Goal: Task Accomplishment & Management: Manage account settings

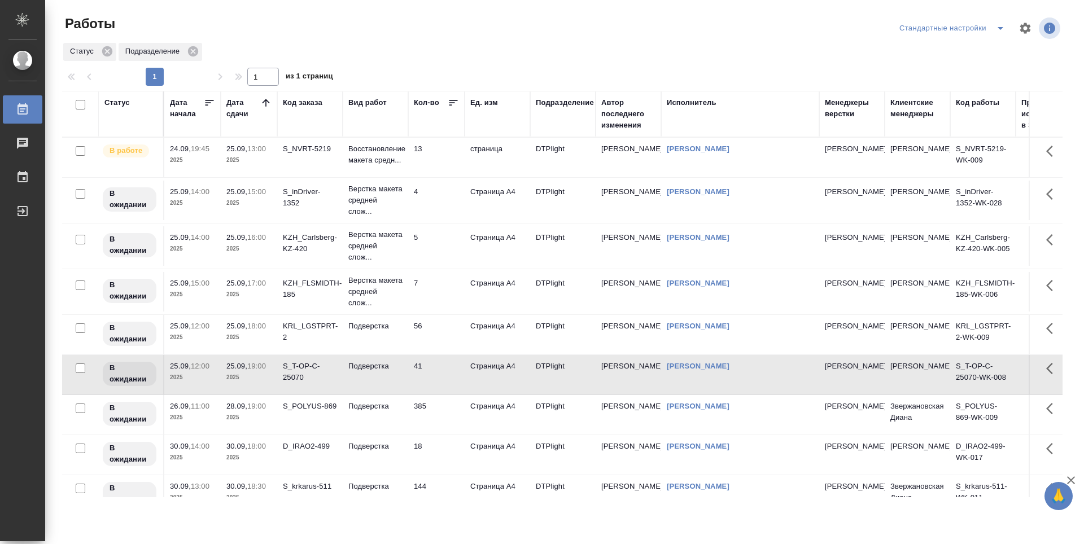
click at [439, 325] on td "56" at bounding box center [436, 335] width 56 height 40
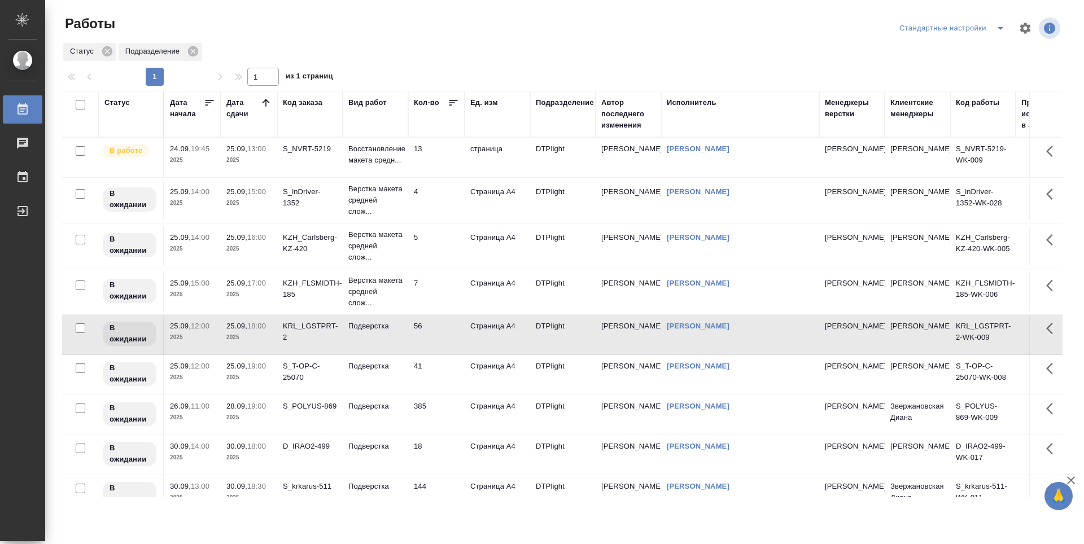
click at [438, 309] on td "7" at bounding box center [436, 292] width 56 height 40
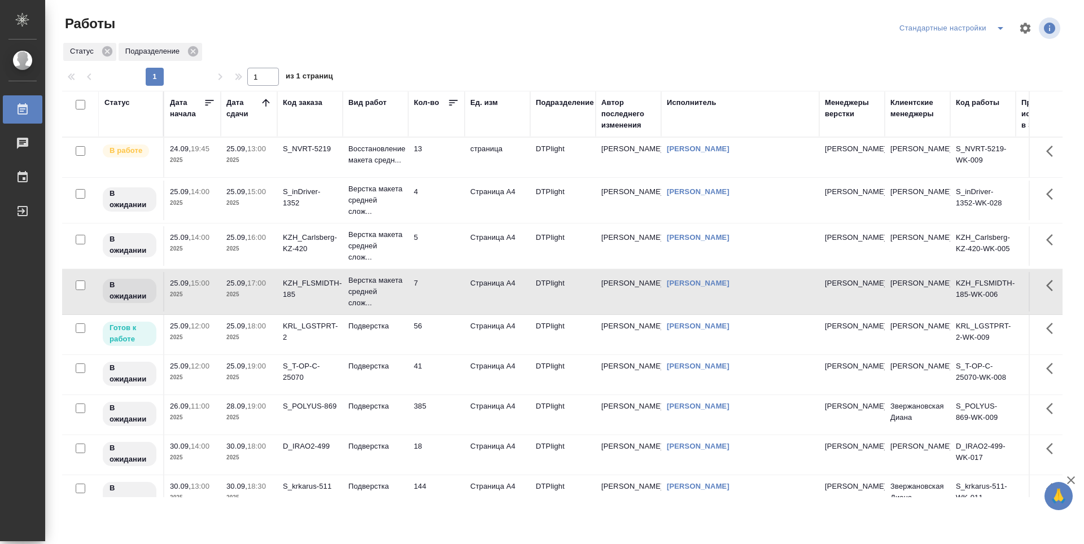
click at [435, 332] on td "56" at bounding box center [436, 335] width 56 height 40
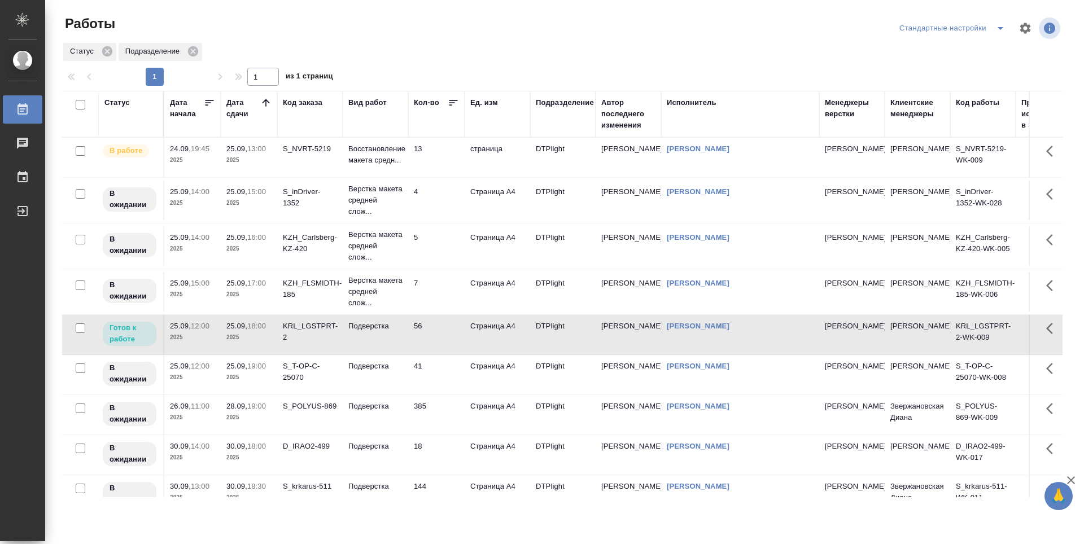
click at [434, 210] on td "4" at bounding box center [436, 201] width 56 height 40
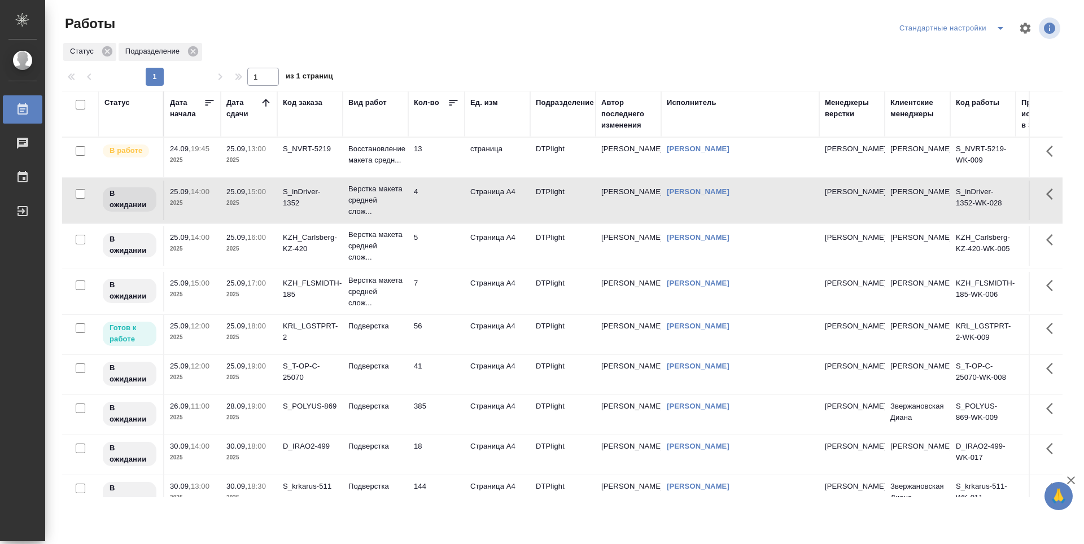
click at [451, 349] on td "56" at bounding box center [436, 335] width 56 height 40
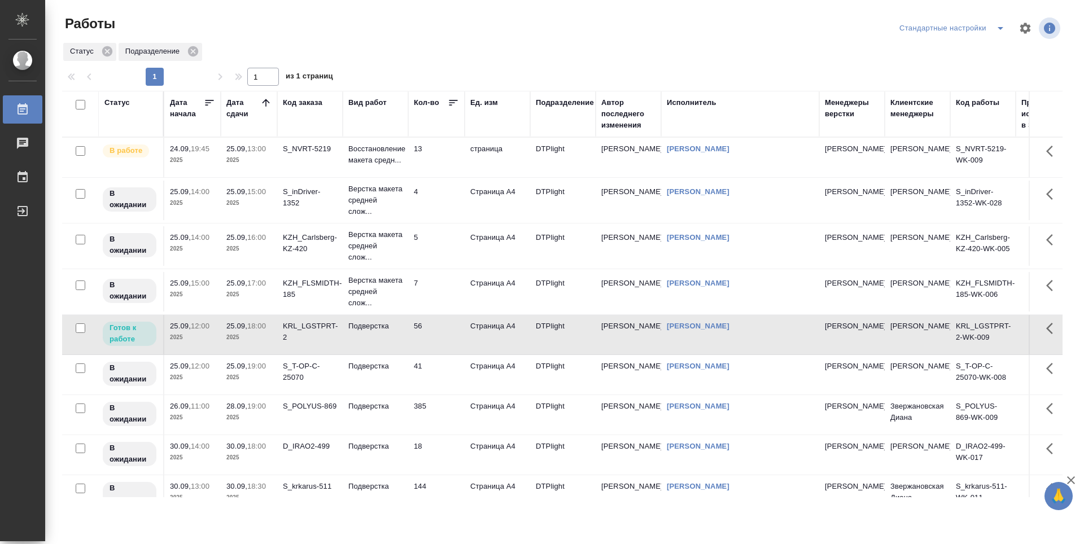
click at [442, 379] on td "41" at bounding box center [436, 375] width 56 height 40
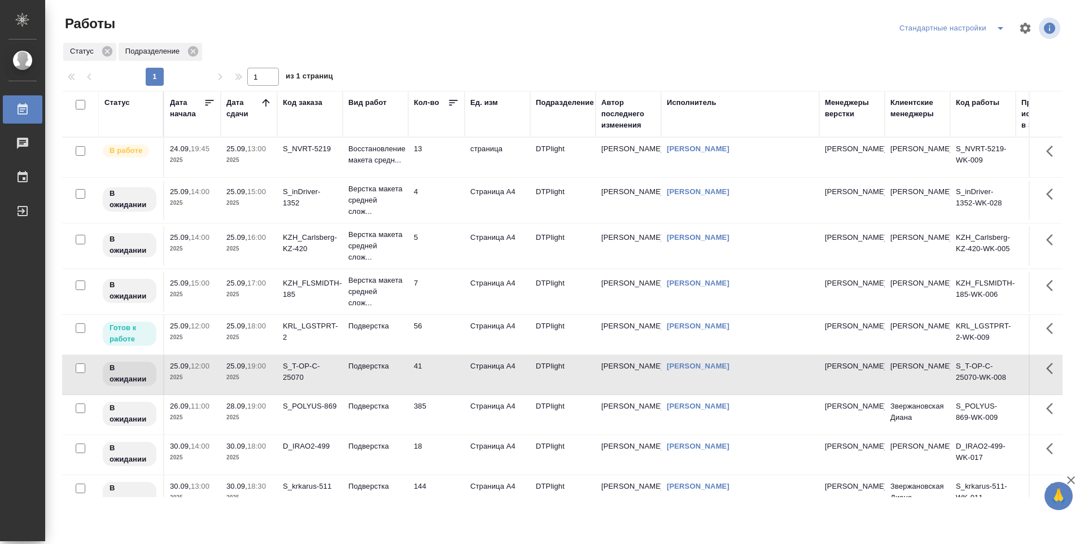
click at [447, 342] on td "56" at bounding box center [436, 335] width 56 height 40
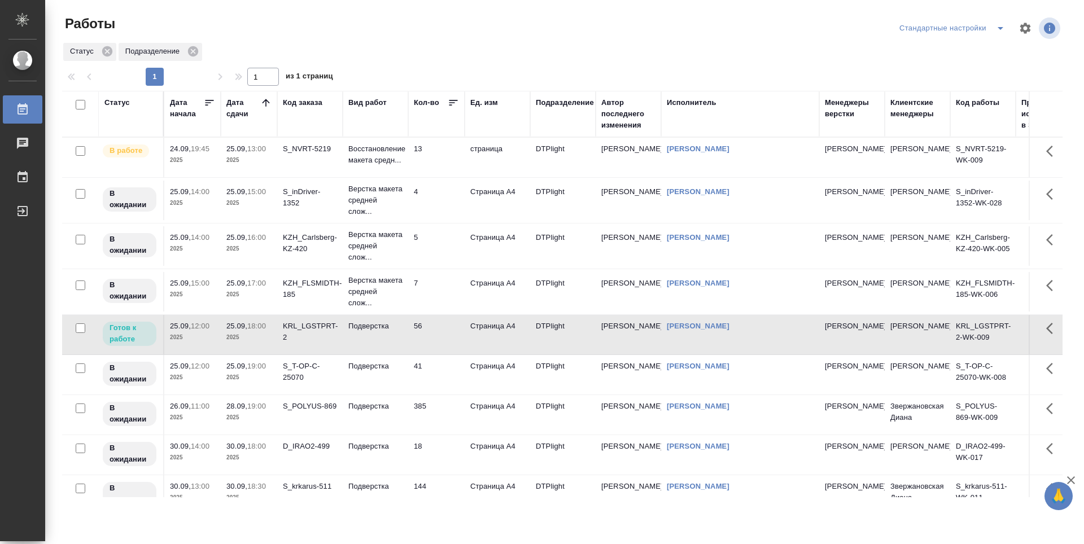
click at [447, 342] on td "56" at bounding box center [436, 335] width 56 height 40
click at [415, 42] on div "Статус Подразделение" at bounding box center [562, 52] width 1001 height 20
click at [428, 164] on td "13" at bounding box center [436, 158] width 56 height 40
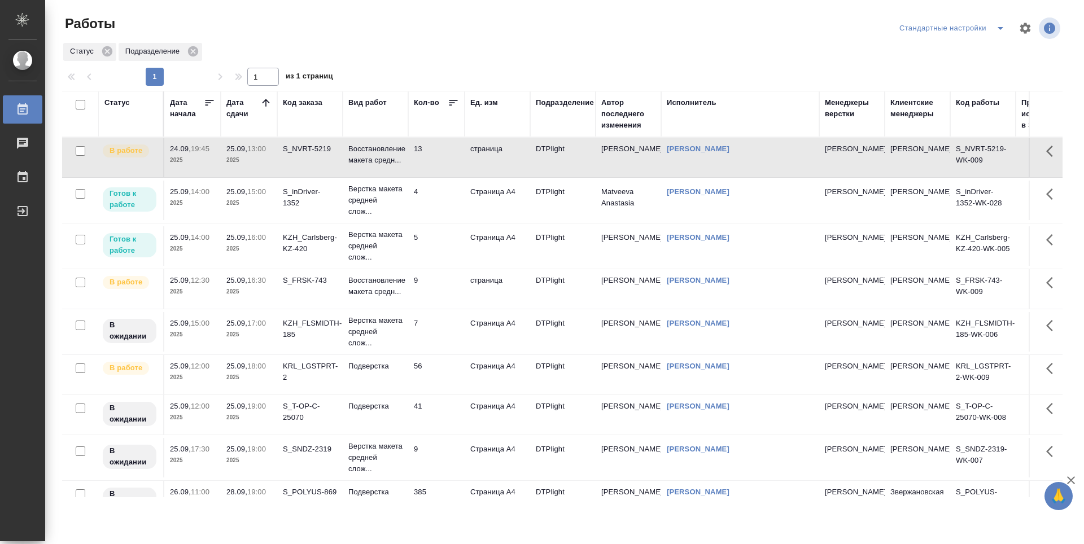
click at [448, 200] on td "4" at bounding box center [436, 201] width 56 height 40
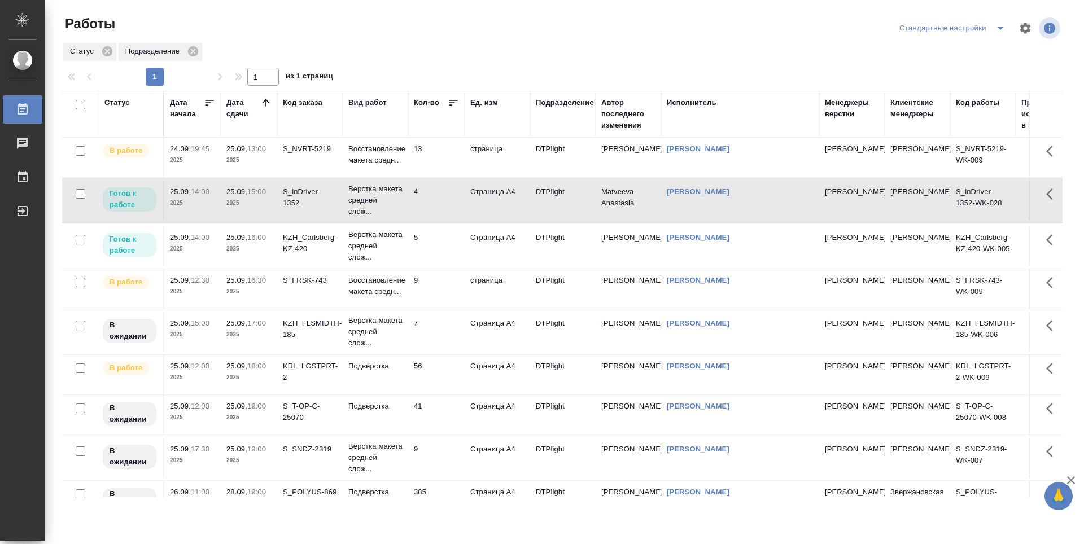
click at [429, 163] on td "13" at bounding box center [436, 158] width 56 height 40
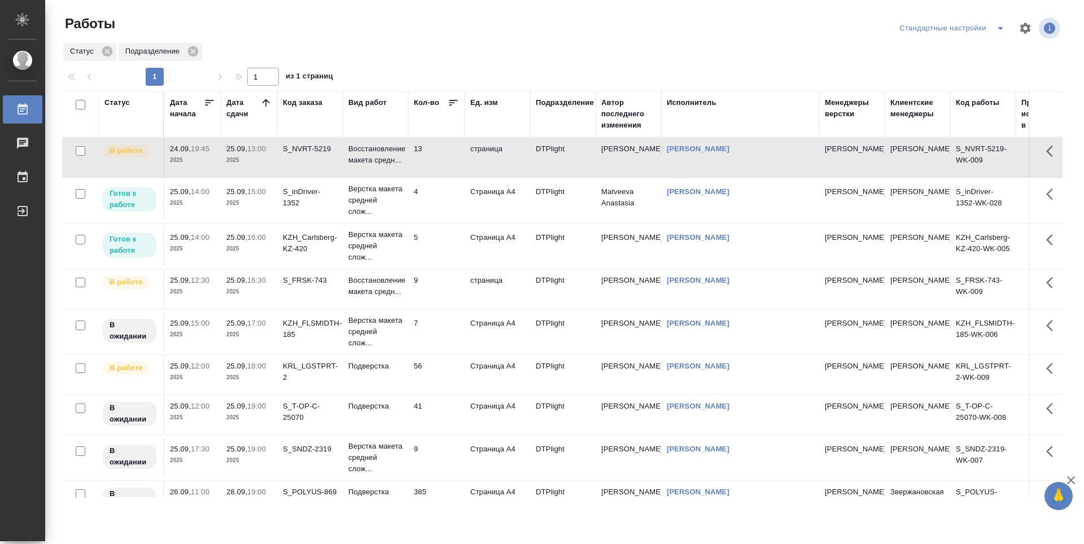
click at [429, 163] on td "13" at bounding box center [436, 158] width 56 height 40
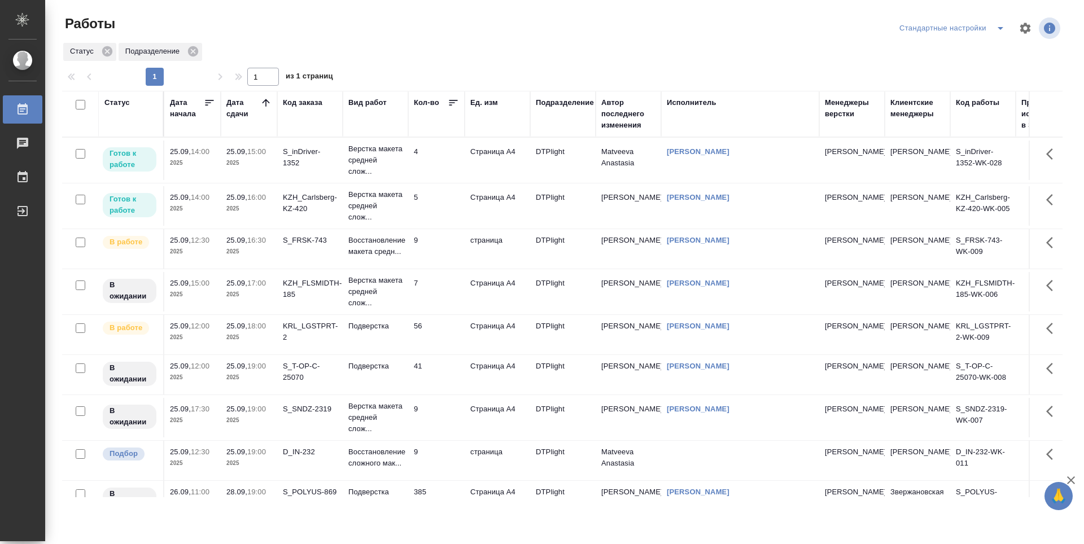
click at [437, 169] on td "4" at bounding box center [436, 161] width 56 height 40
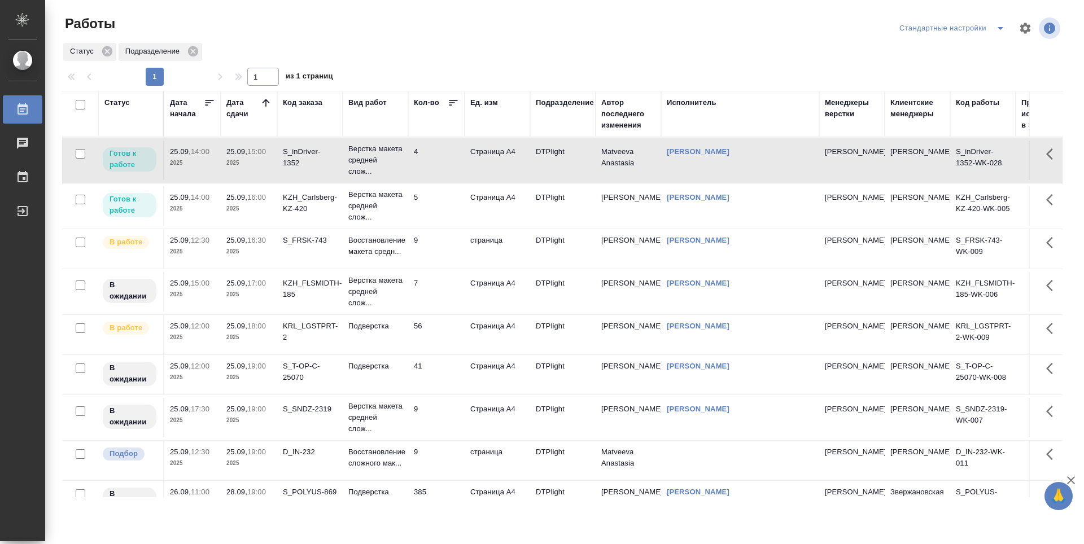
click at [437, 169] on td "4" at bounding box center [436, 161] width 56 height 40
click at [426, 259] on td "9" at bounding box center [436, 249] width 56 height 40
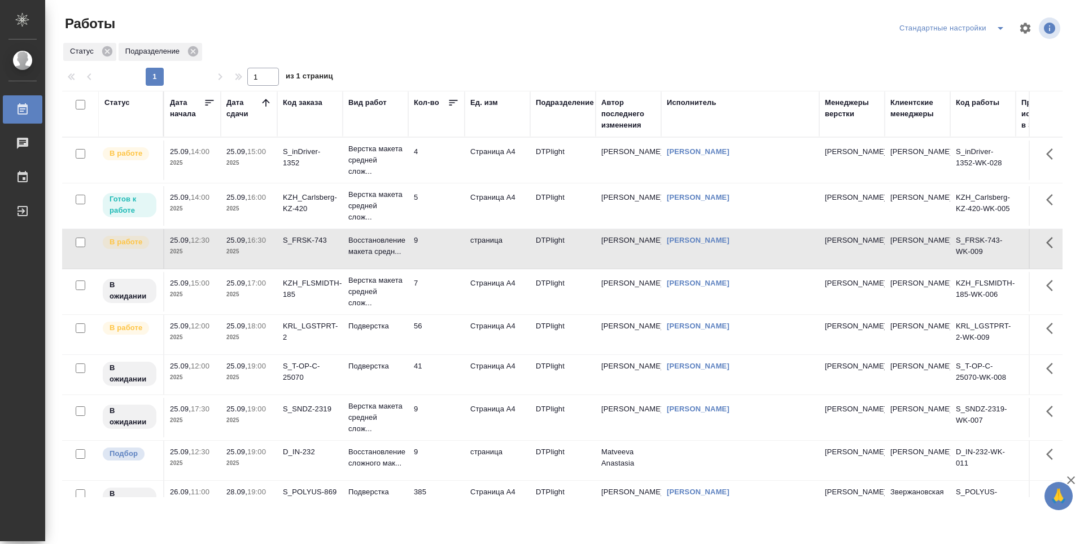
click at [486, 296] on td "Страница А4" at bounding box center [498, 292] width 66 height 40
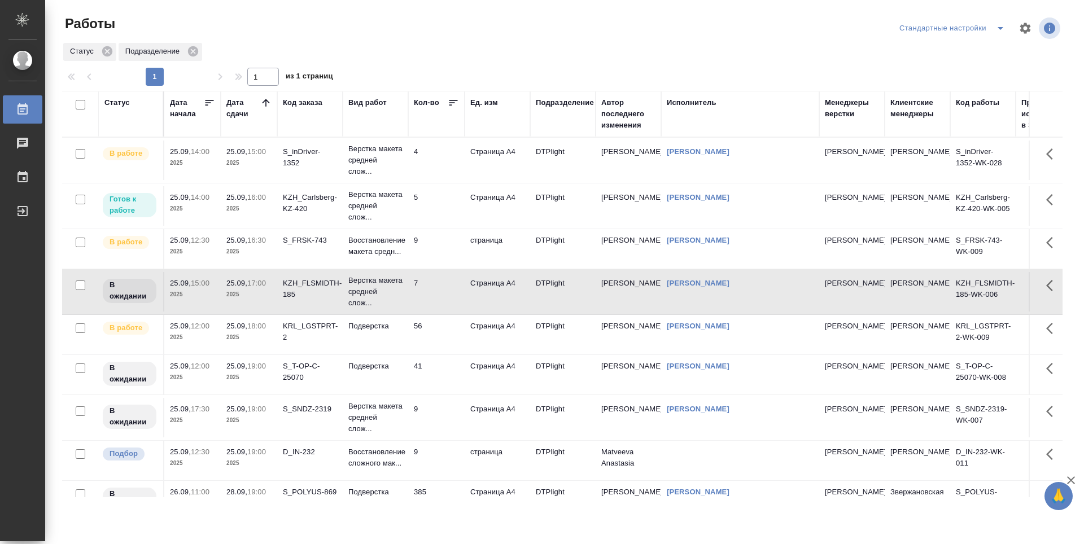
click at [425, 252] on td "9" at bounding box center [436, 249] width 56 height 40
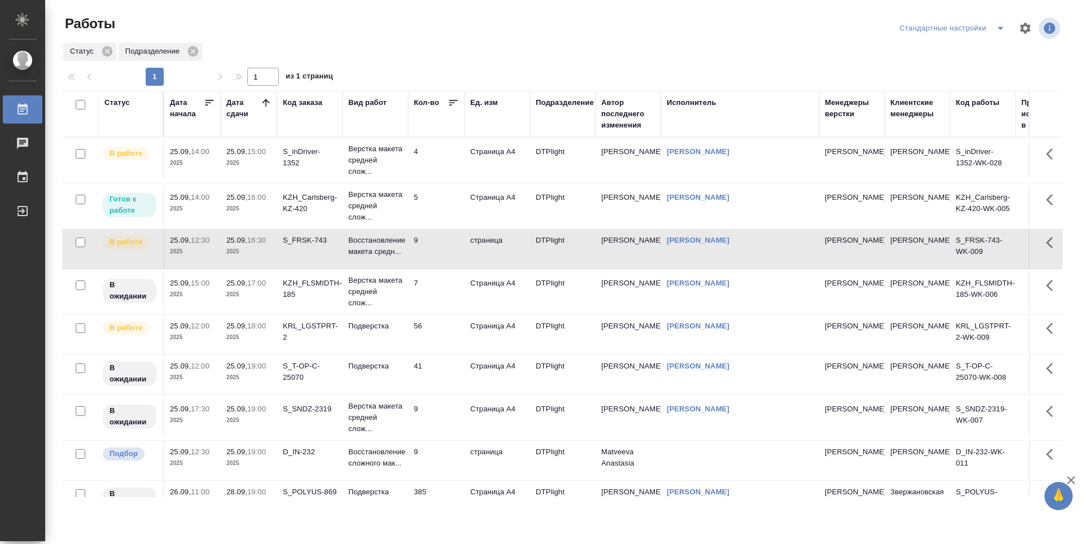
click at [364, 213] on p "Верстка макета средней слож..." at bounding box center [375, 206] width 54 height 34
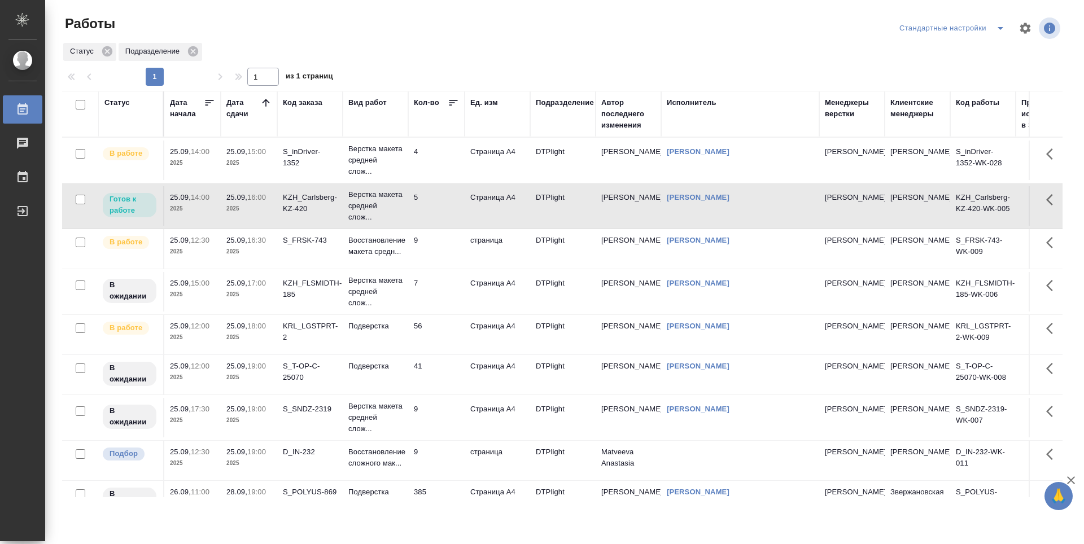
click at [296, 159] on div "S_inDriver-1352" at bounding box center [310, 157] width 54 height 23
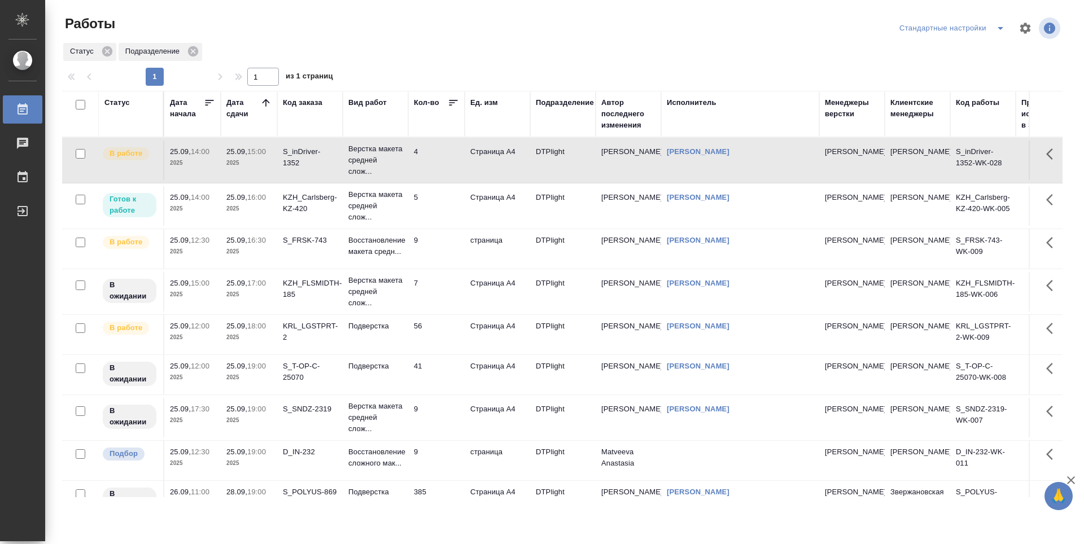
click at [190, 468] on p "2025" at bounding box center [192, 463] width 45 height 11
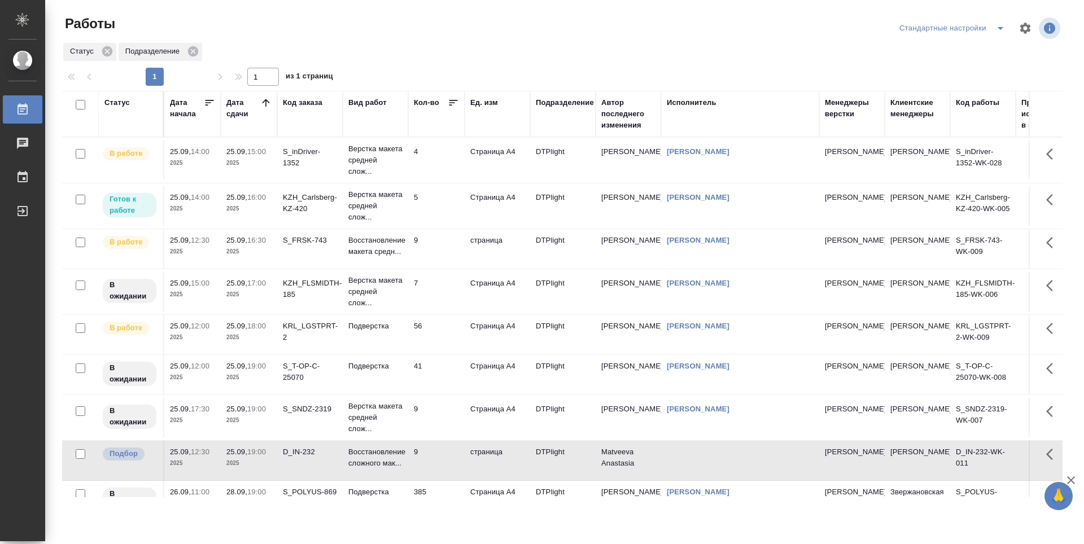
click at [259, 424] on p "2025" at bounding box center [248, 420] width 45 height 11
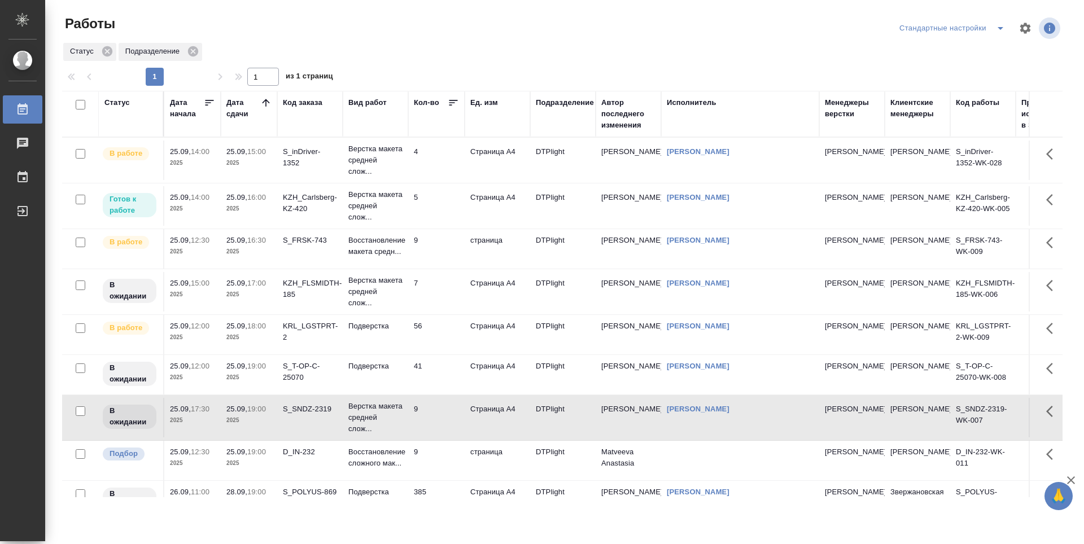
click at [297, 390] on td "S_T-OP-C-25070" at bounding box center [310, 375] width 66 height 40
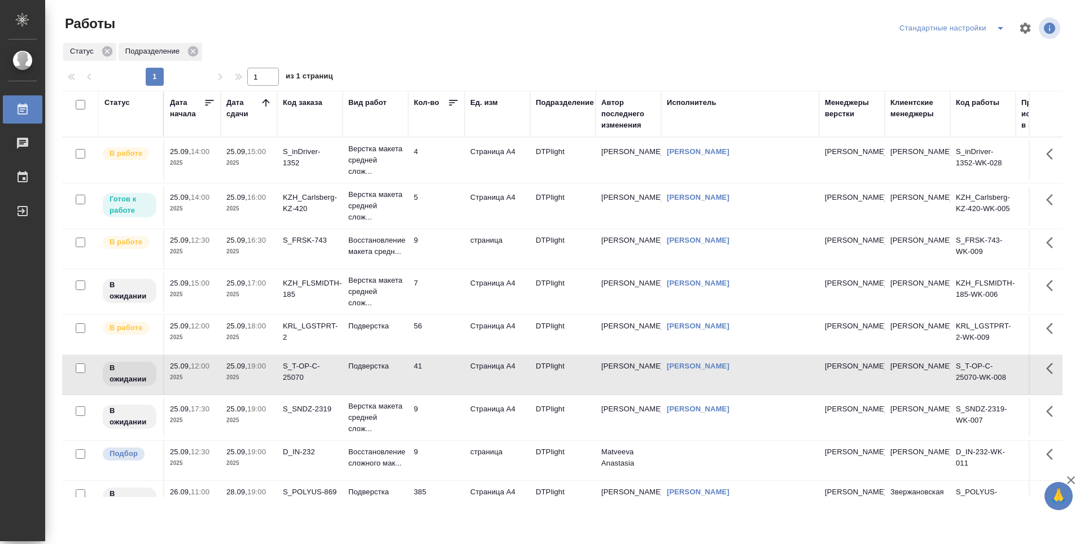
click at [385, 344] on td "Подверстка" at bounding box center [376, 335] width 66 height 40
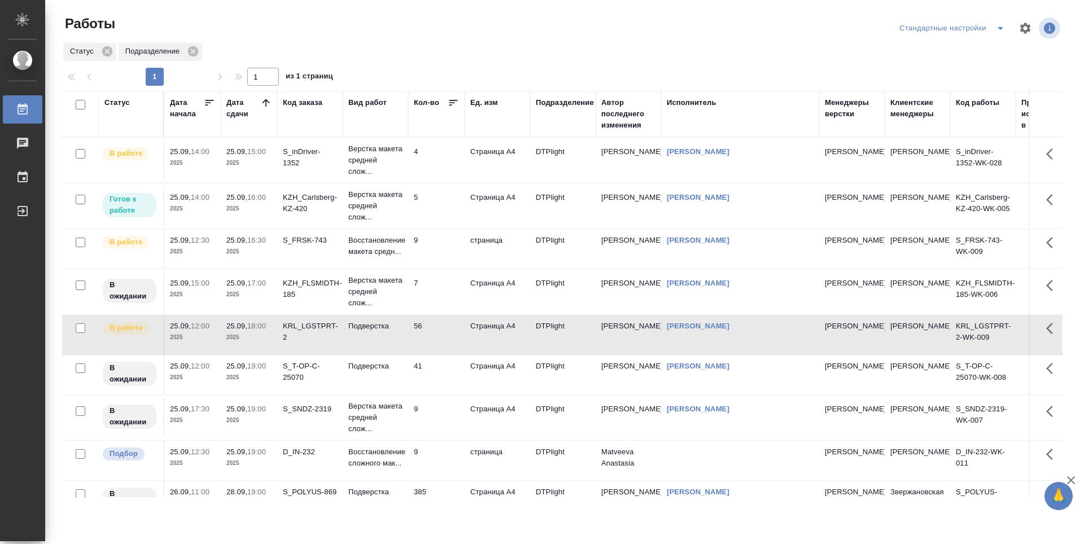
click at [436, 294] on td "7" at bounding box center [436, 292] width 56 height 40
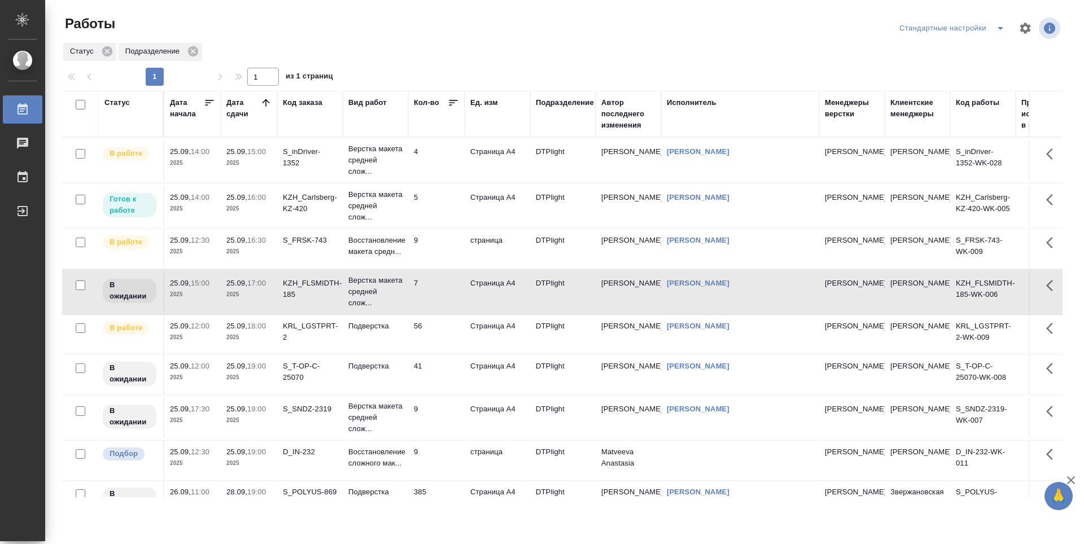
click at [504, 257] on td "страница" at bounding box center [498, 249] width 66 height 40
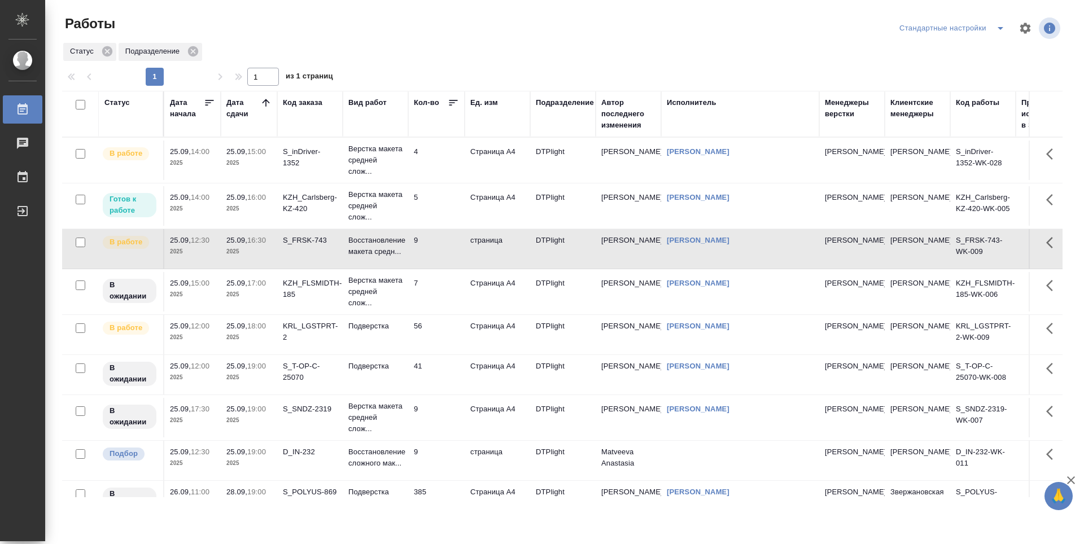
click at [561, 210] on td "DTPlight" at bounding box center [563, 206] width 66 height 40
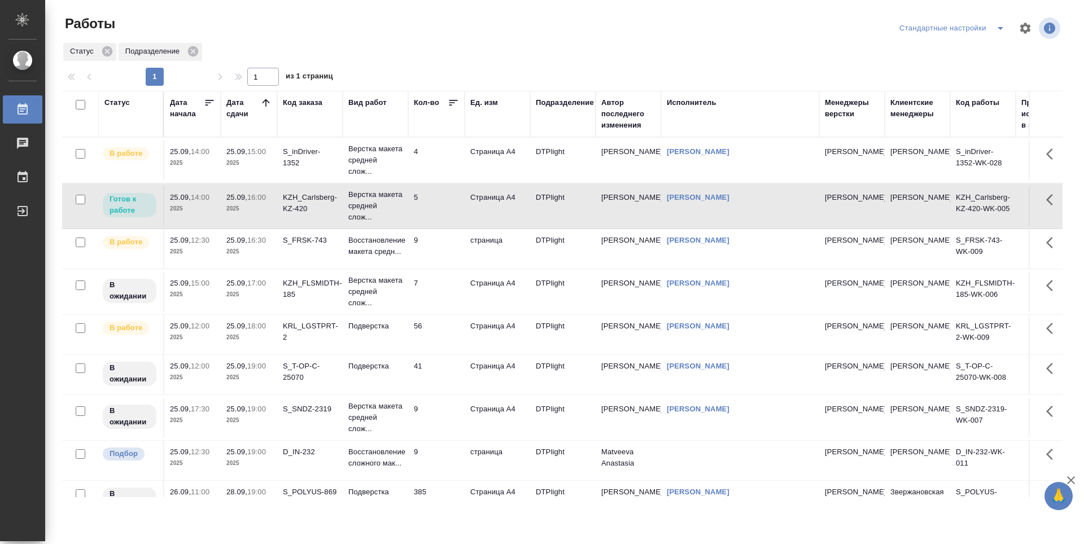
drag, startPoint x: 625, startPoint y: 171, endPoint x: 612, endPoint y: 201, distance: 33.1
click at [625, 170] on td "[PERSON_NAME]" at bounding box center [629, 161] width 66 height 40
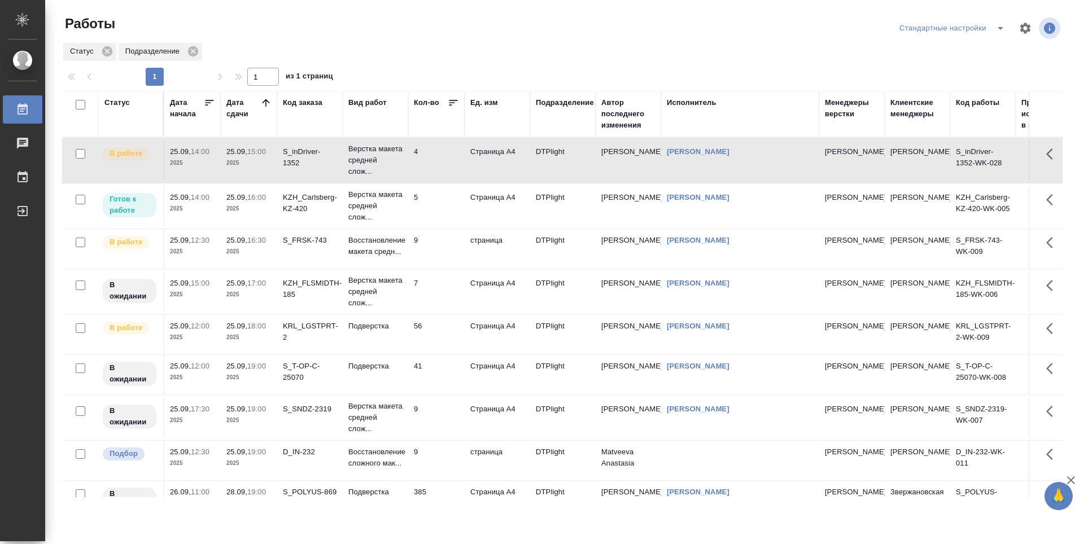
click at [192, 169] on td "25.09, 14:00 2025" at bounding box center [192, 161] width 56 height 40
click at [248, 206] on p "2025" at bounding box center [248, 208] width 45 height 11
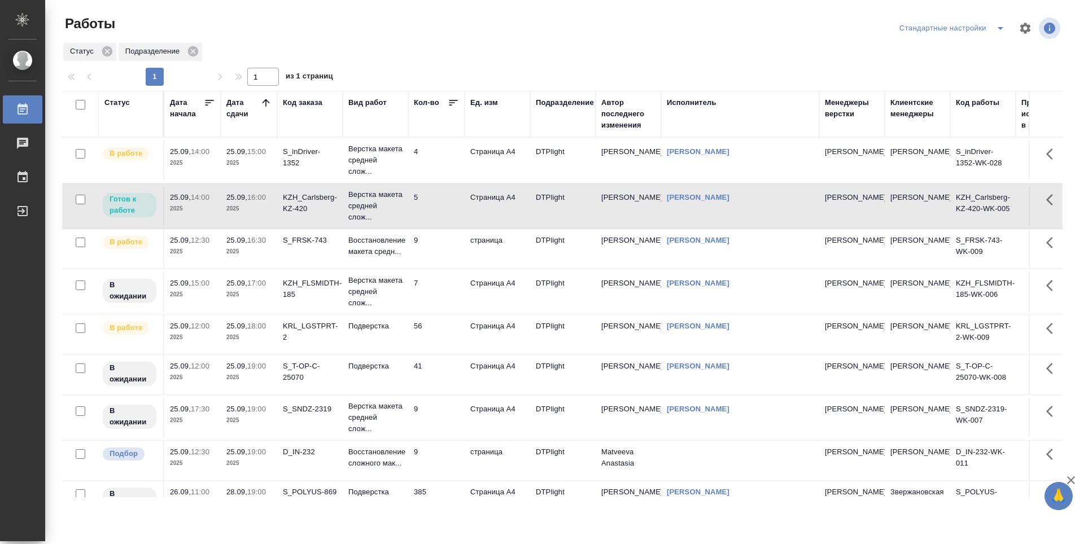
click at [322, 241] on div "S_FRSK-743" at bounding box center [310, 240] width 54 height 11
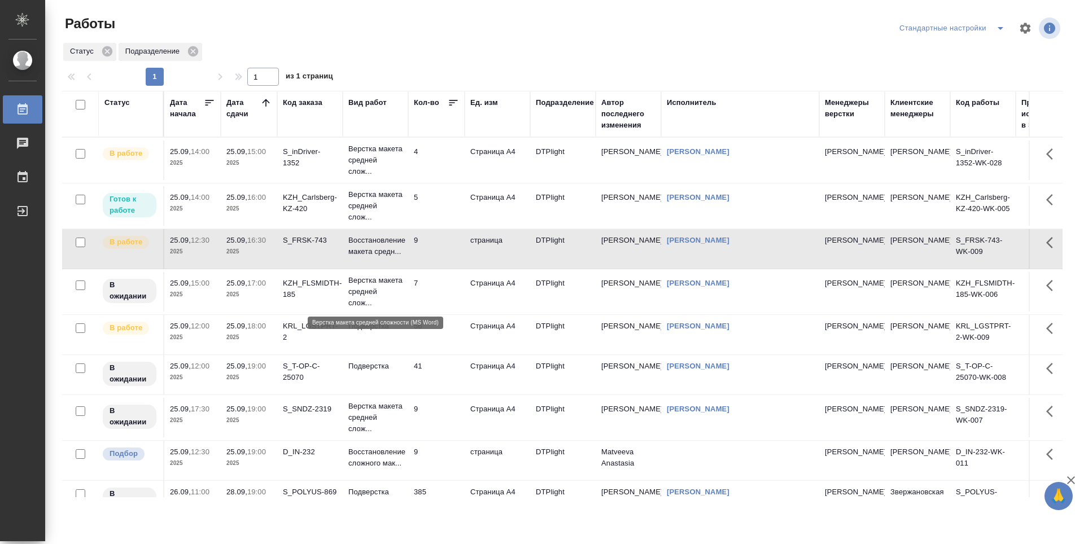
click at [367, 296] on p "Верстка макета средней слож..." at bounding box center [375, 292] width 54 height 34
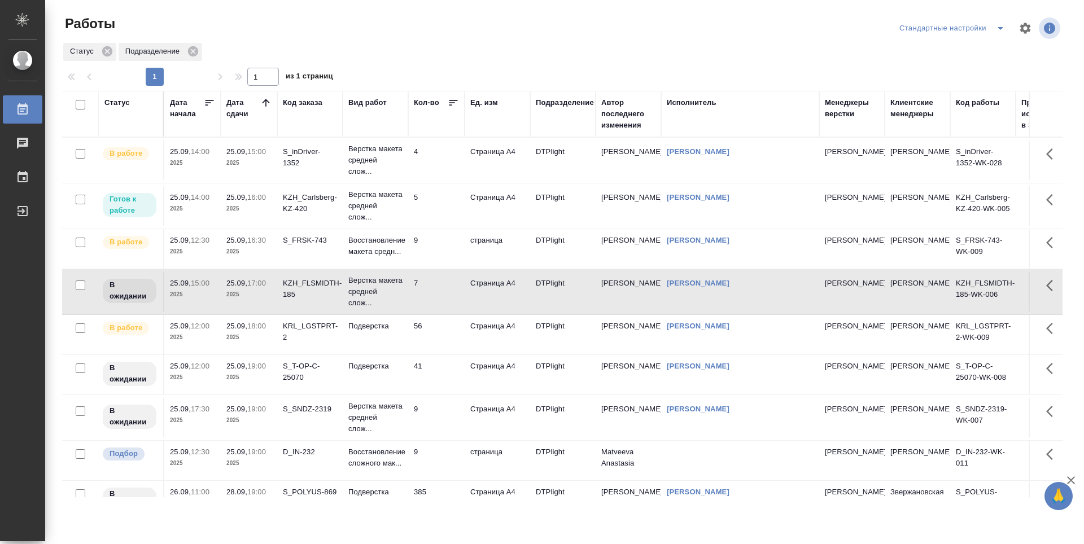
click at [457, 336] on td "56" at bounding box center [436, 335] width 56 height 40
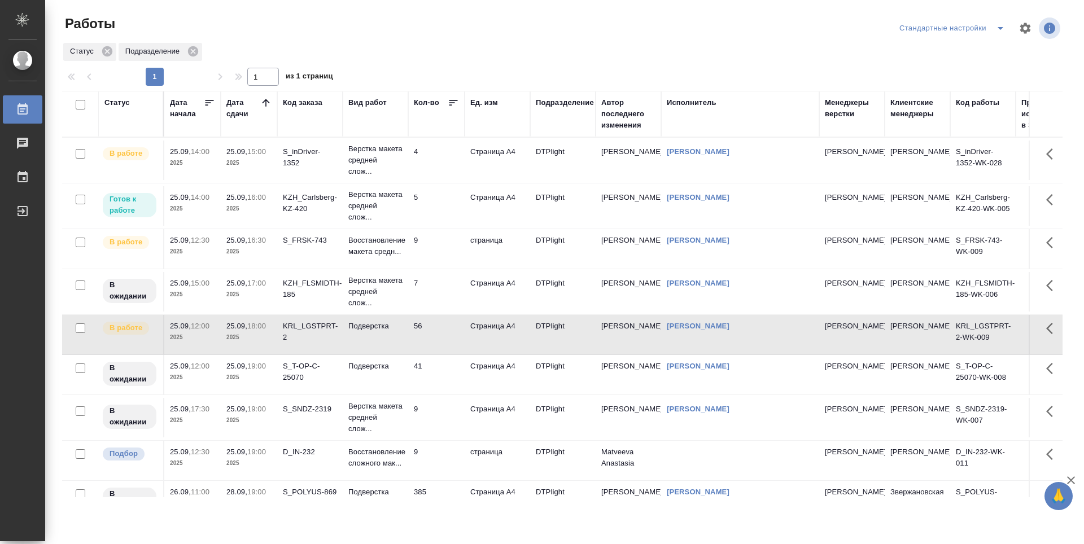
click at [495, 371] on td "Страница А4" at bounding box center [498, 375] width 66 height 40
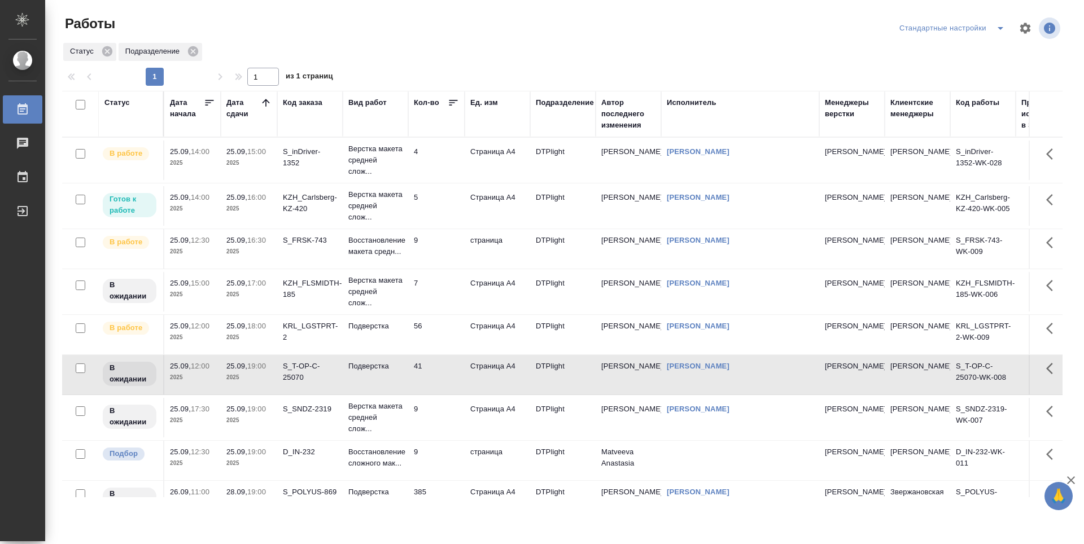
click at [555, 408] on td "DTPlight" at bounding box center [563, 418] width 66 height 40
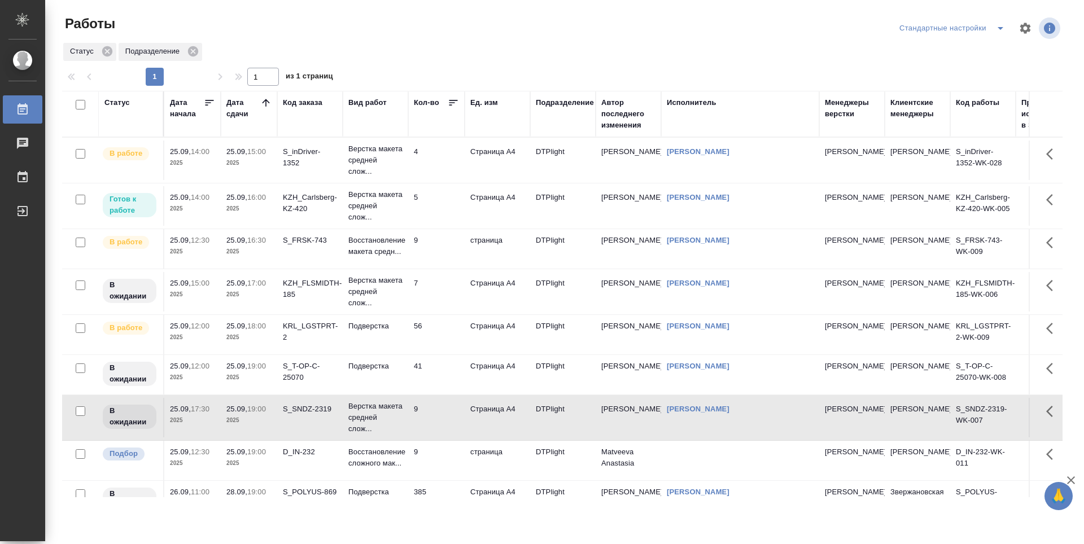
click at [623, 453] on td "Matveeva Anastasia" at bounding box center [629, 461] width 66 height 40
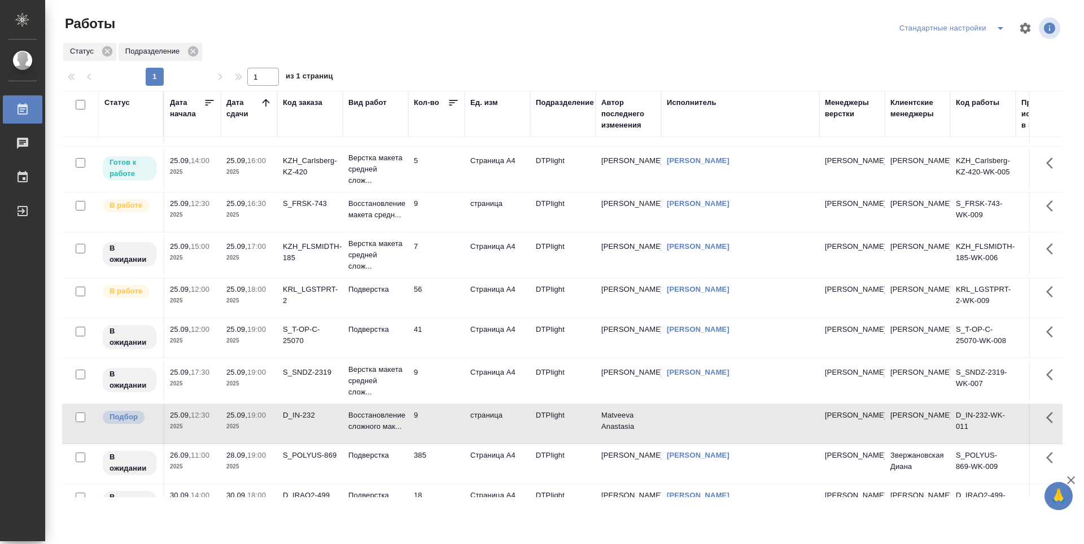
scroll to position [56, 0]
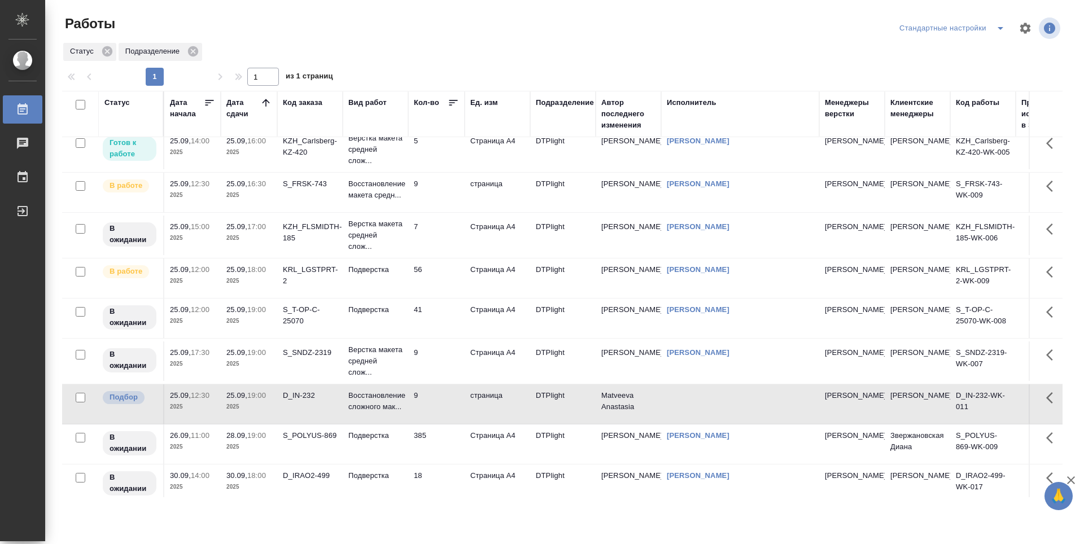
click at [699, 465] on tr "В ожидании 30.09, 14:00 2025 30.09, 18:00 2025 D_IRAO2-499 Подверстка 18 Страни…" at bounding box center [619, 485] width 1115 height 40
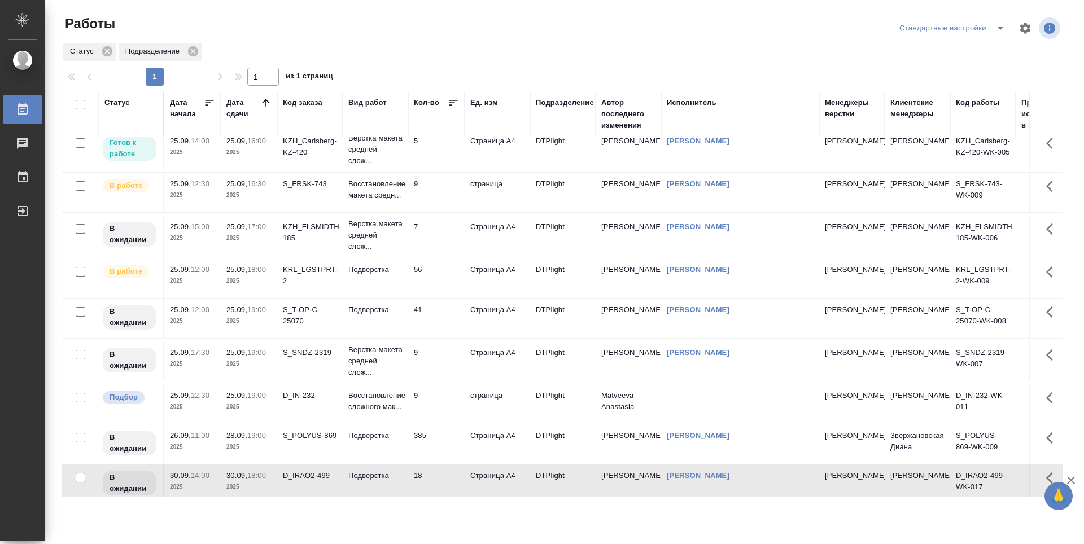
click at [770, 463] on td "Гусельников Роман" at bounding box center [740, 445] width 158 height 40
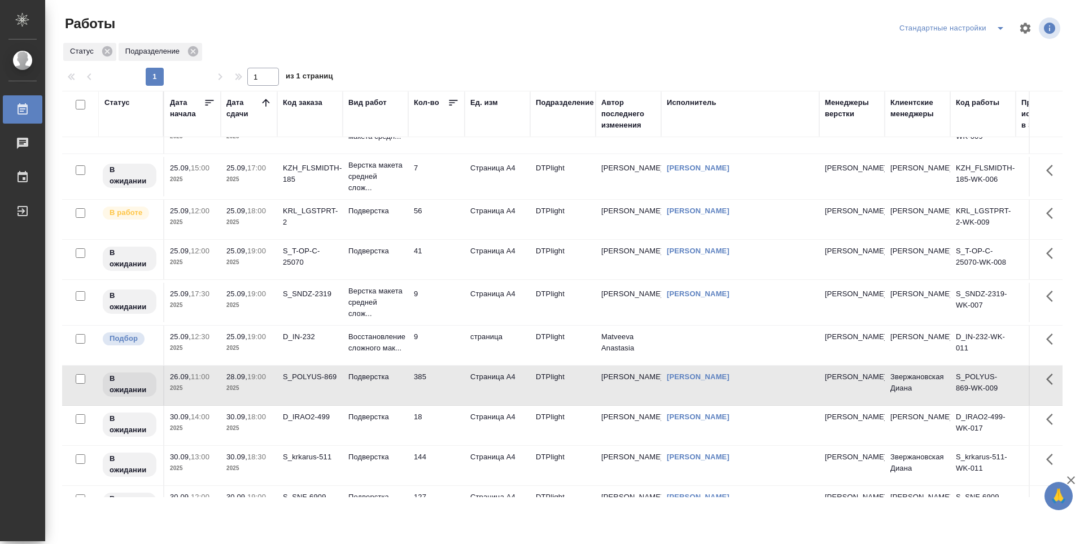
scroll to position [169, 0]
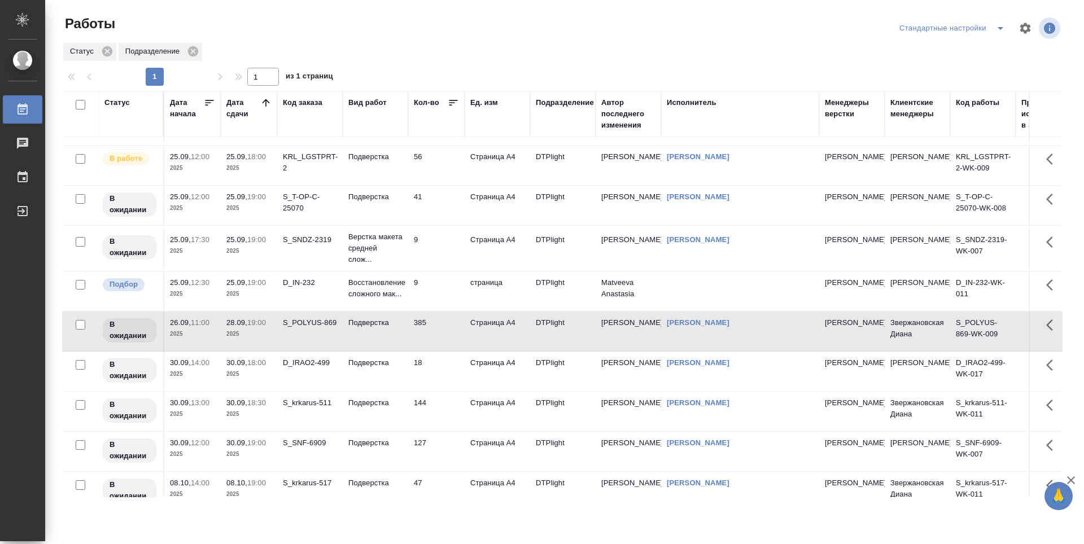
click at [800, 385] on td "[PERSON_NAME]" at bounding box center [740, 372] width 158 height 40
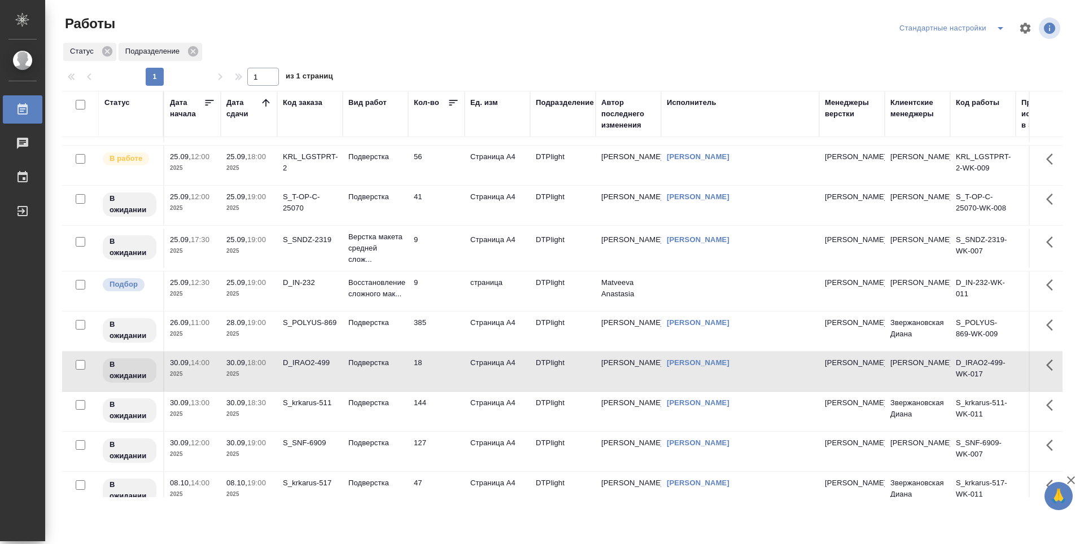
click at [747, 340] on td "[PERSON_NAME]" at bounding box center [740, 332] width 158 height 40
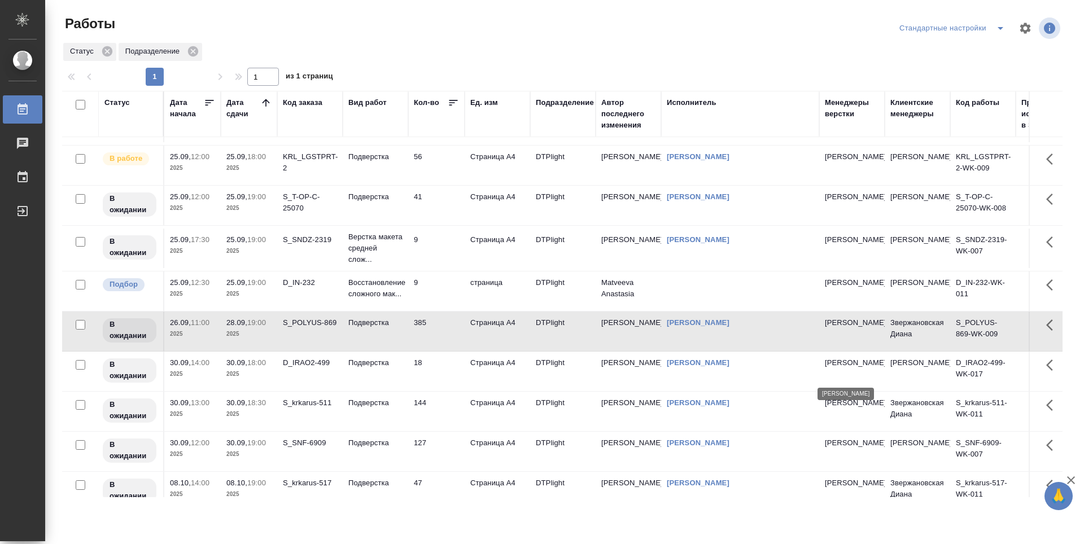
click at [846, 369] on p "Заборова Александра" at bounding box center [852, 362] width 54 height 11
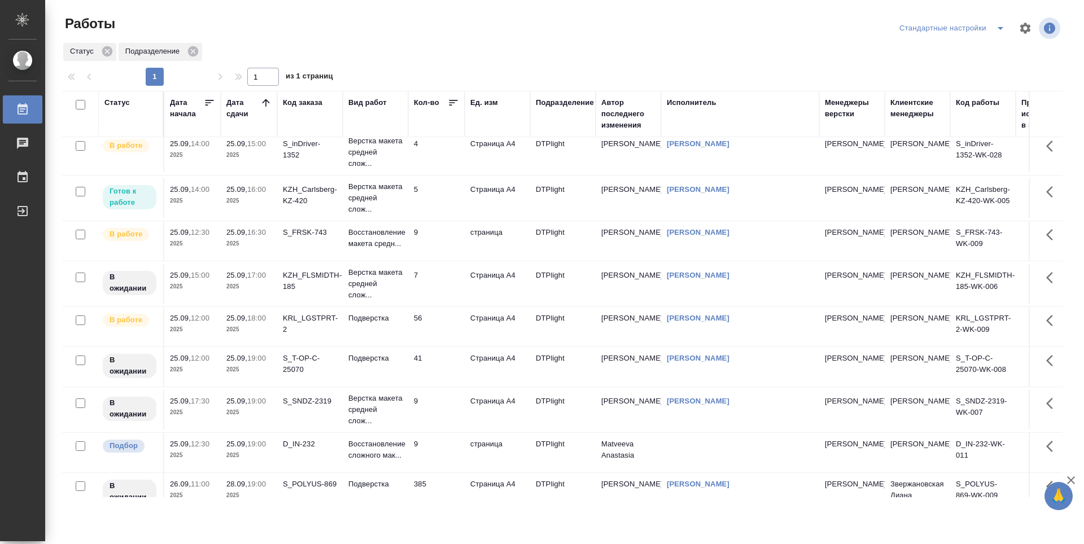
scroll to position [0, 0]
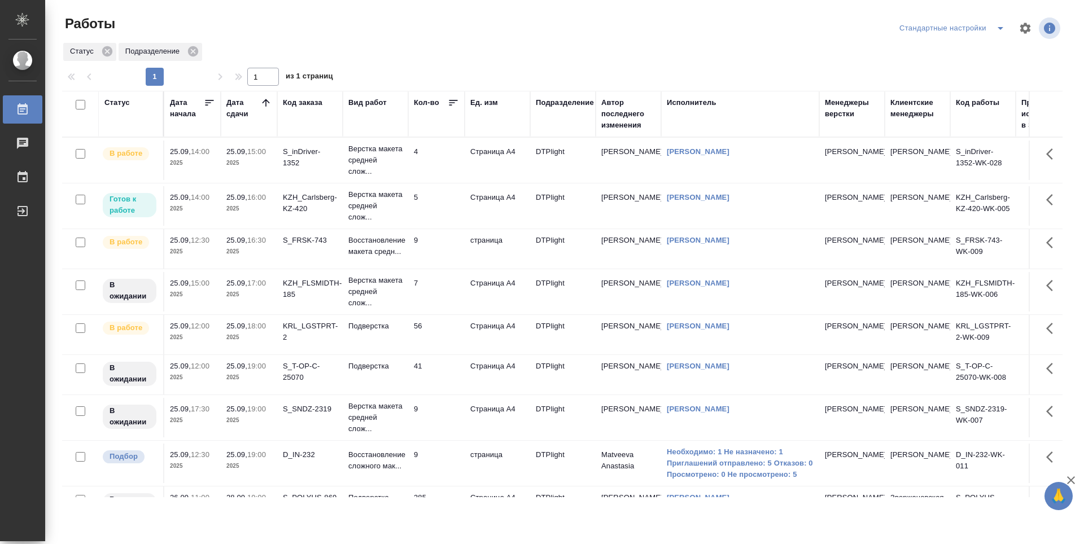
click at [299, 307] on td "KZH_FLSMIDTH-185" at bounding box center [310, 292] width 66 height 40
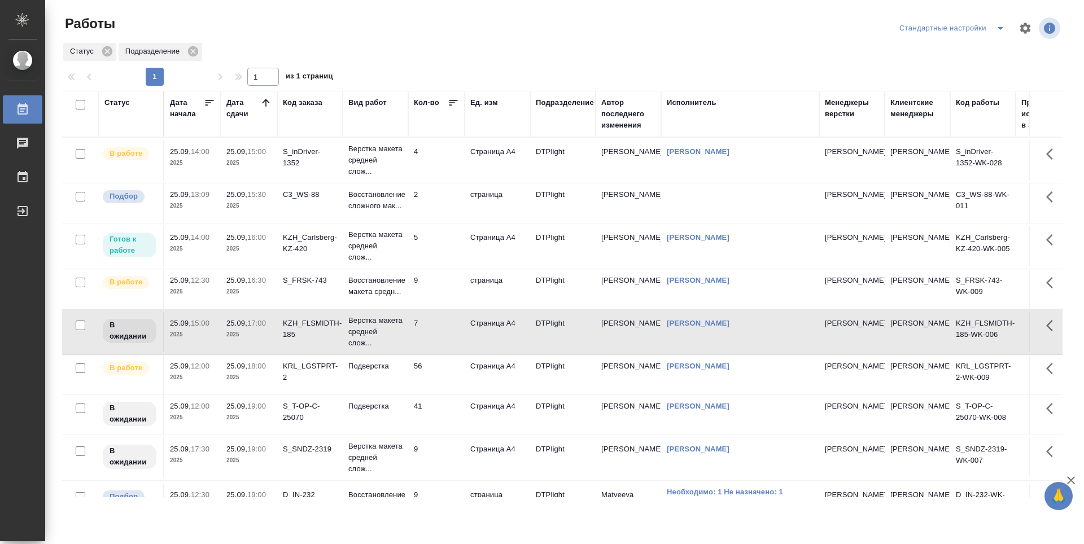
click at [439, 240] on td "5" at bounding box center [436, 246] width 56 height 40
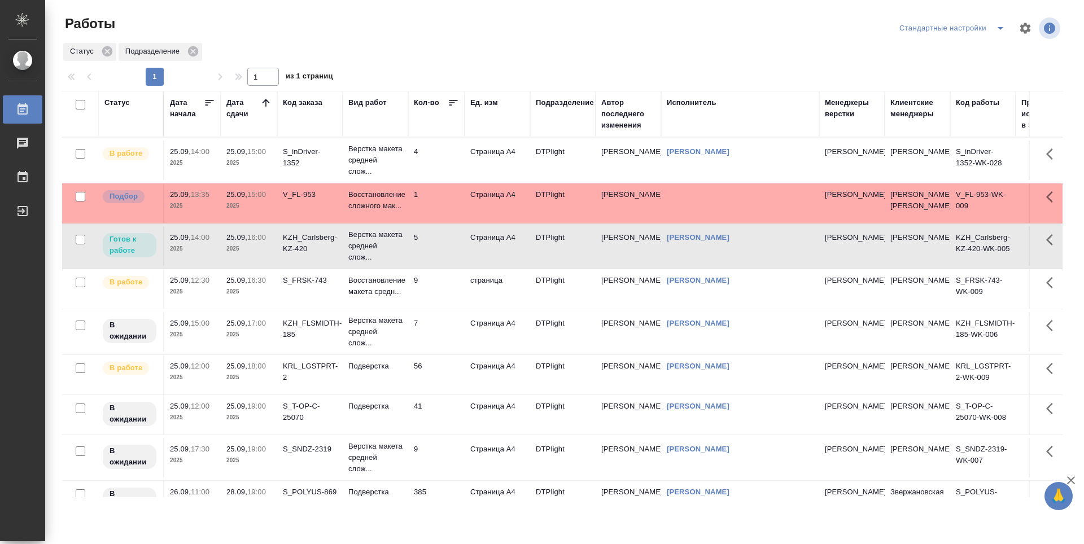
click at [420, 309] on td "9" at bounding box center [436, 289] width 56 height 40
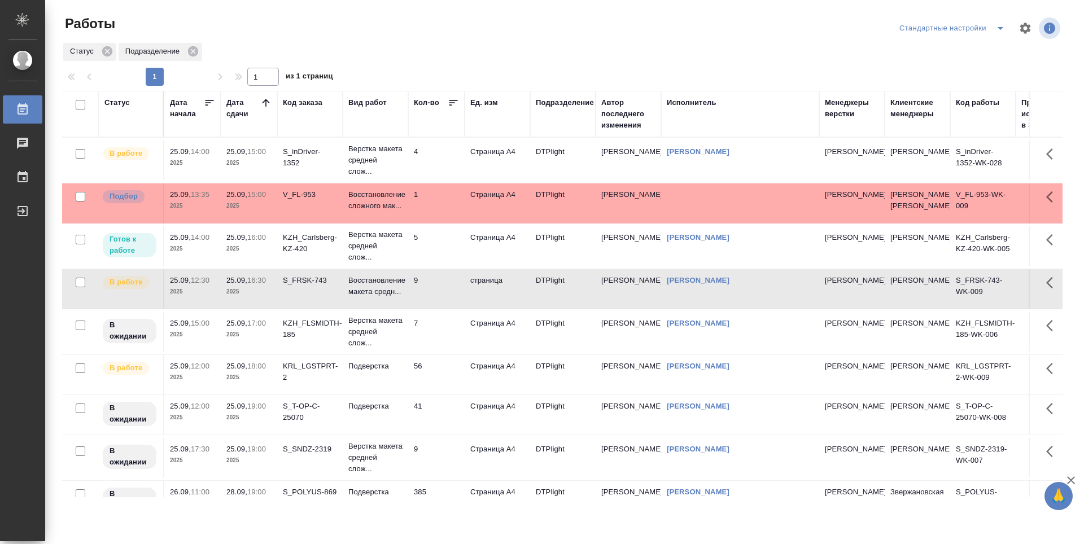
click at [451, 260] on td "5" at bounding box center [436, 246] width 56 height 40
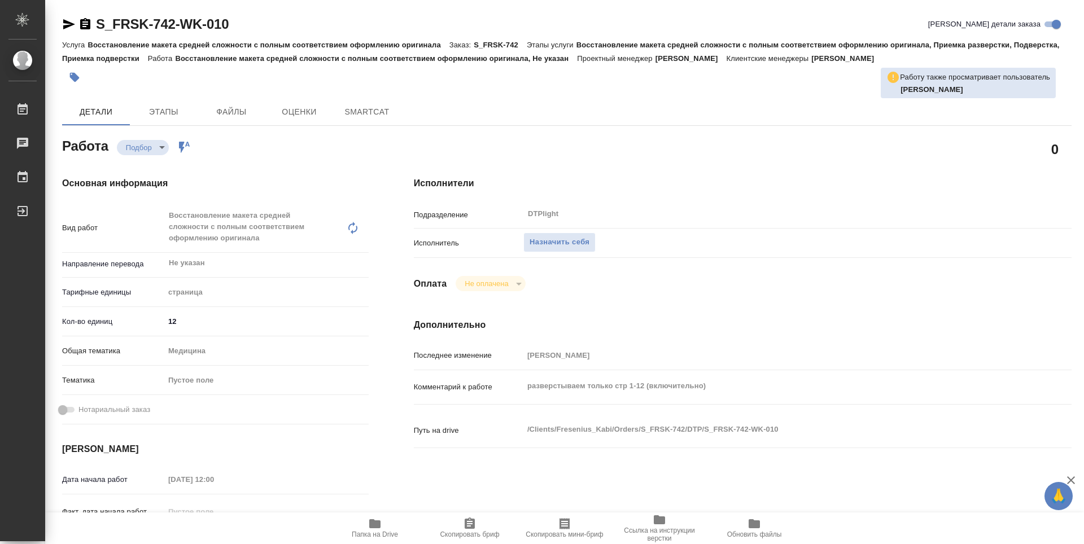
type textarea "x"
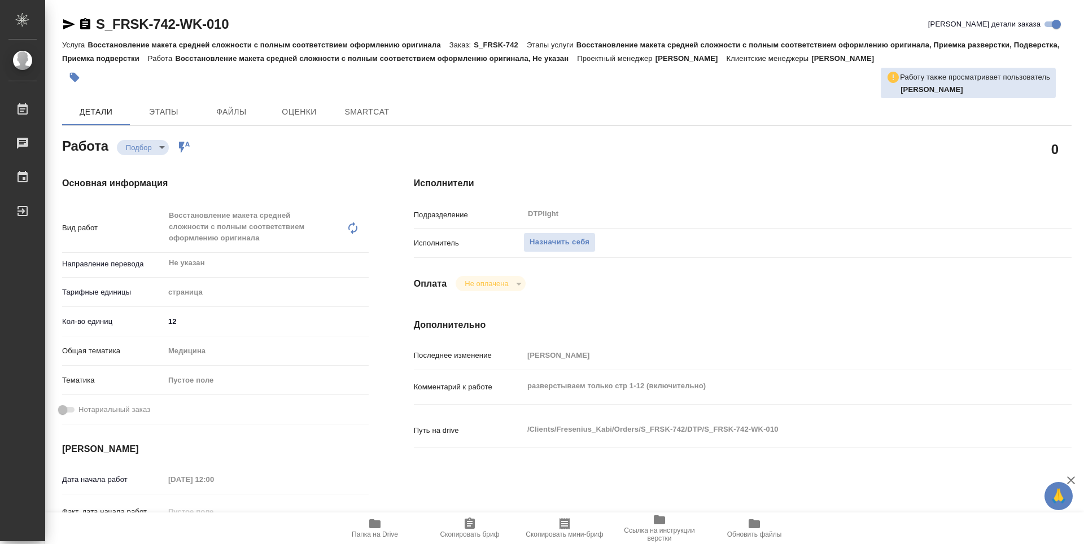
type textarea "x"
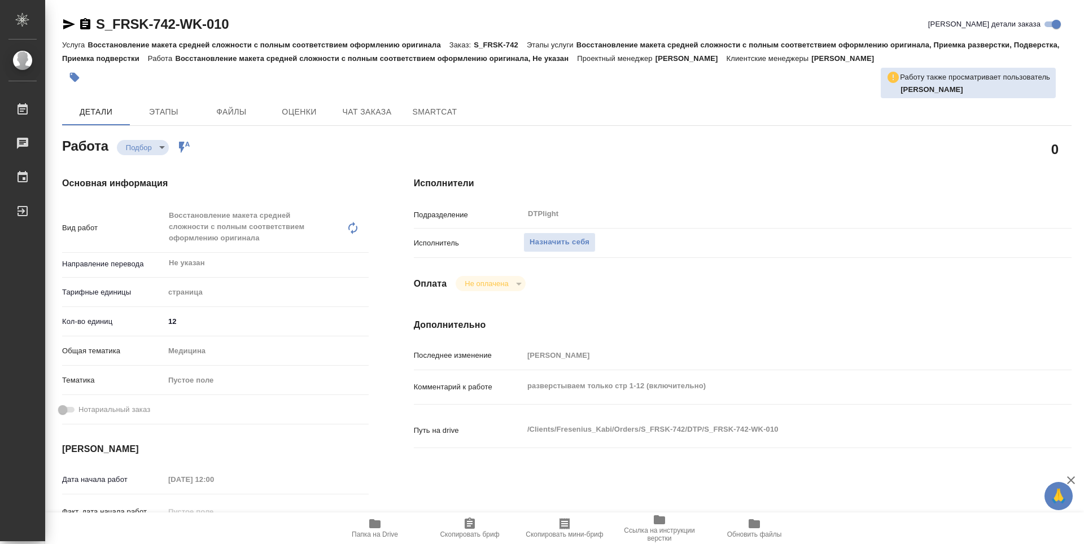
click at [373, 522] on icon "button" at bounding box center [374, 524] width 11 height 9
type textarea "x"
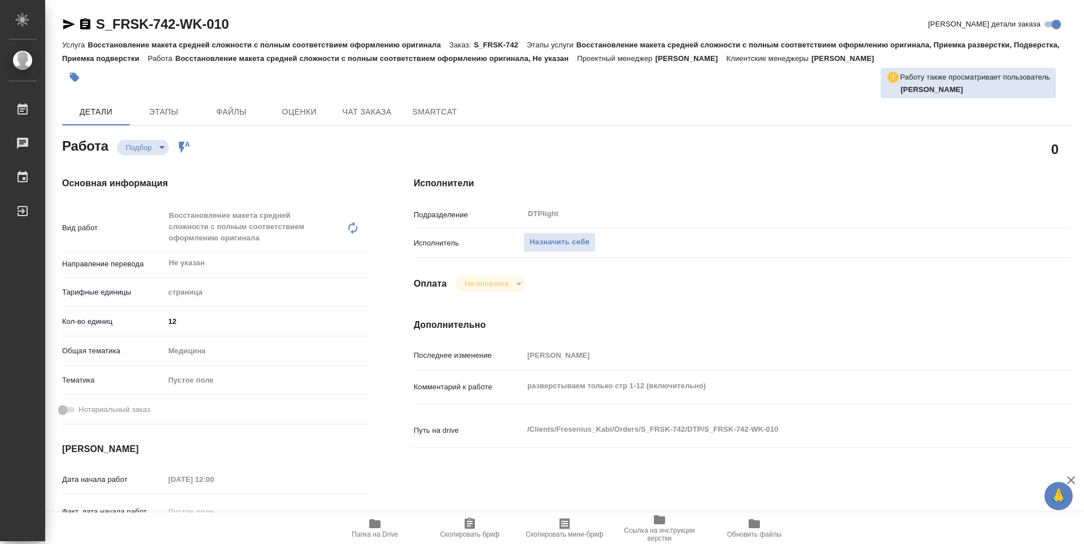
type textarea "x"
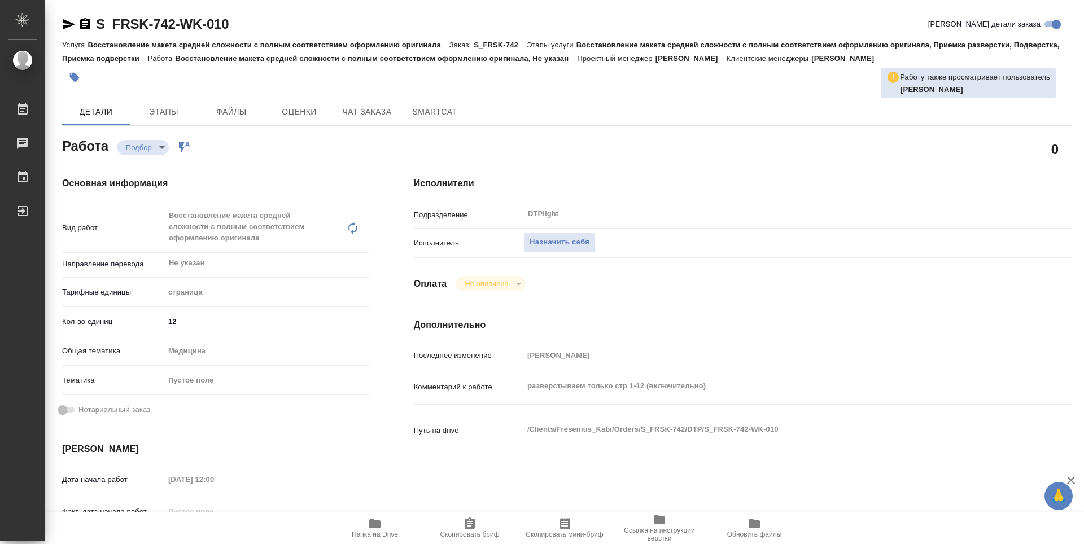
type textarea "x"
click at [540, 247] on span "Назначить себя" at bounding box center [560, 242] width 60 height 13
type textarea "x"
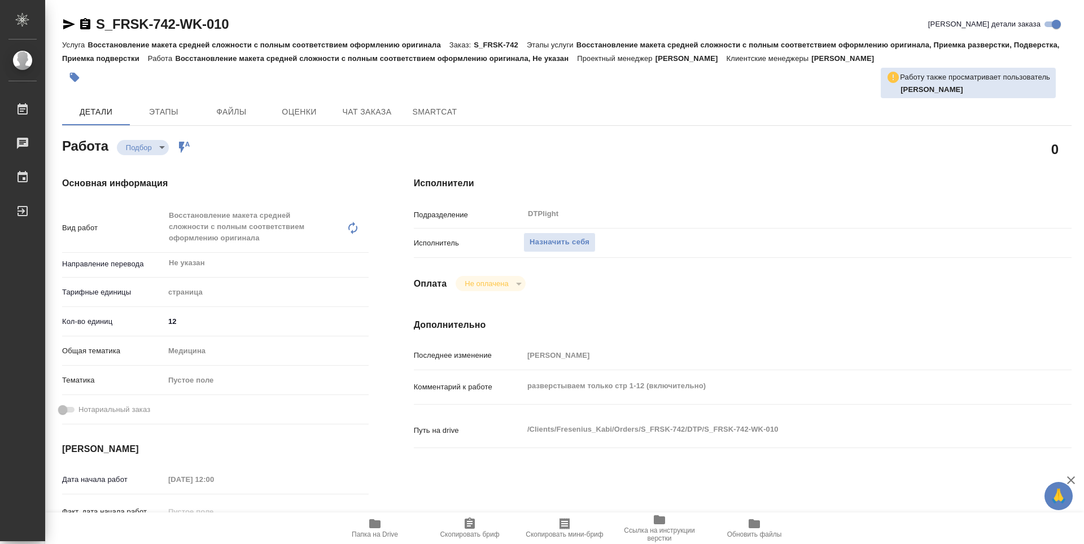
type textarea "x"
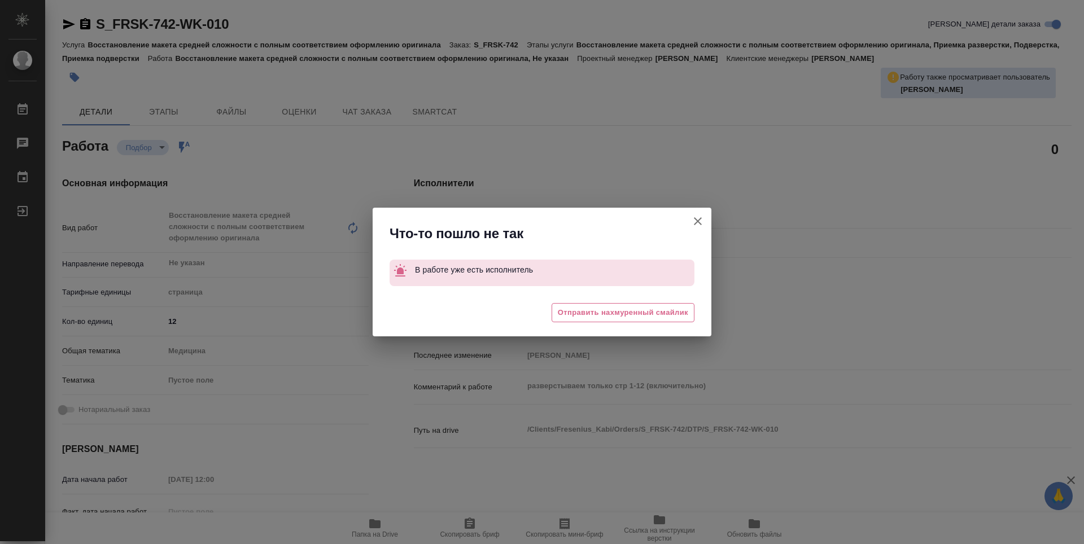
click at [704, 222] on icon "button" at bounding box center [698, 222] width 14 height 14
type textarea "x"
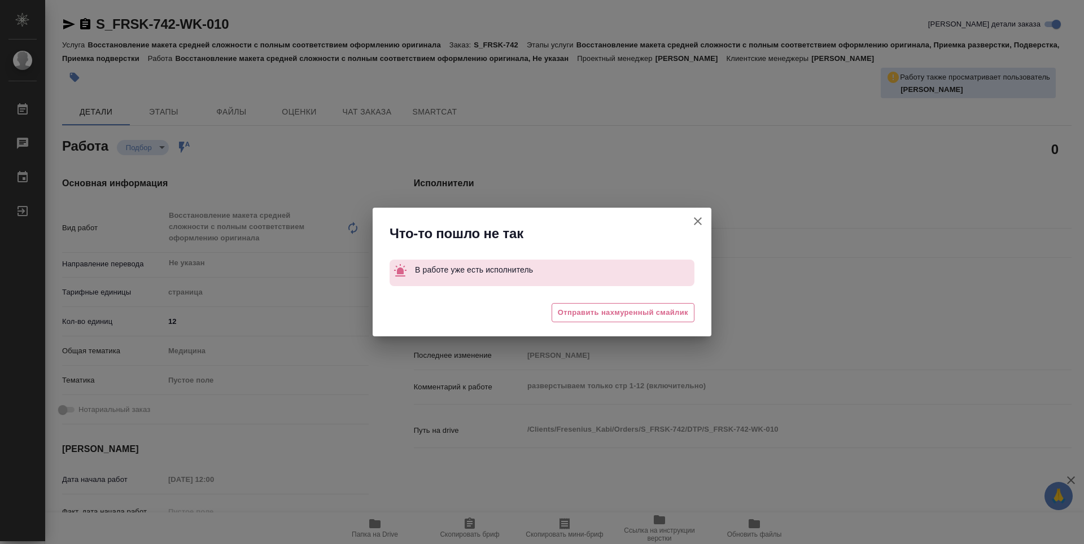
type textarea "x"
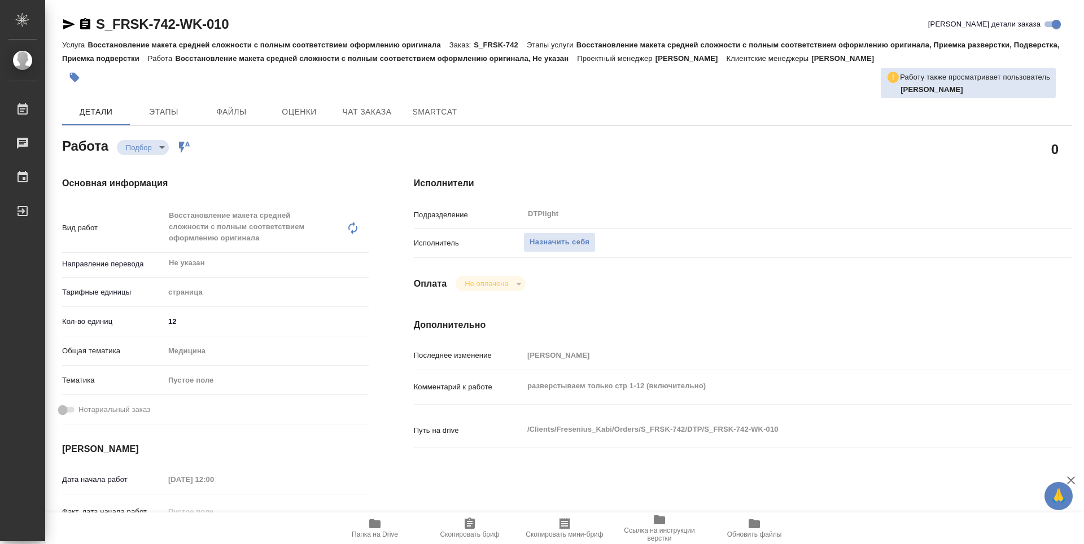
type textarea "x"
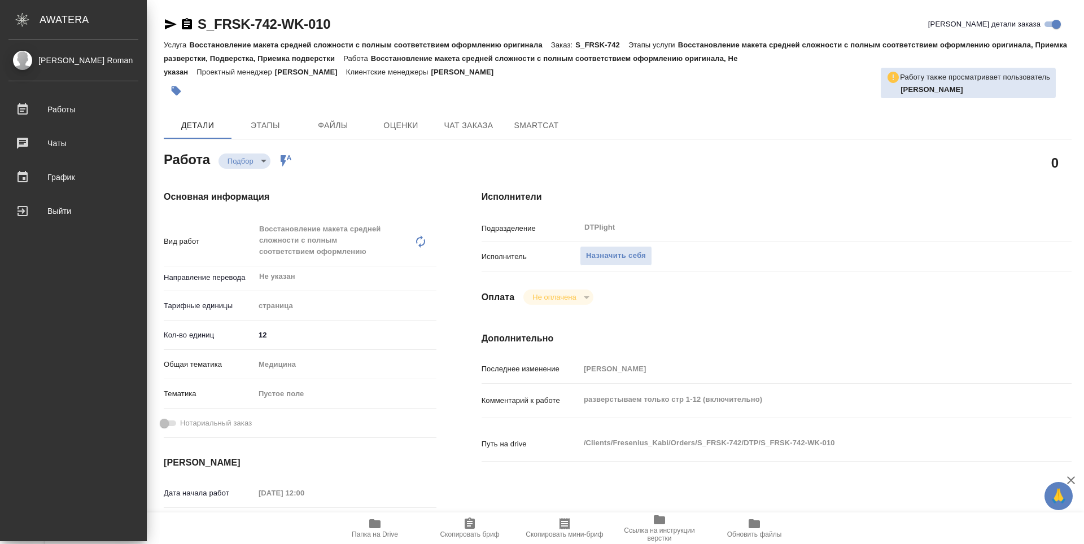
type textarea "x"
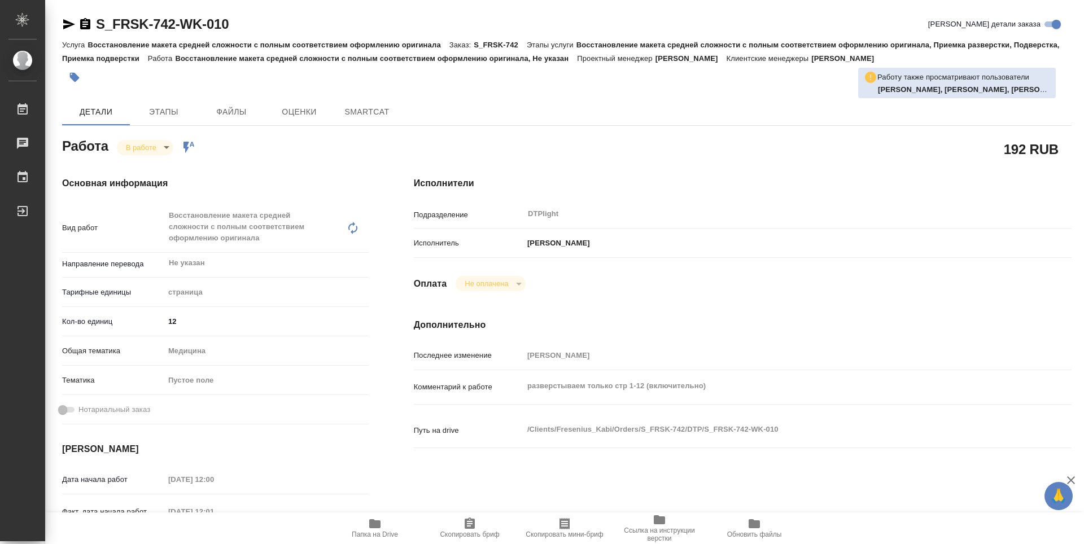
type textarea "x"
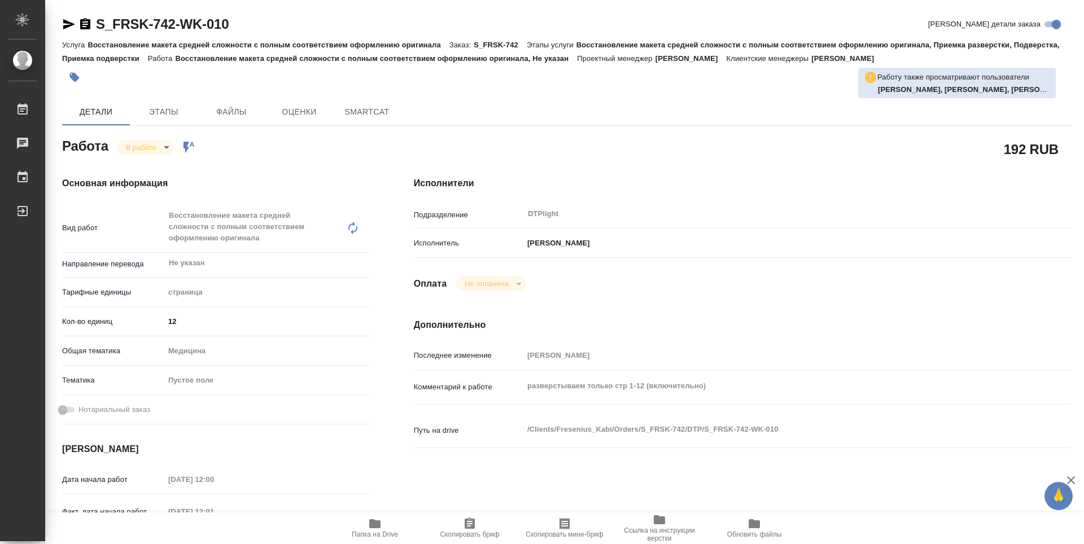
type textarea "x"
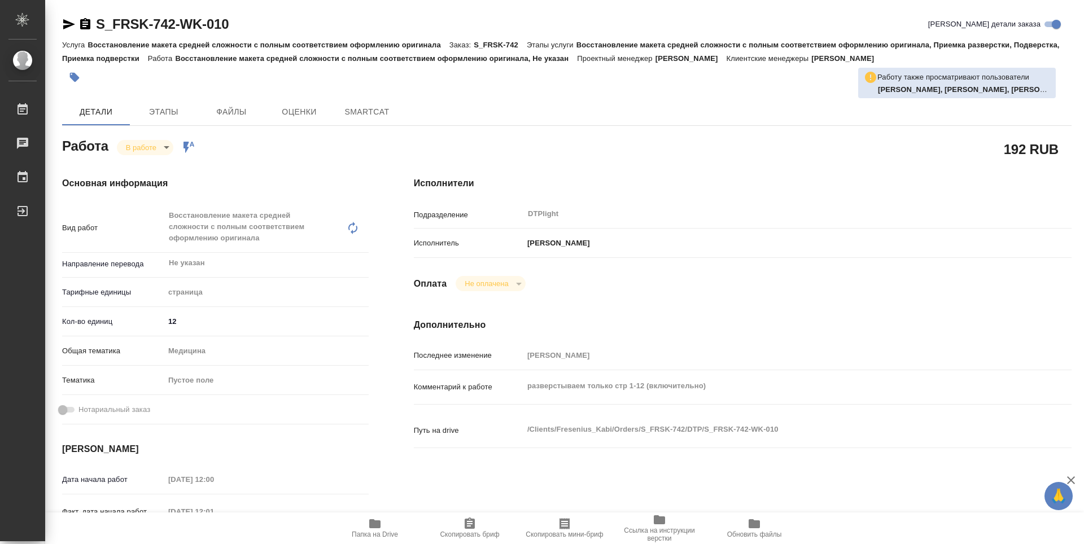
type textarea "x"
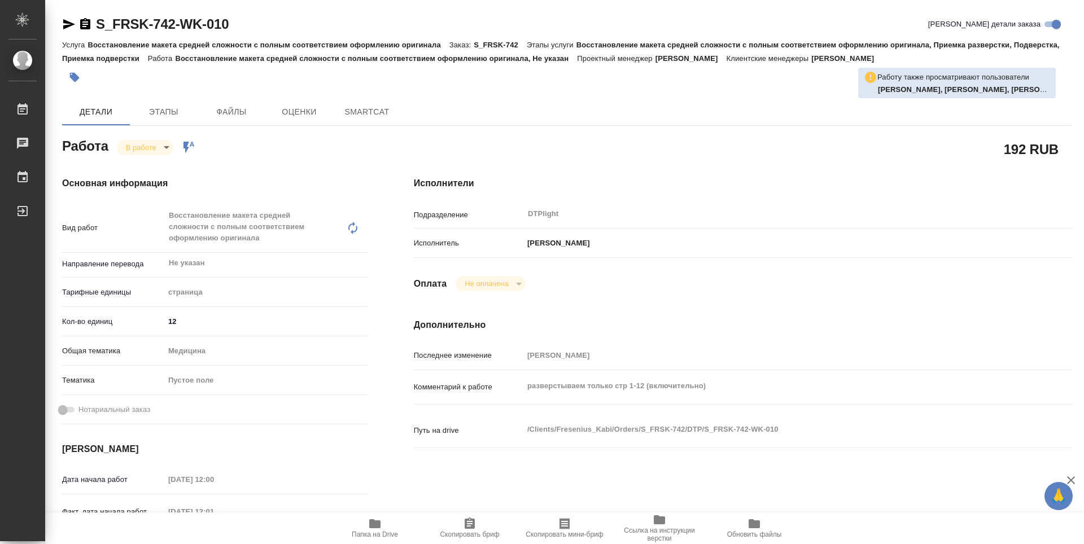
type textarea "x"
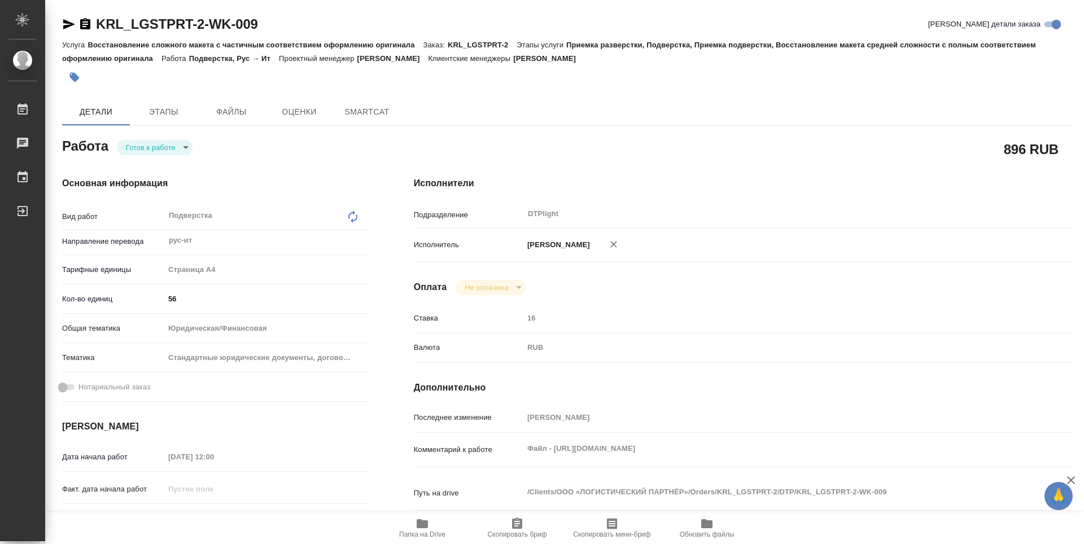
type textarea "x"
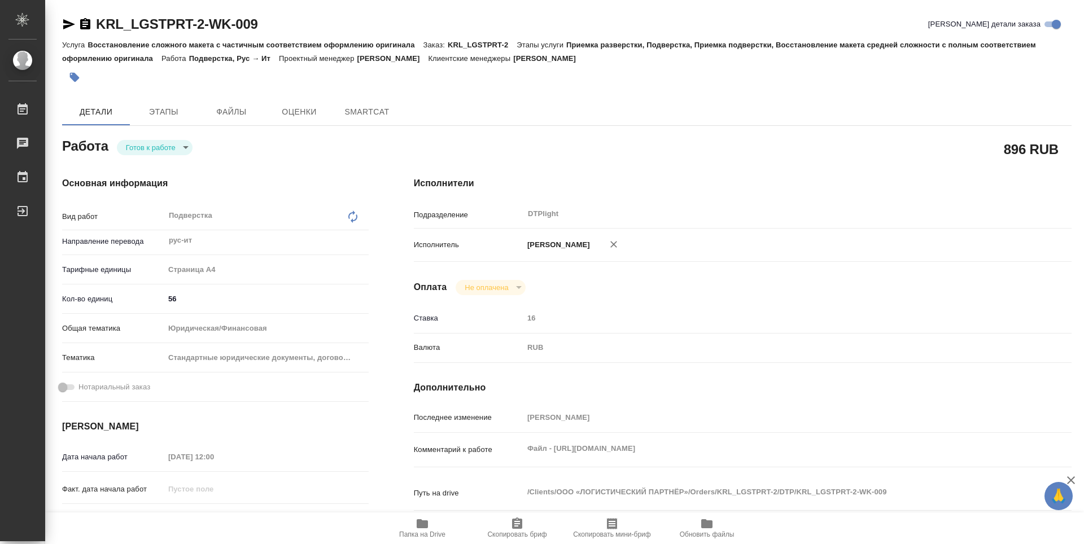
type textarea "x"
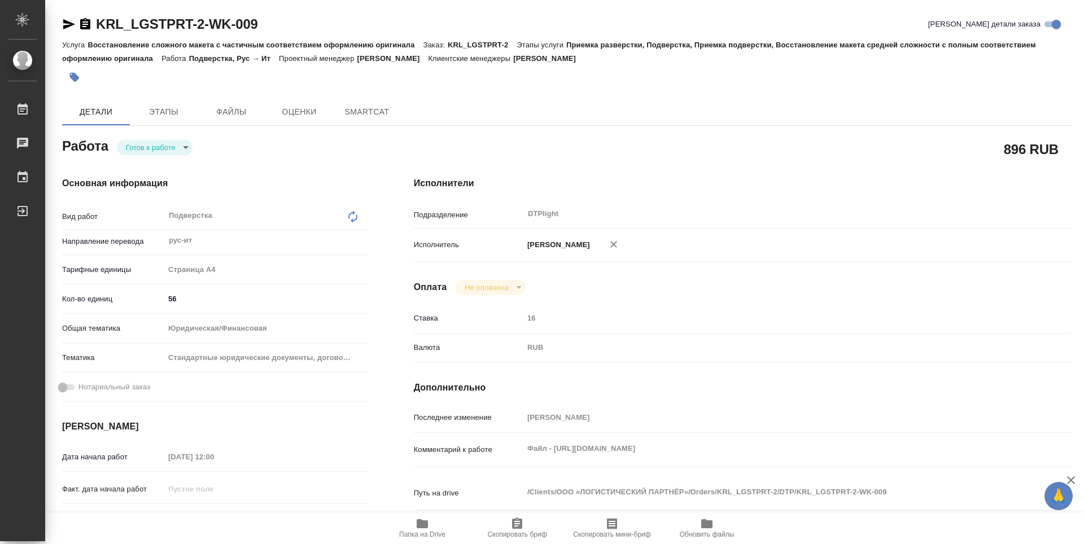
type textarea "x"
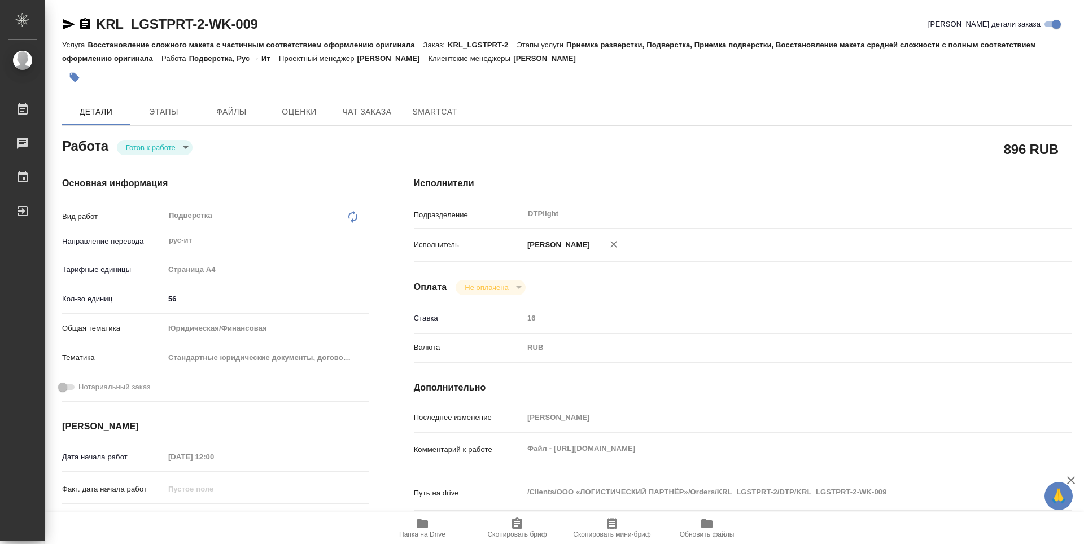
type textarea "x"
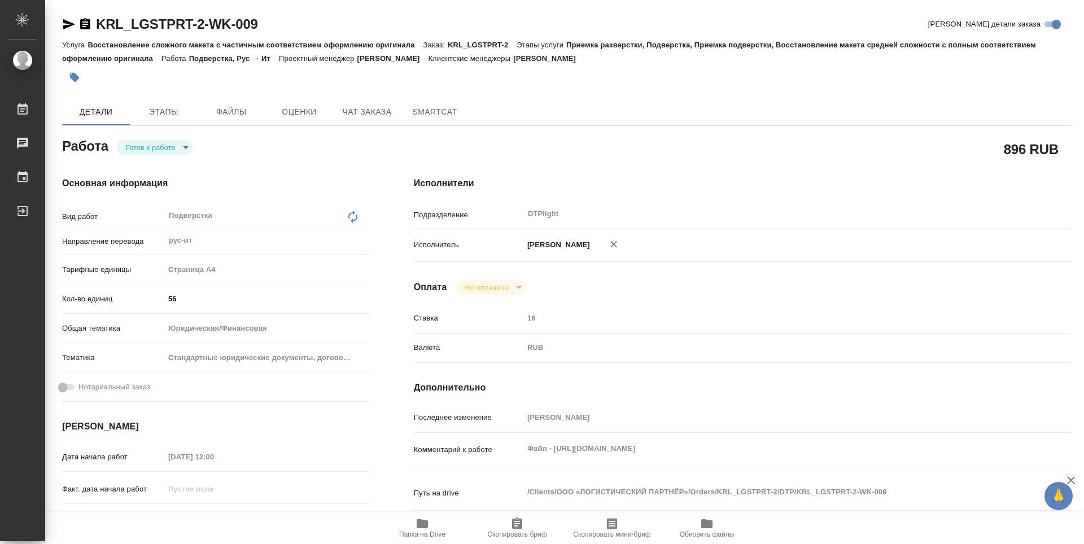
type textarea "x"
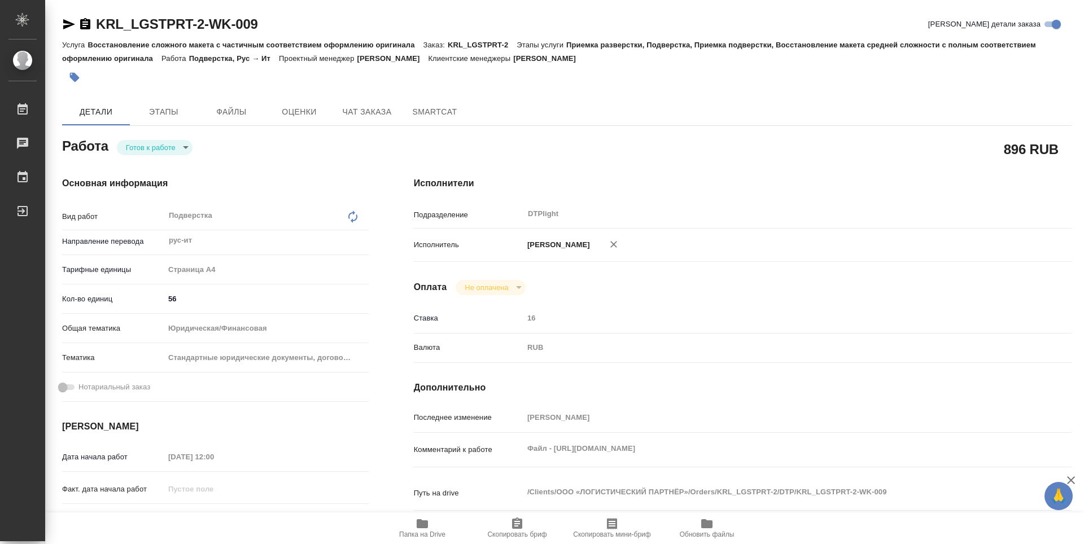
drag, startPoint x: 689, startPoint y: 402, endPoint x: 702, endPoint y: 409, distance: 14.4
click at [689, 402] on div "Исполнители Подразделение DTPlight ​ Исполнитель Гусельников Роман Оплата Не оп…" at bounding box center [742, 395] width 703 height 482
click at [434, 531] on span "Папка на Drive" at bounding box center [422, 535] width 46 height 8
click at [185, 150] on body "🙏 .cls-1 fill:#fff; AWATERA Guselnikov Roman Работы 0 Чаты График Выйти KRL_LGS…" at bounding box center [542, 272] width 1084 height 544
click at [137, 149] on button "В работе" at bounding box center [144, 147] width 37 height 12
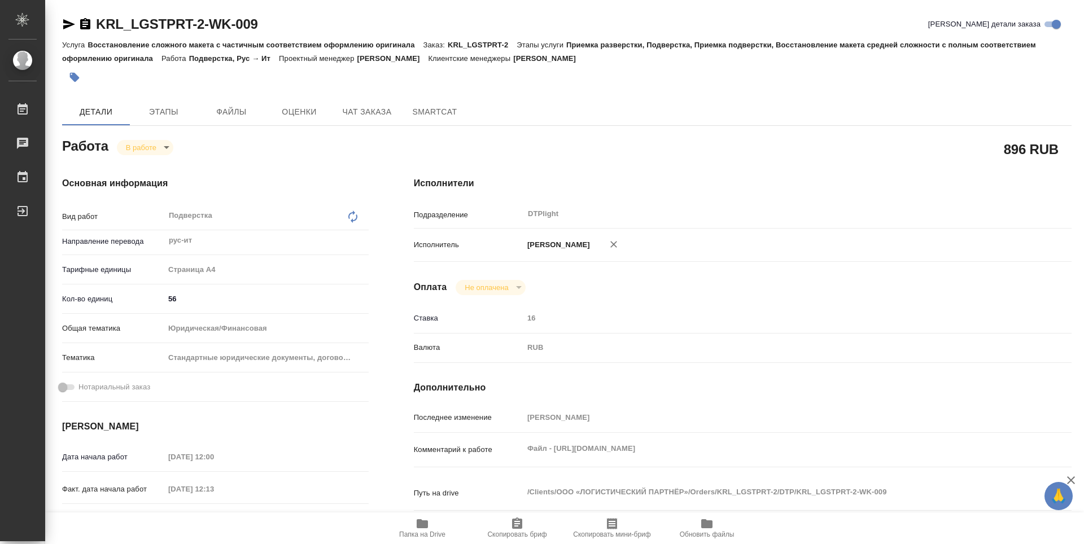
type textarea "x"
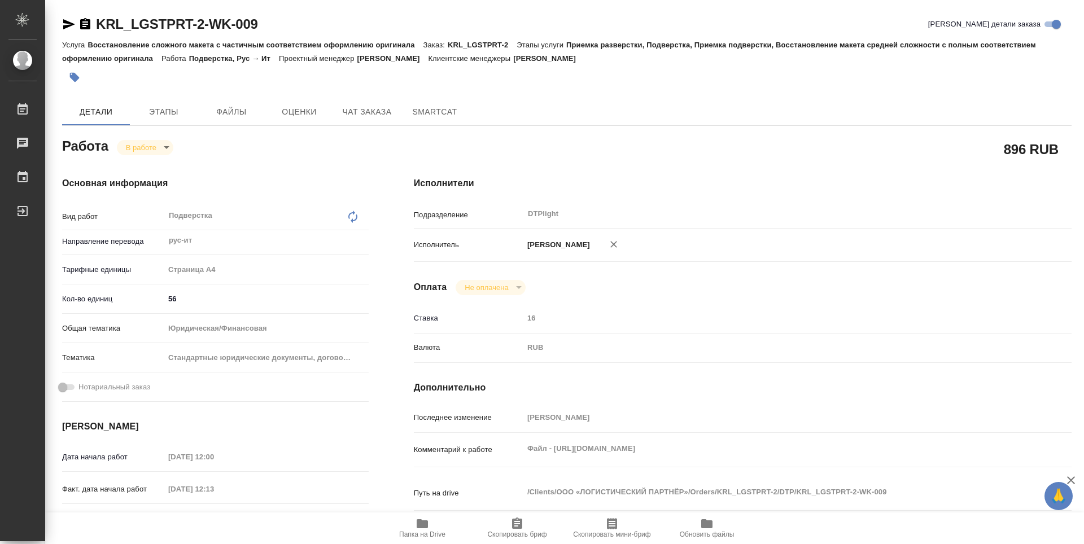
type textarea "x"
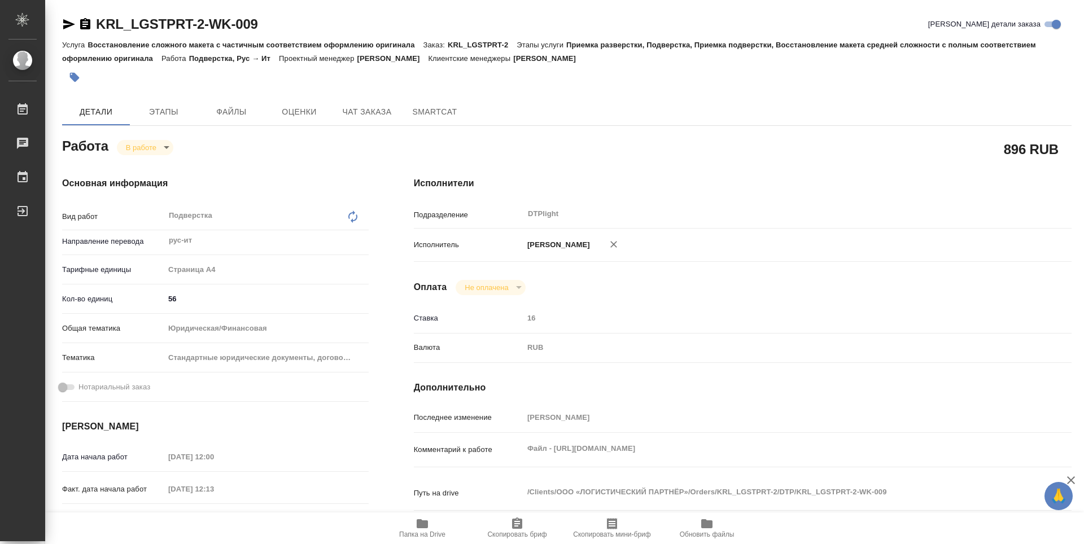
type textarea "x"
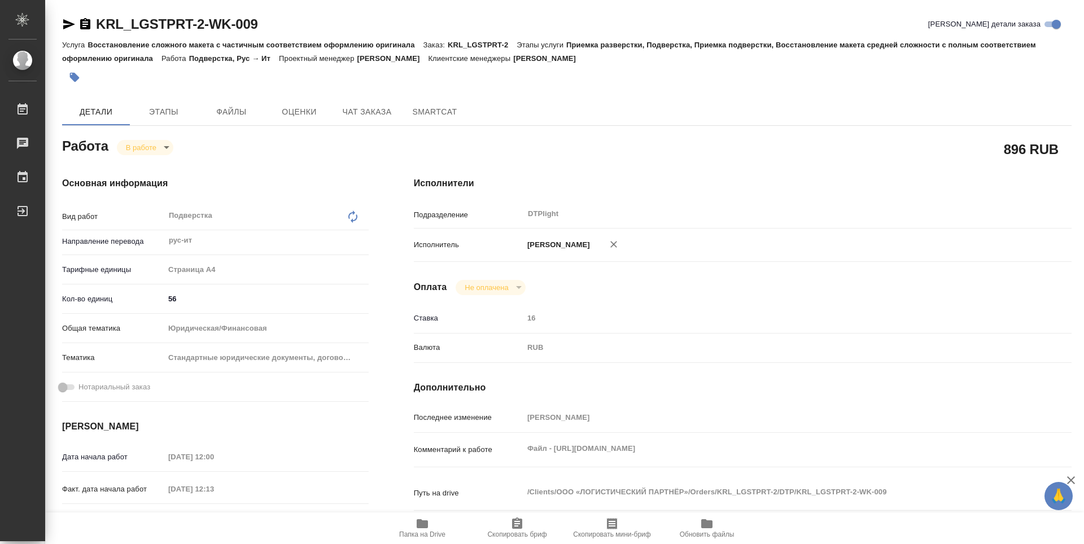
click at [89, 27] on icon "button" at bounding box center [85, 23] width 10 height 11
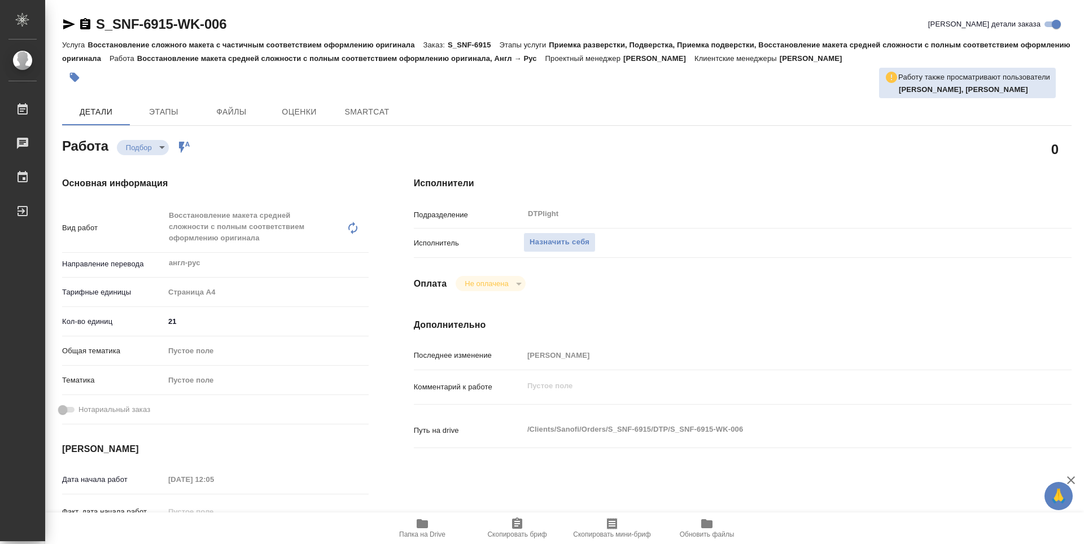
type textarea "x"
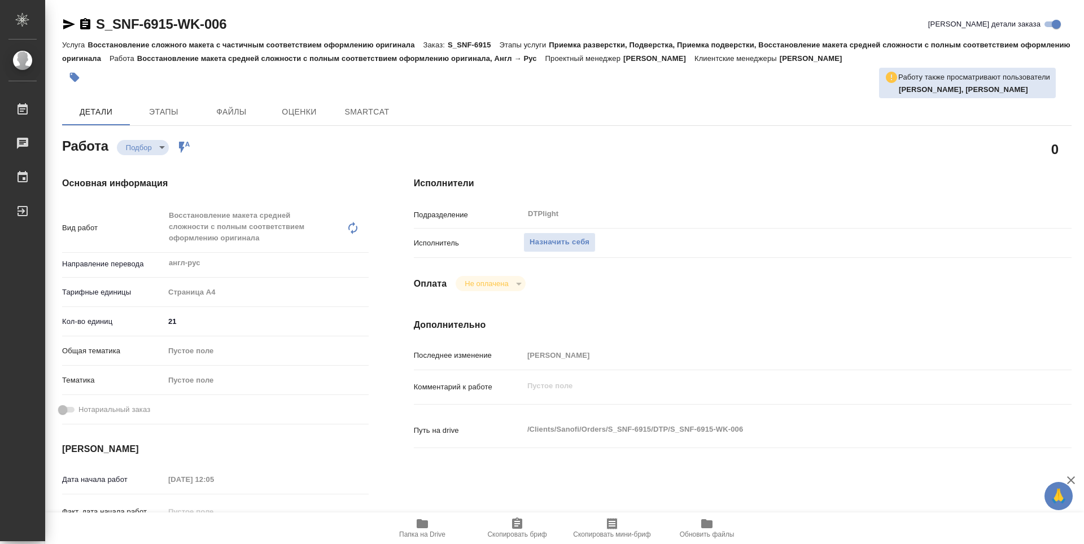
type textarea "x"
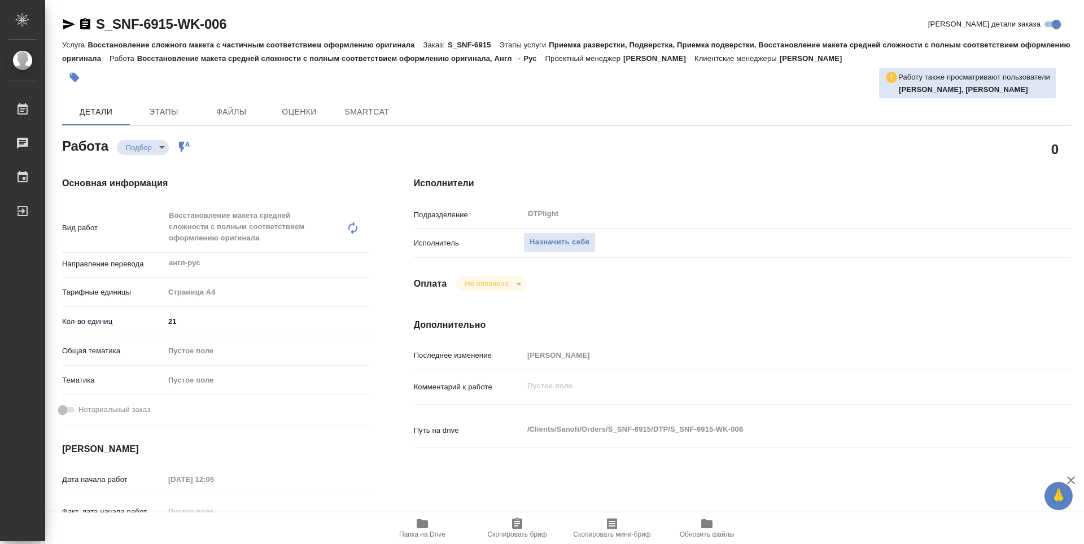
click at [420, 529] on icon "button" at bounding box center [423, 524] width 14 height 14
type textarea "x"
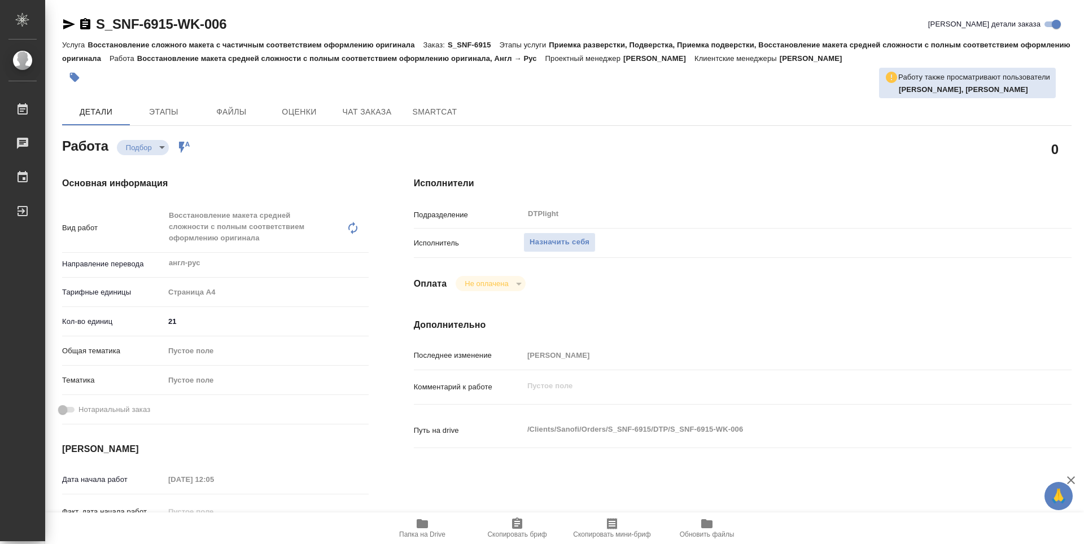
type textarea "x"
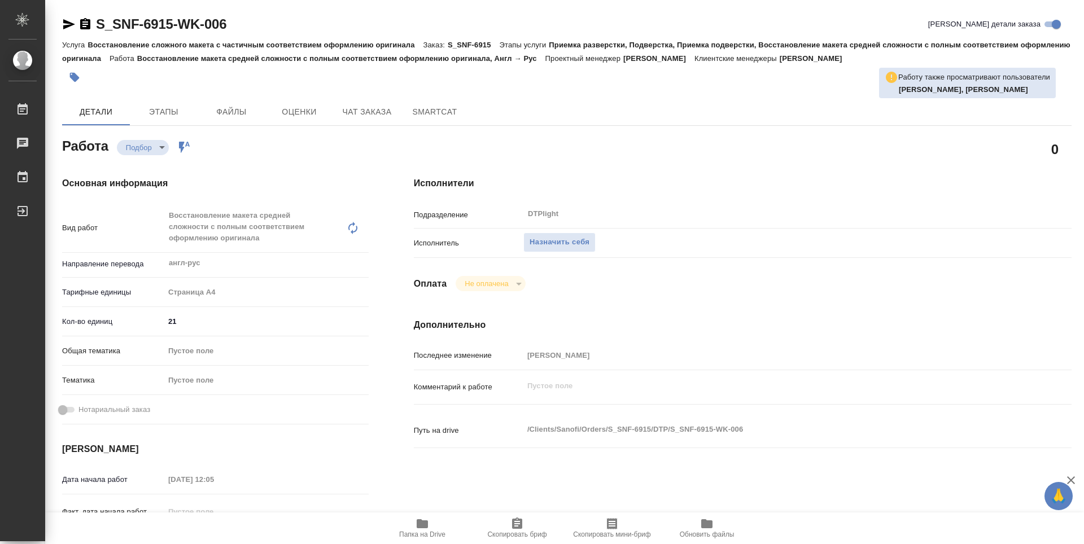
type textarea "x"
click at [533, 238] on span "Назначить себя" at bounding box center [560, 242] width 60 height 13
type textarea "x"
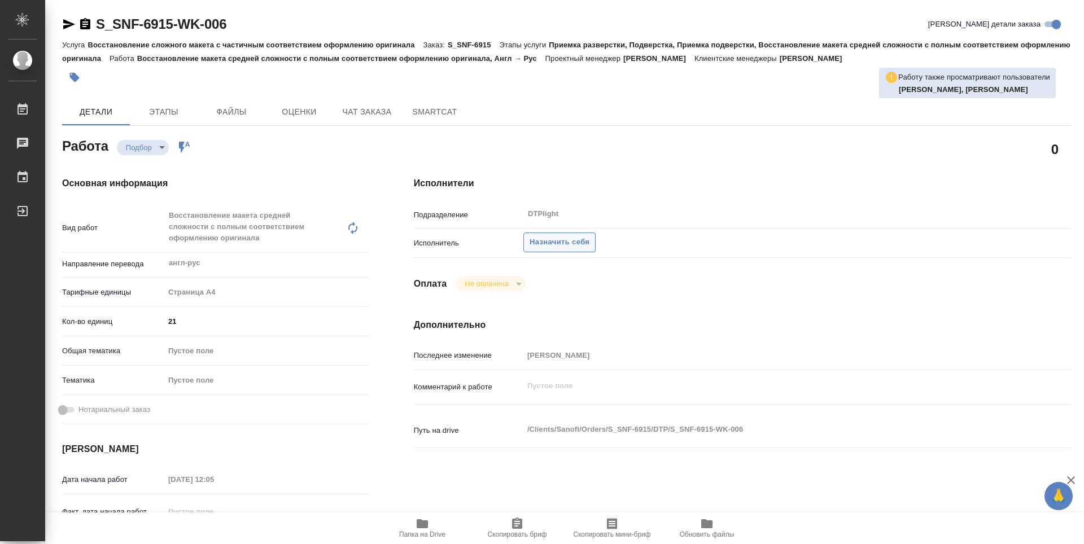
type textarea "x"
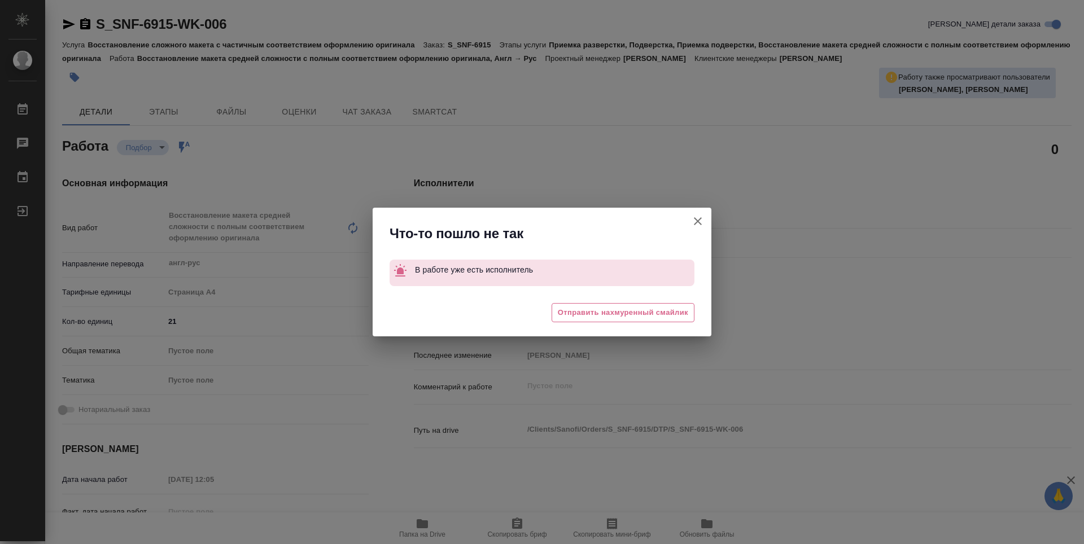
click at [702, 222] on icon "button" at bounding box center [698, 222] width 14 height 14
type textarea "x"
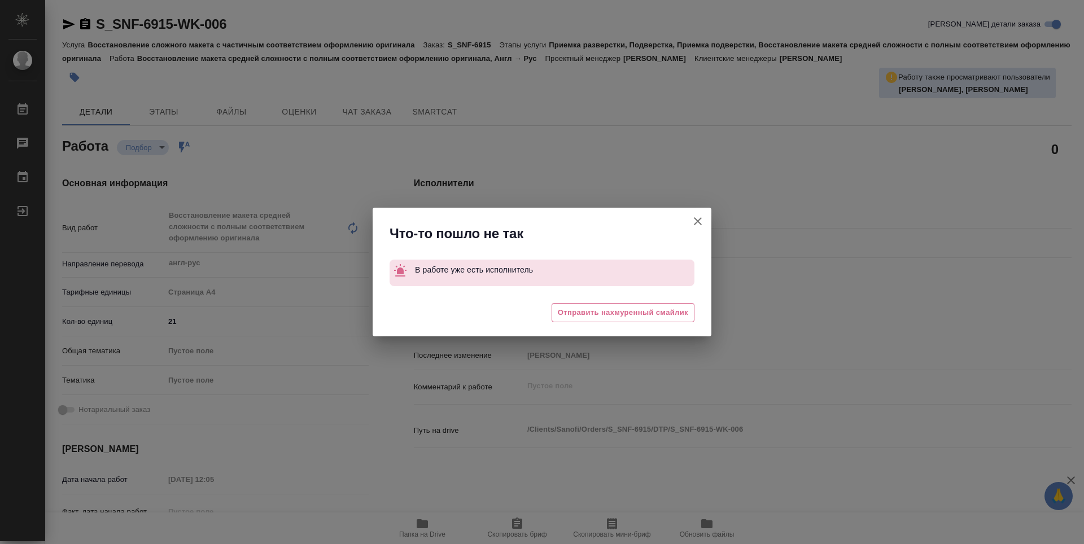
type textarea "x"
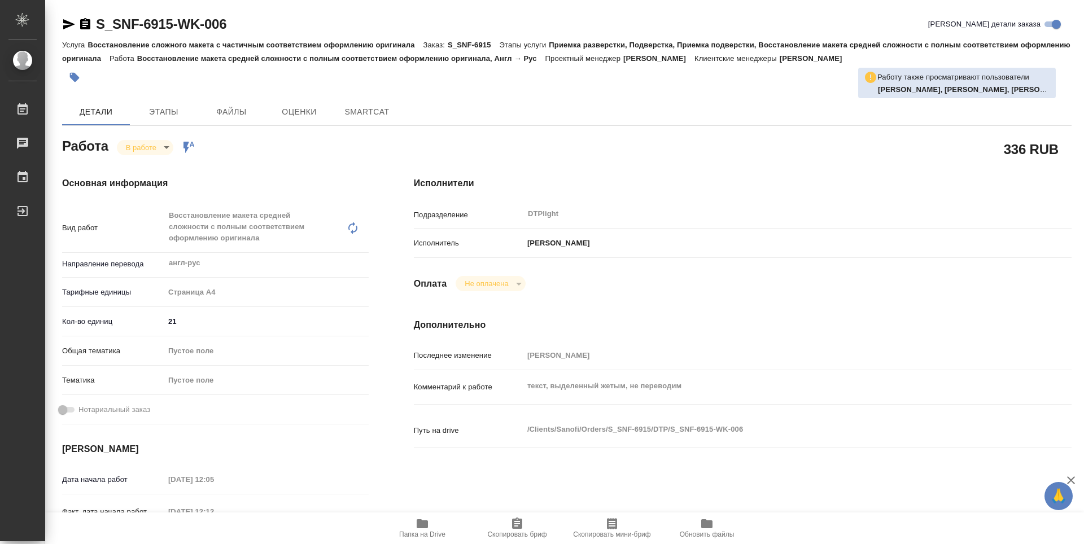
type textarea "x"
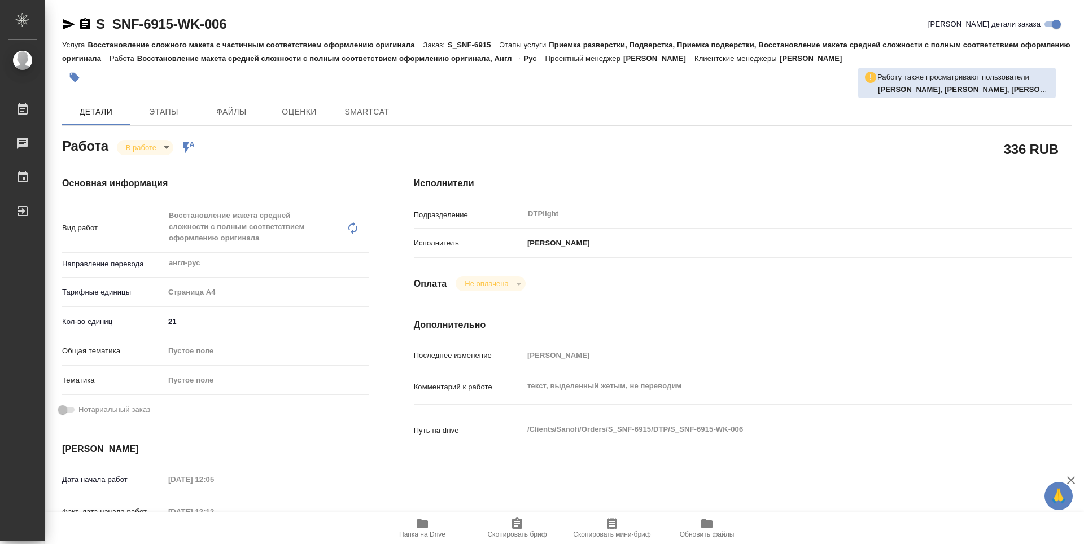
type textarea "x"
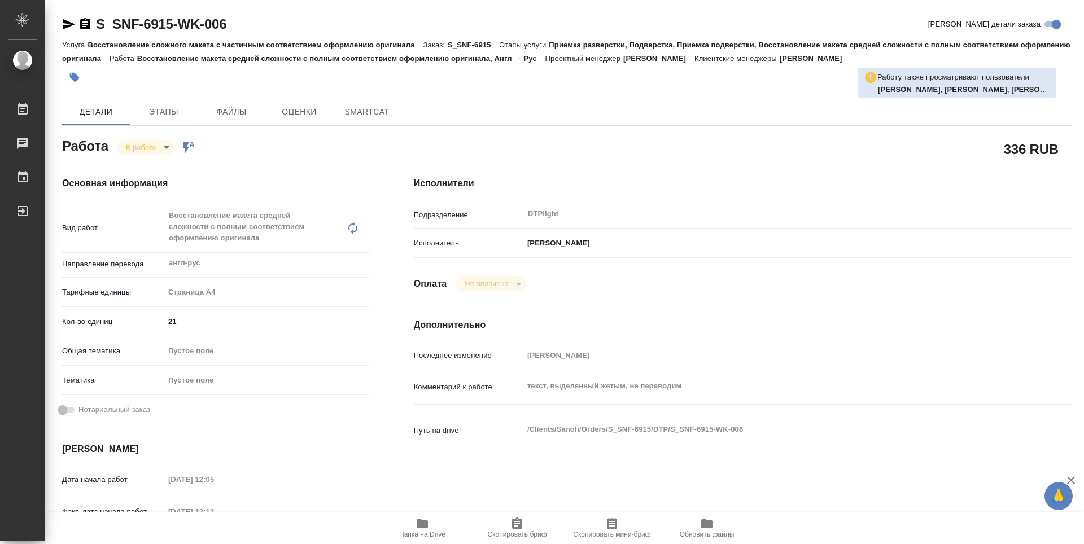
type textarea "x"
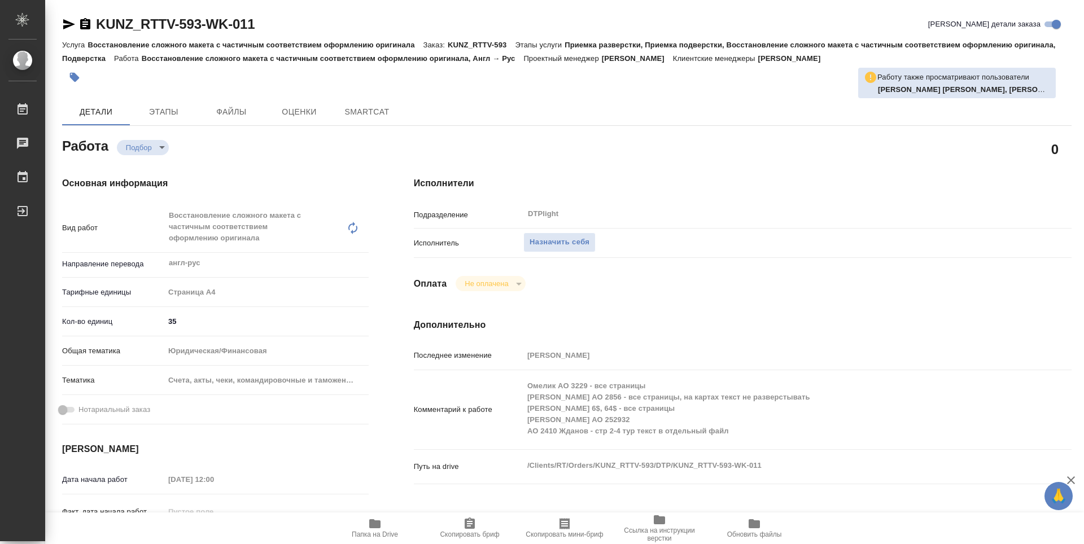
type textarea "x"
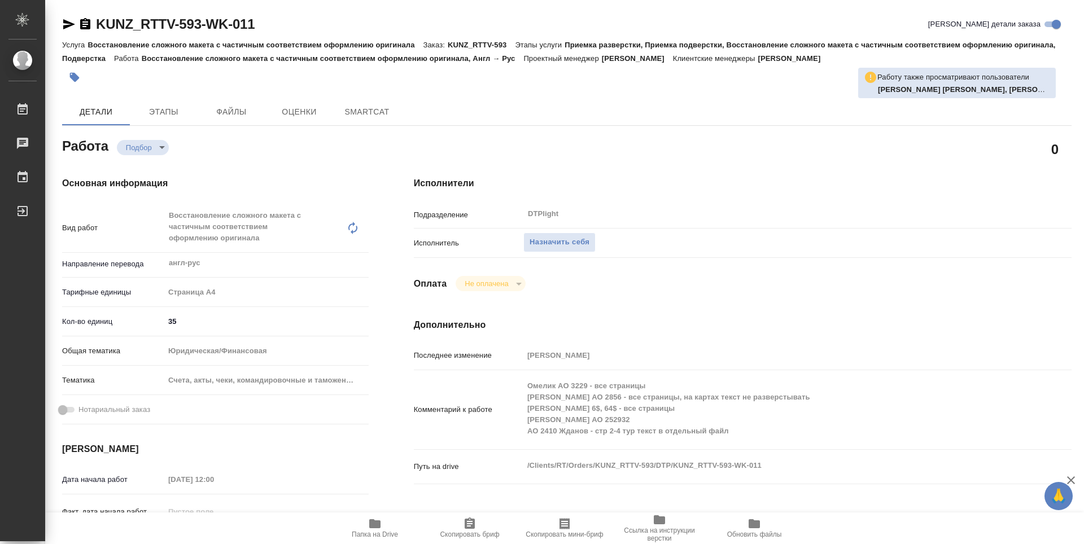
type textarea "x"
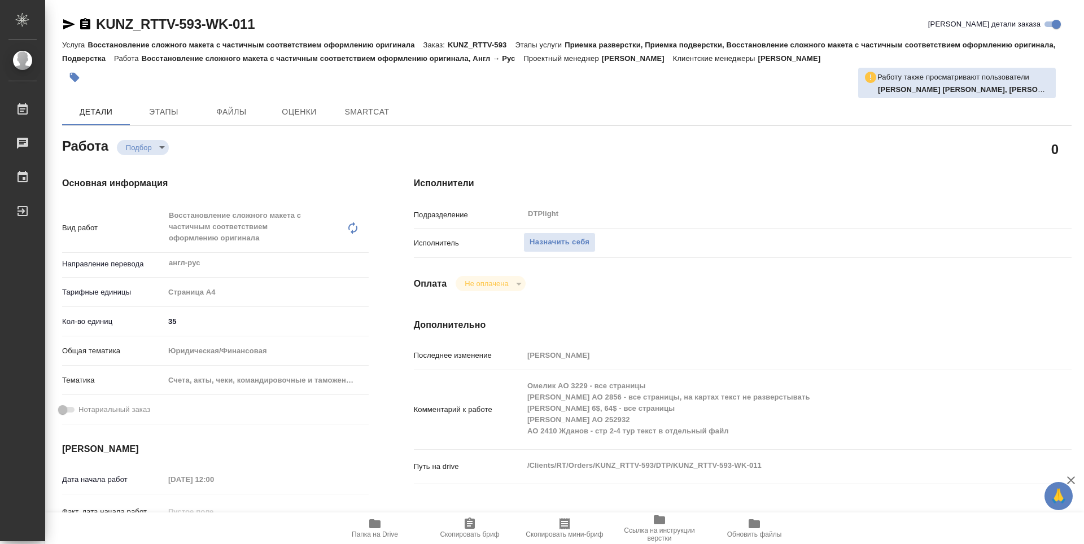
type textarea "x"
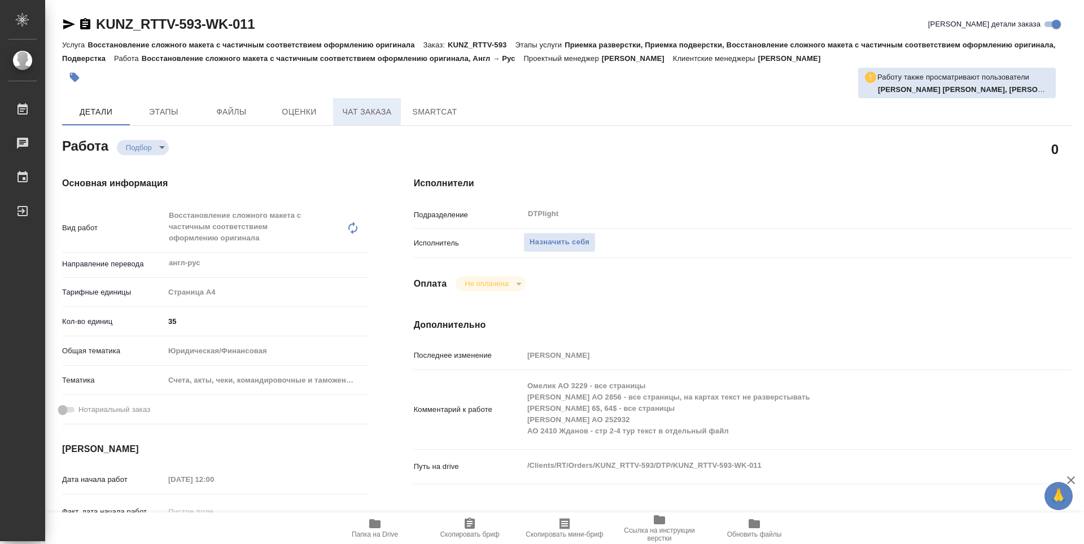
type textarea "x"
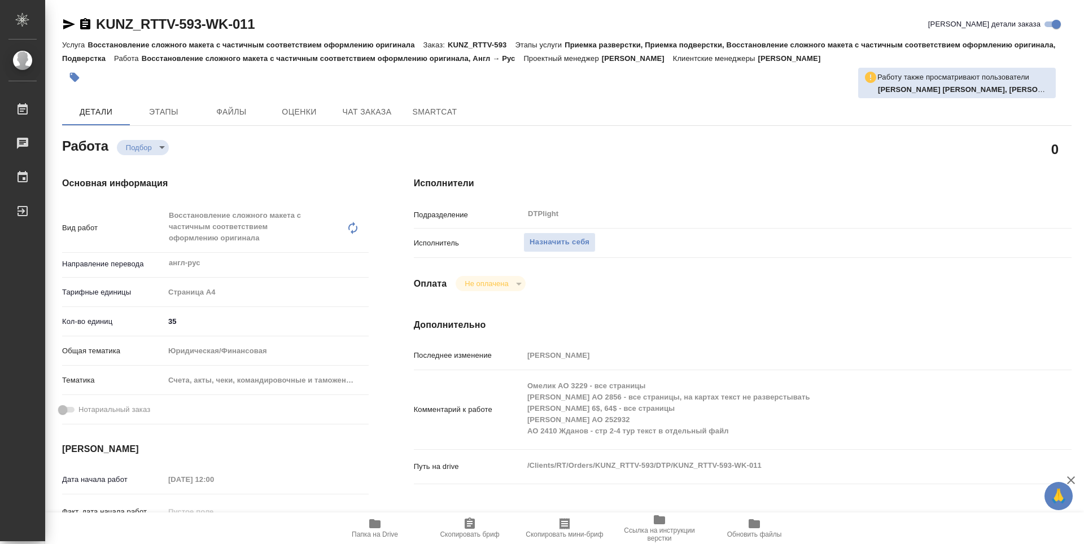
type textarea "x"
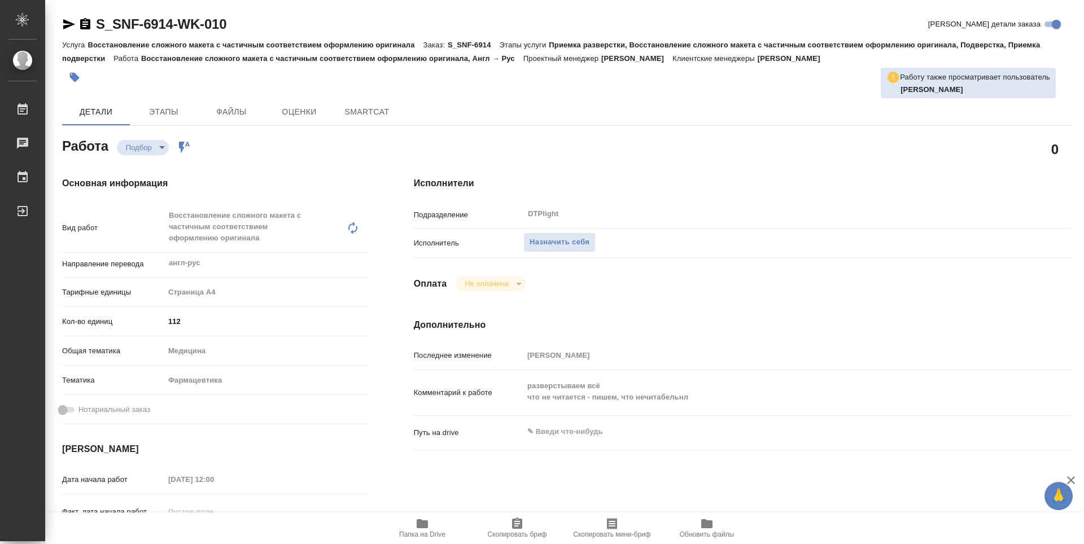
type textarea "x"
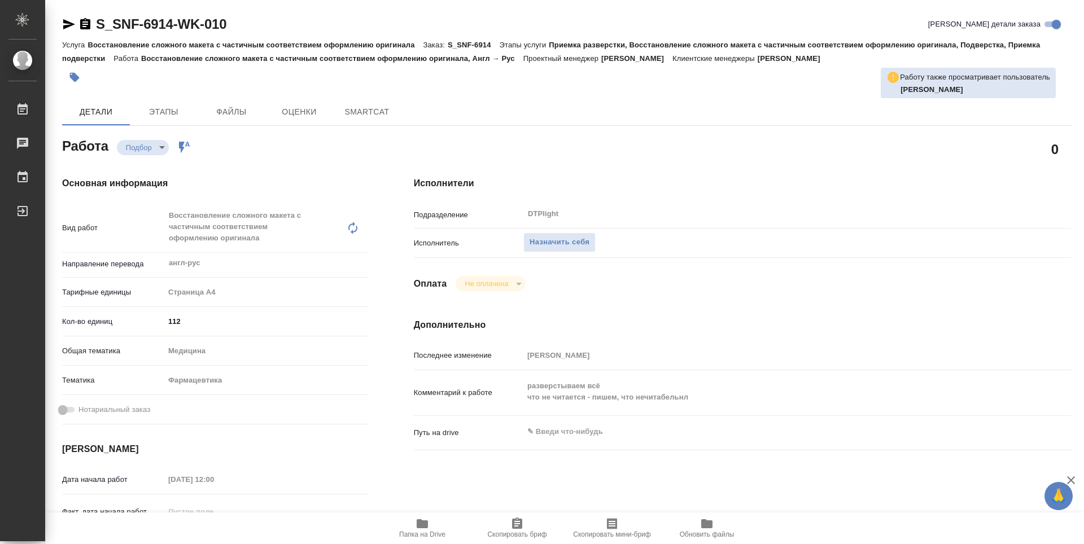
type textarea "x"
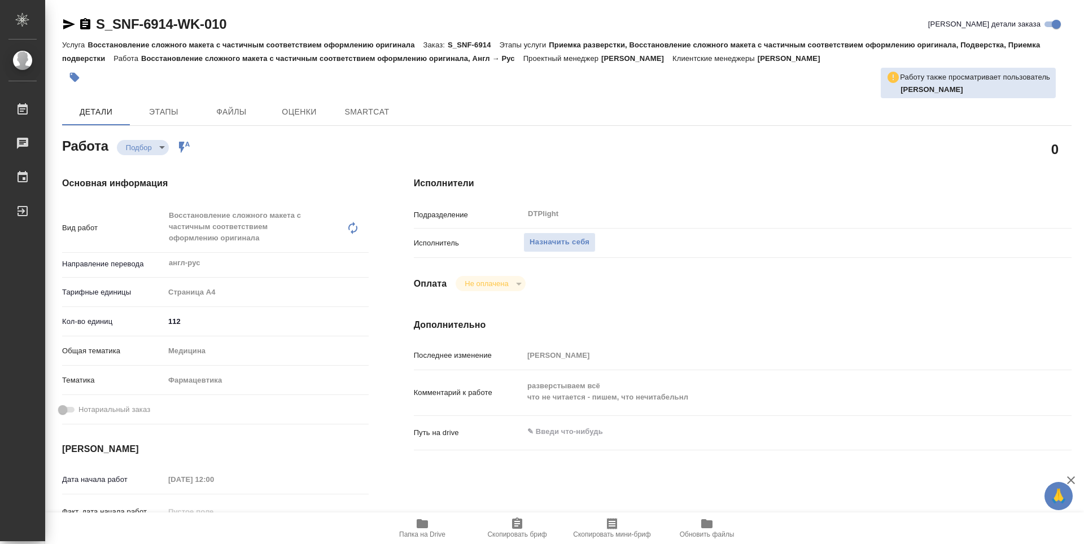
type textarea "x"
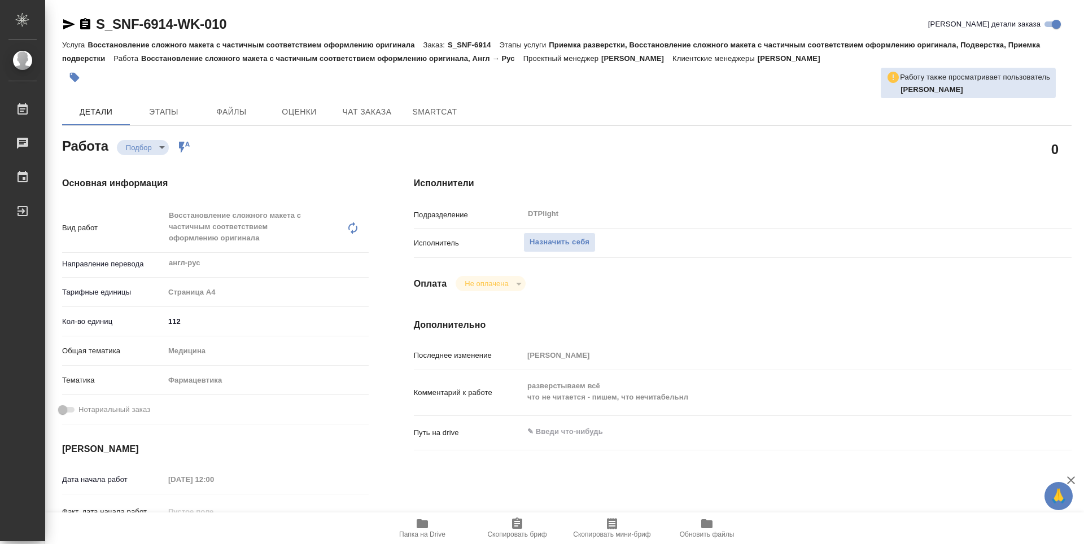
type textarea "x"
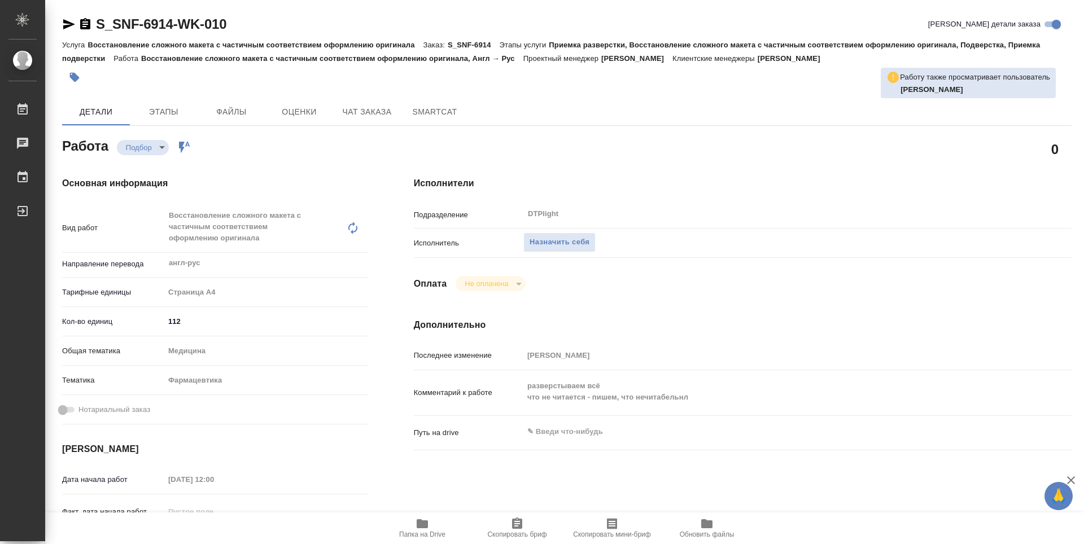
click at [416, 534] on span "Папка на Drive" at bounding box center [422, 535] width 46 height 8
type textarea "x"
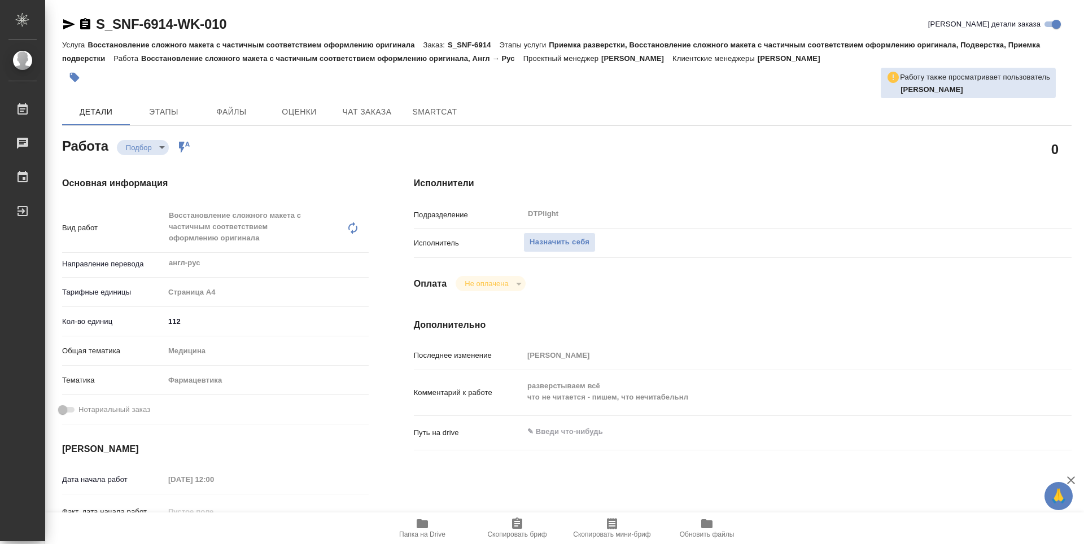
type textarea "x"
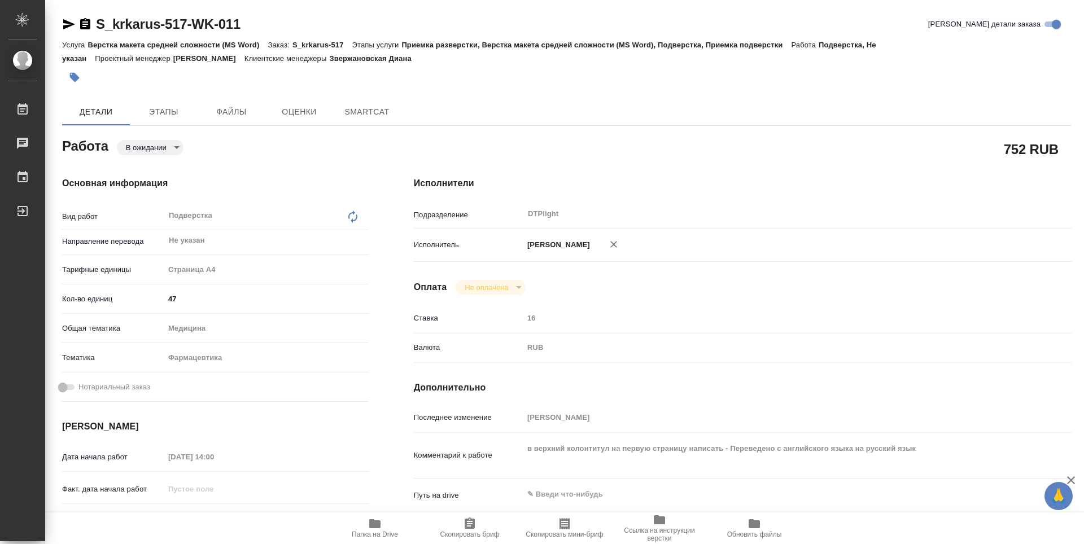
type textarea "x"
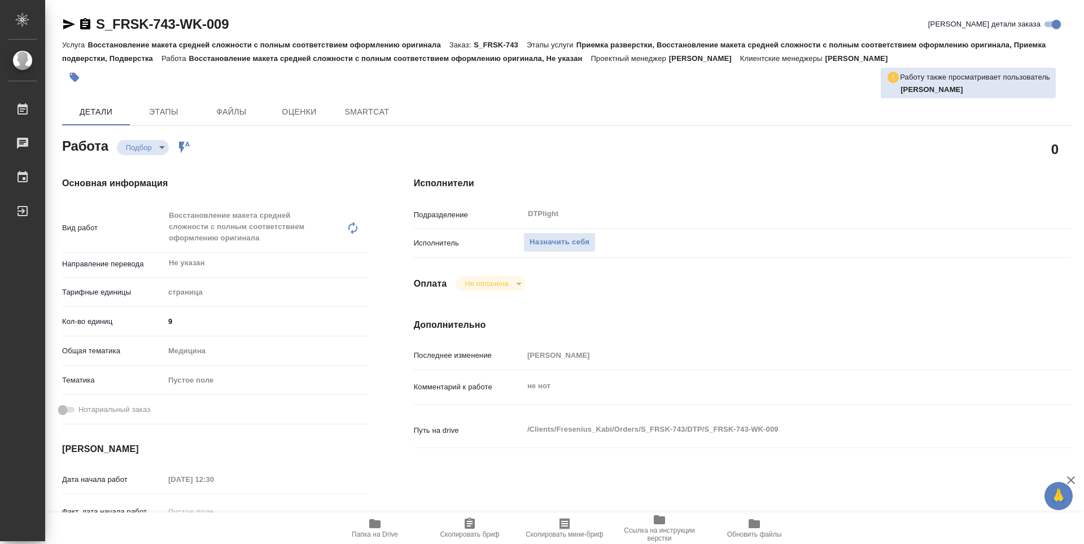
type textarea "x"
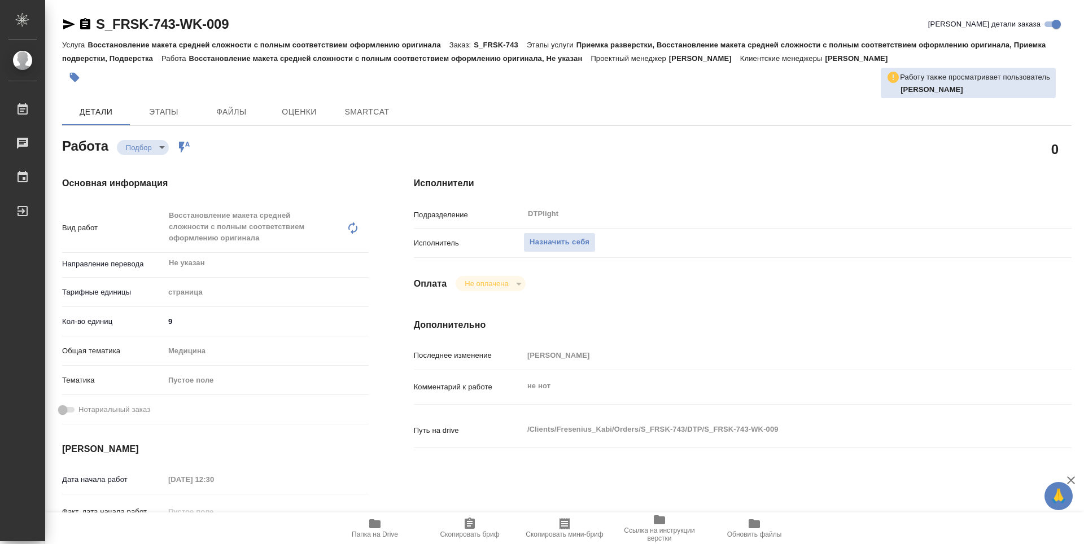
type textarea "x"
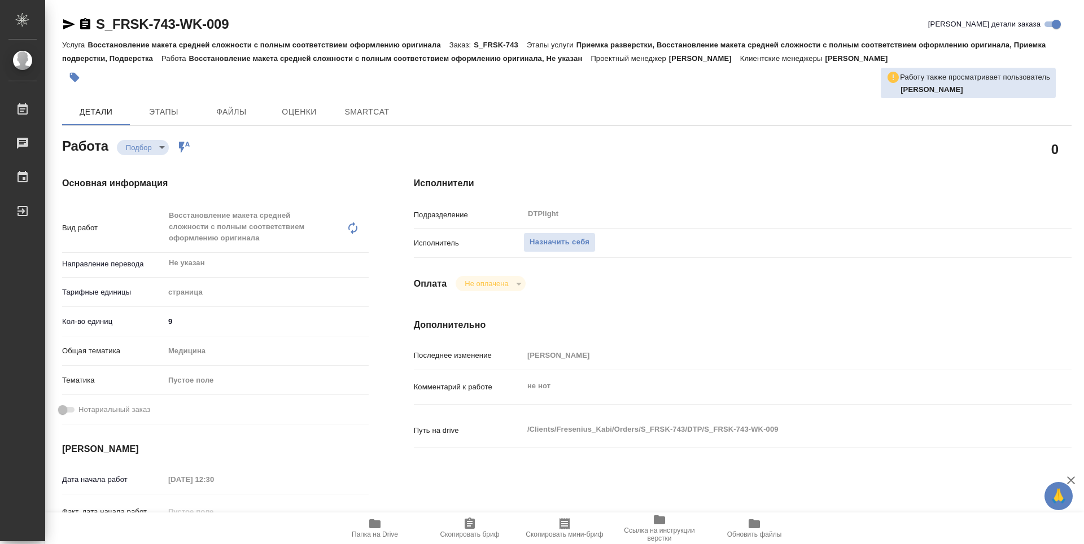
type textarea "x"
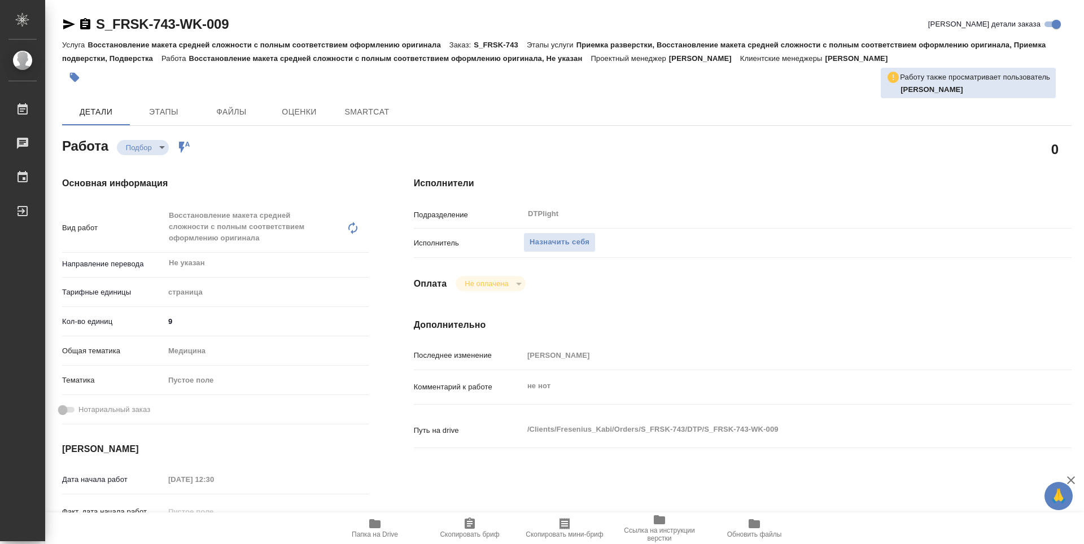
click at [384, 532] on span "Папка на Drive" at bounding box center [375, 535] width 46 height 8
type textarea "x"
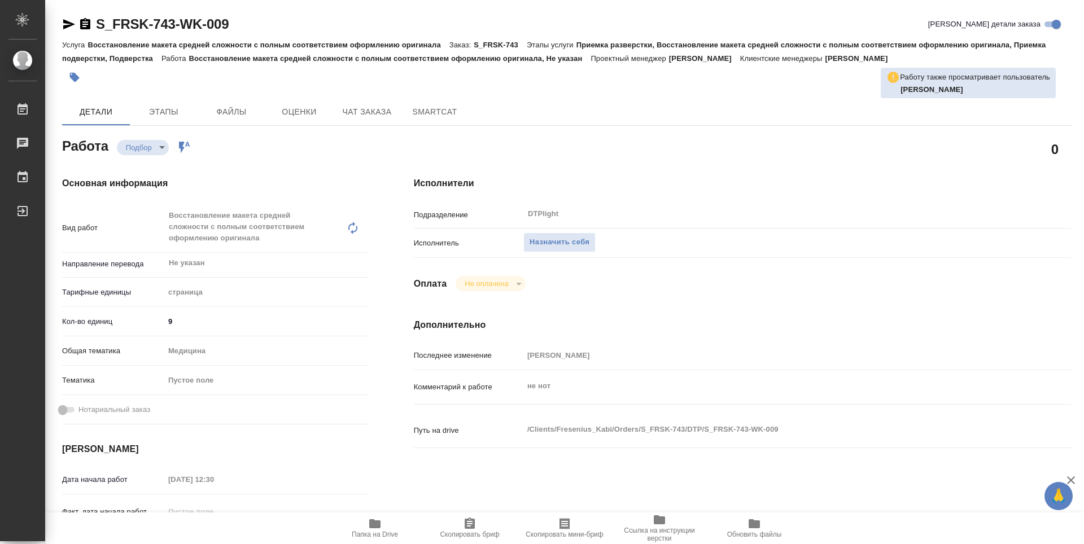
type textarea "x"
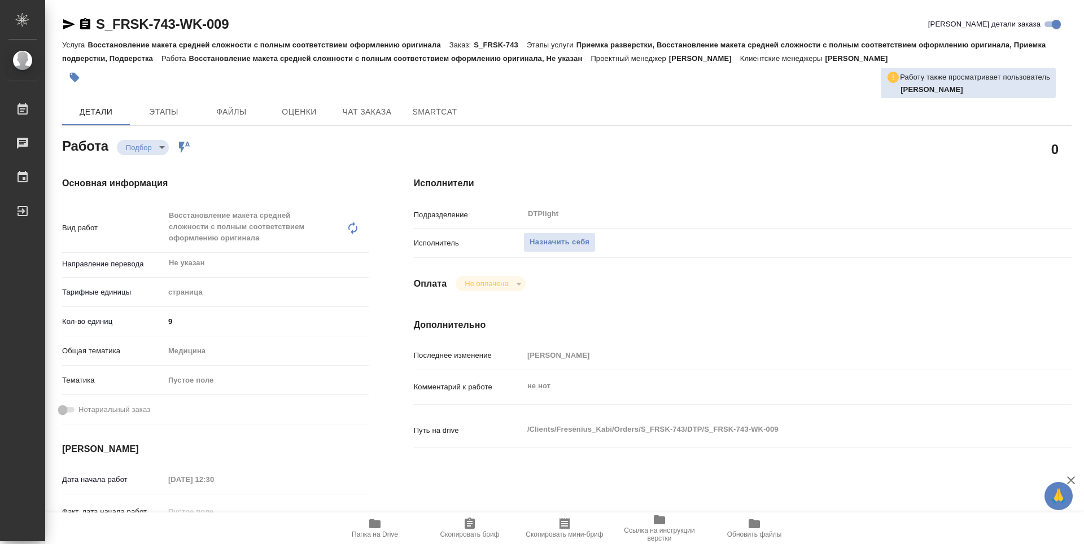
type textarea "x"
click at [545, 246] on span "Назначить себя" at bounding box center [560, 242] width 60 height 13
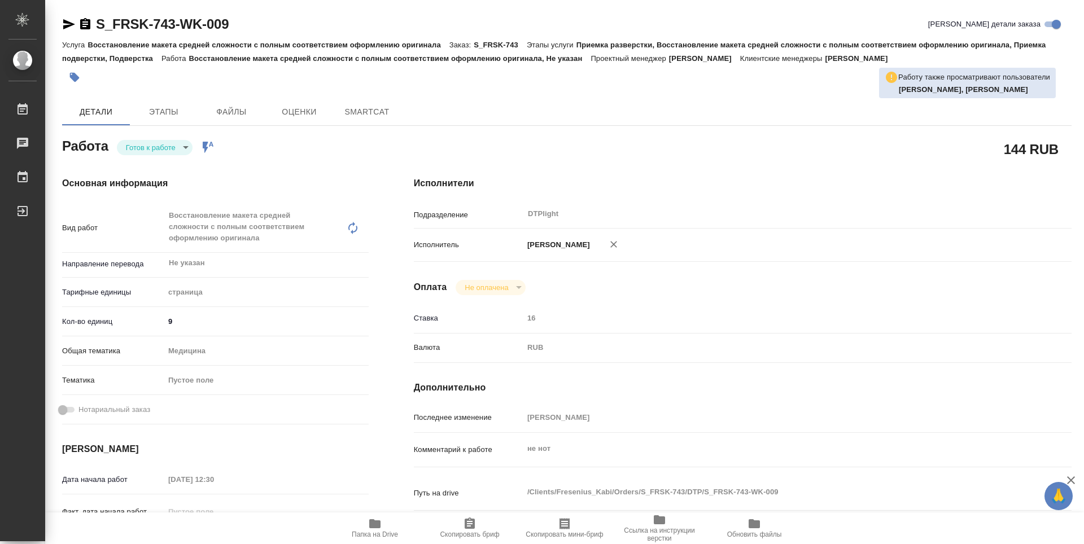
type textarea "x"
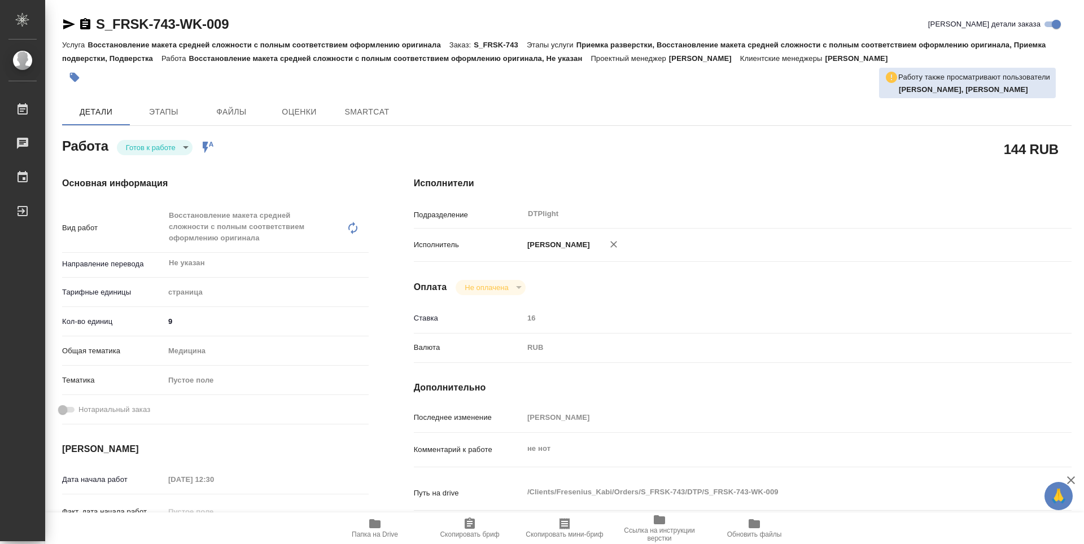
type textarea "x"
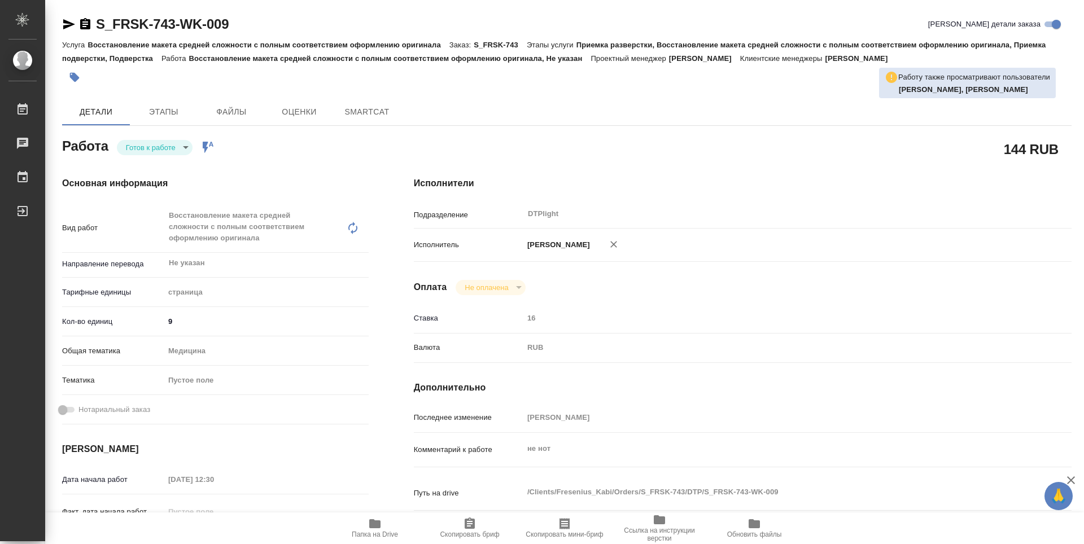
type textarea "x"
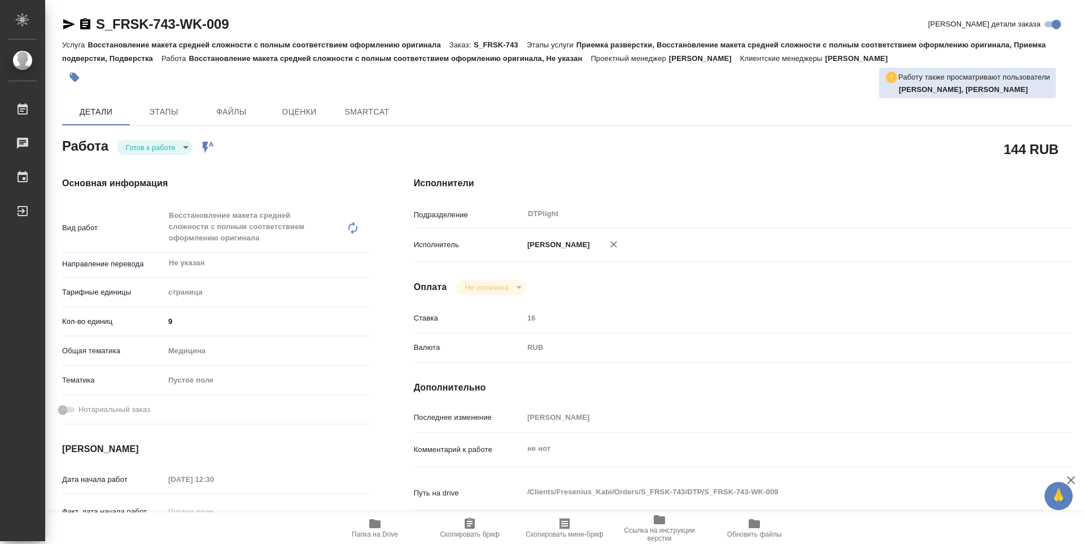
type textarea "x"
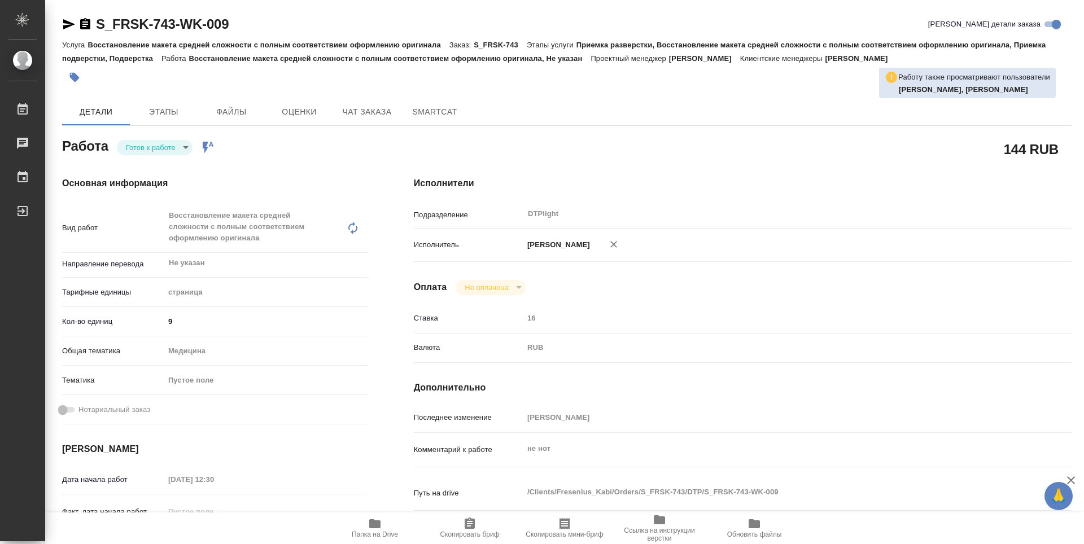
click at [185, 146] on body "🙏 .cls-1 fill:#fff; AWATERA Guselnikov Roman Работы Чаты График Выйти S_FRSK-74…" at bounding box center [542, 272] width 1084 height 544
type textarea "x"
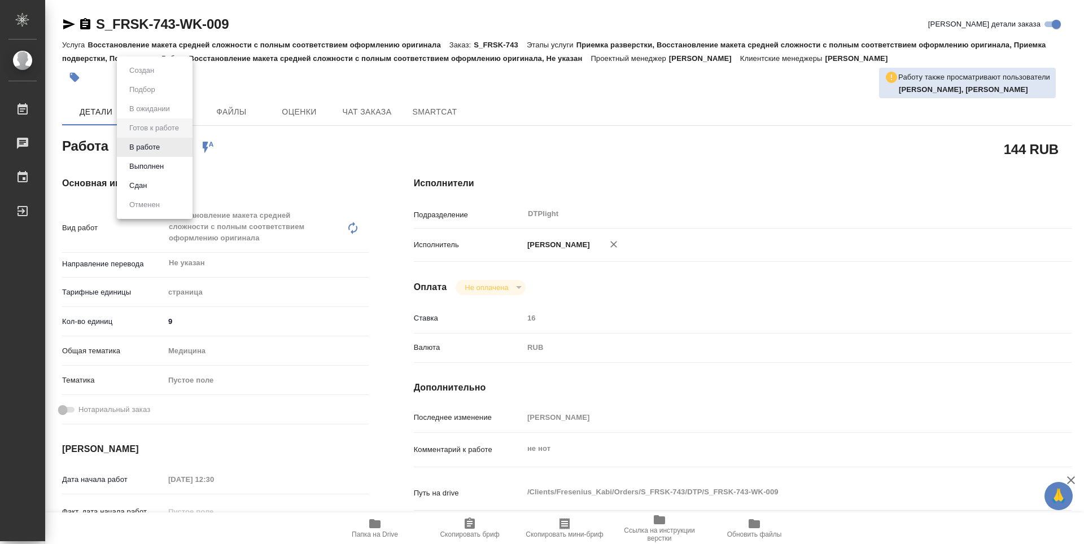
type textarea "x"
click at [145, 149] on button "В работе" at bounding box center [144, 147] width 37 height 12
type textarea "x"
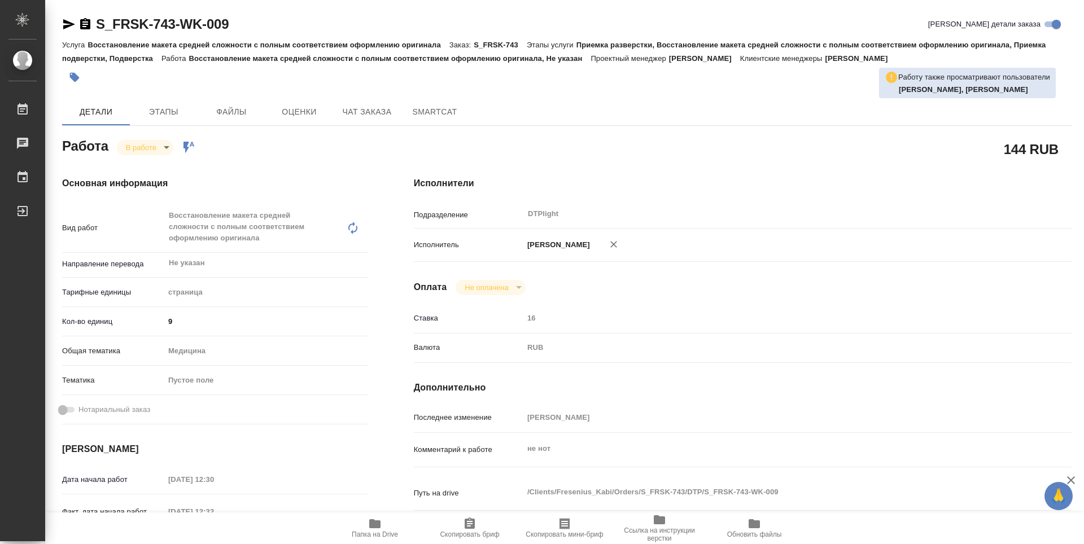
type textarea "x"
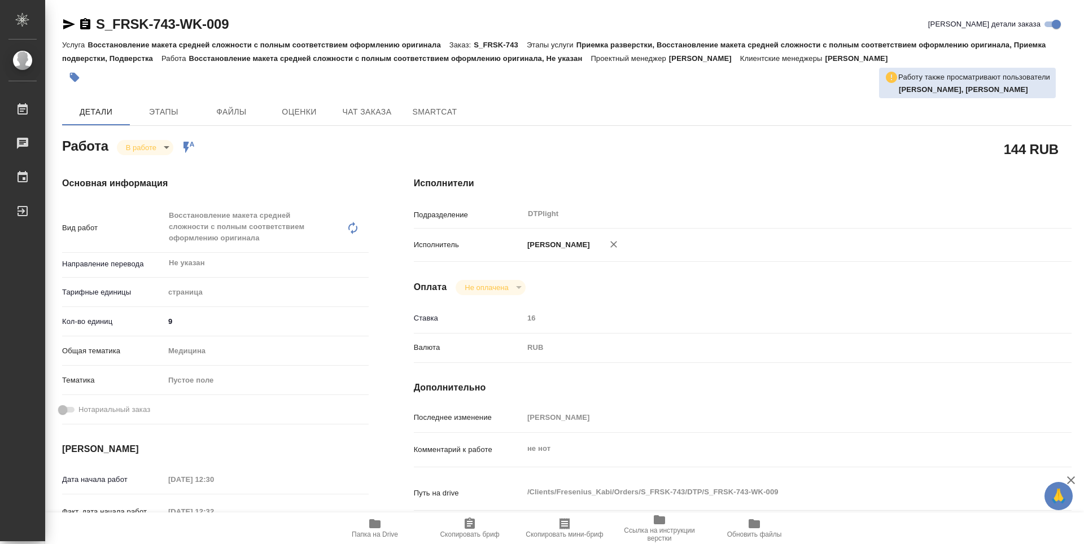
type textarea "x"
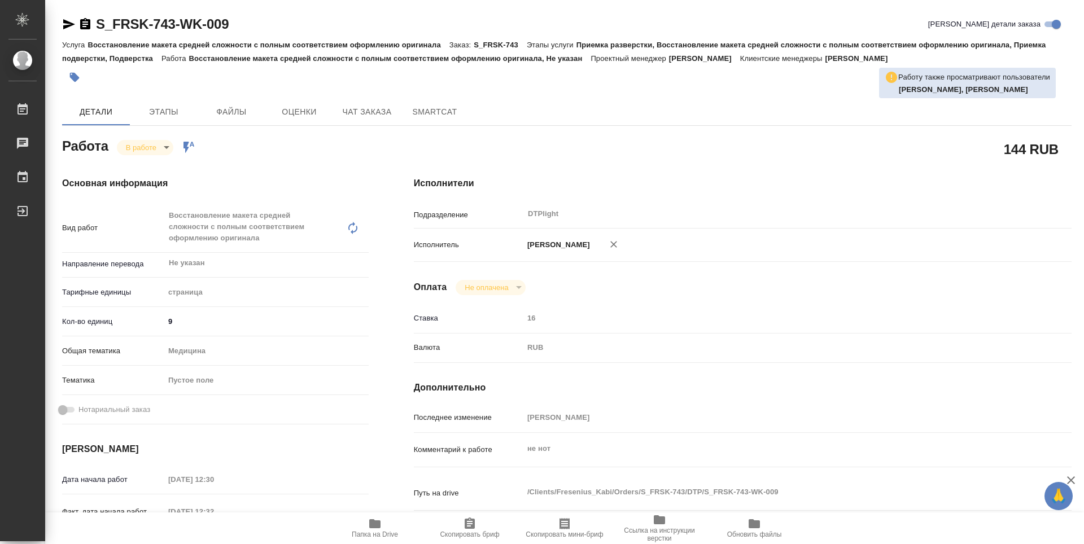
type textarea "x"
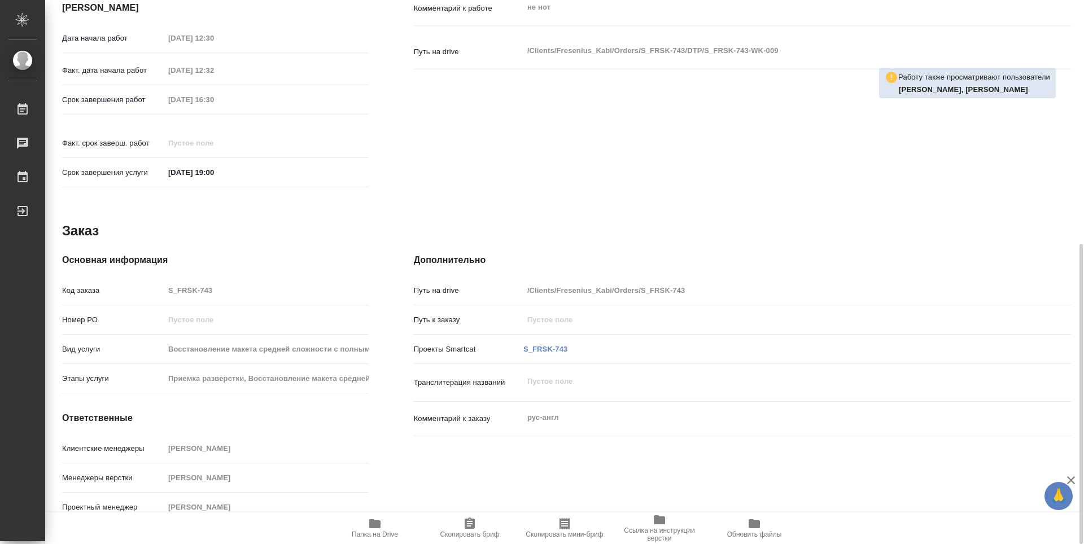
type textarea "x"
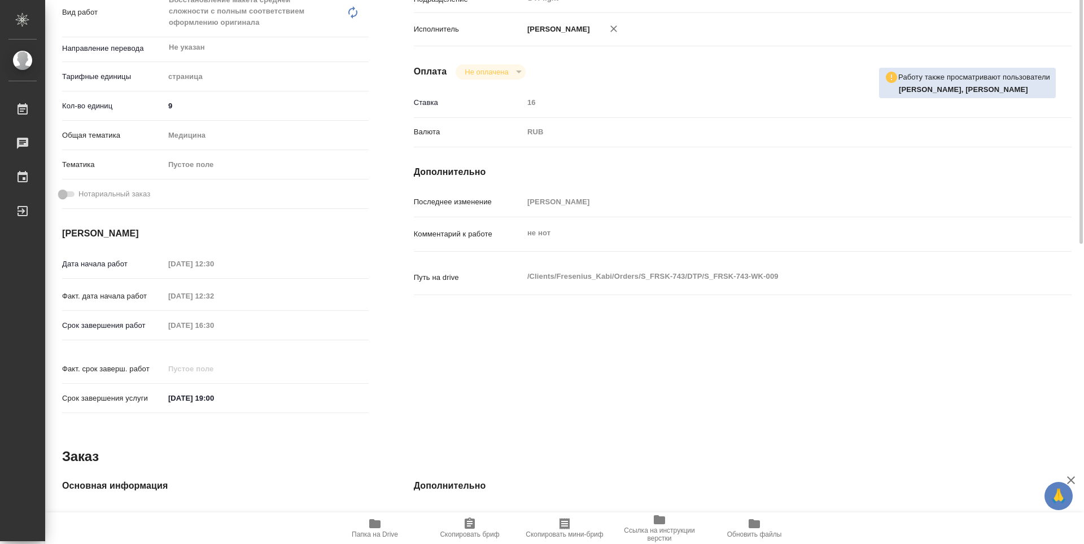
scroll to position [0, 0]
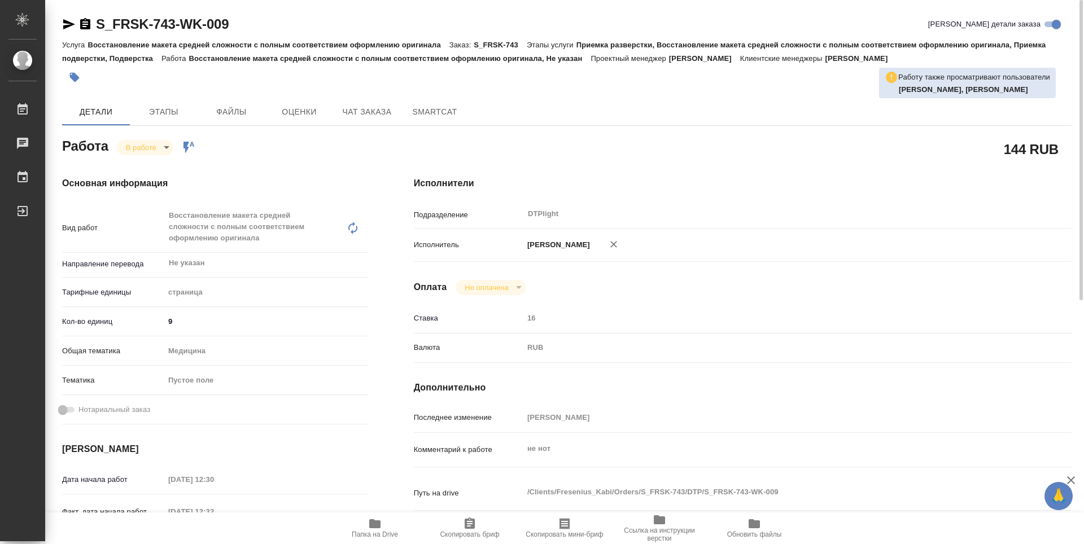
click at [84, 25] on icon "button" at bounding box center [85, 23] width 10 height 11
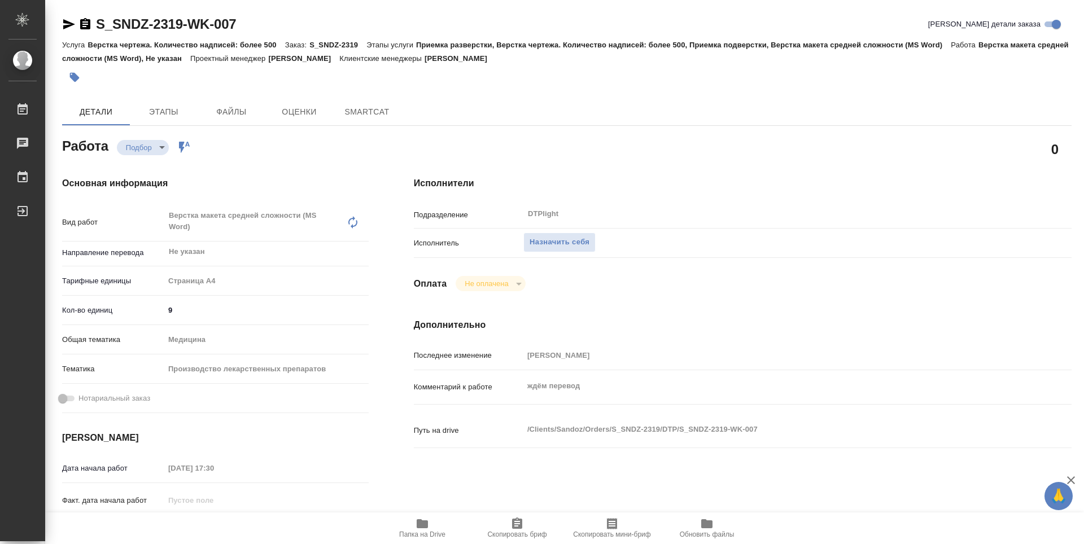
type textarea "x"
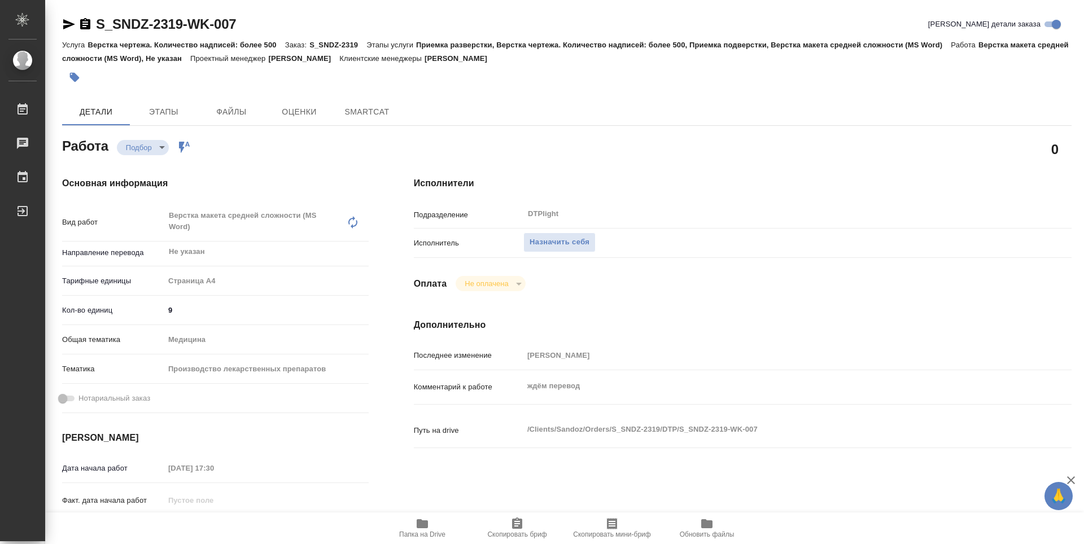
type textarea "x"
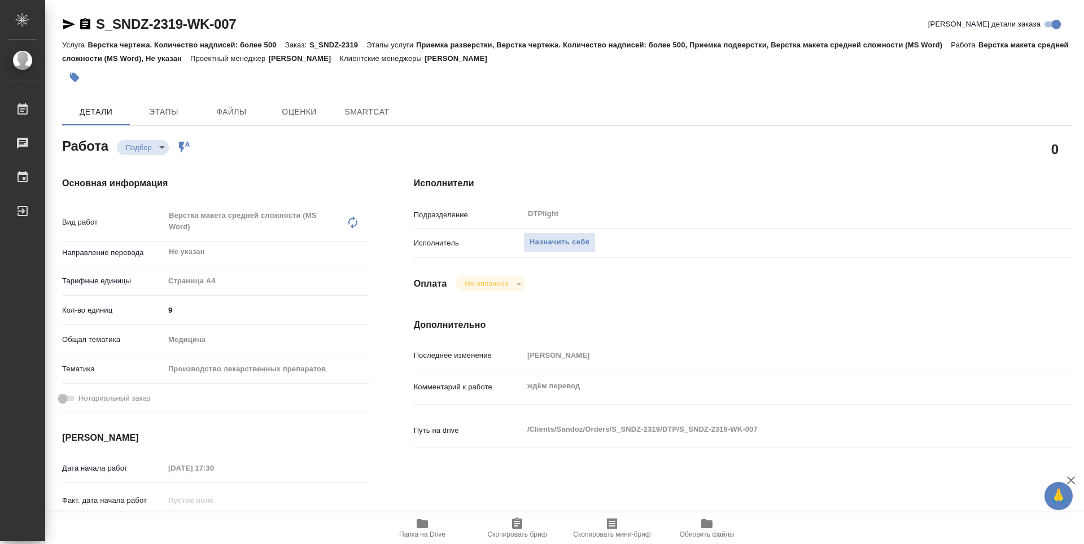
type textarea "x"
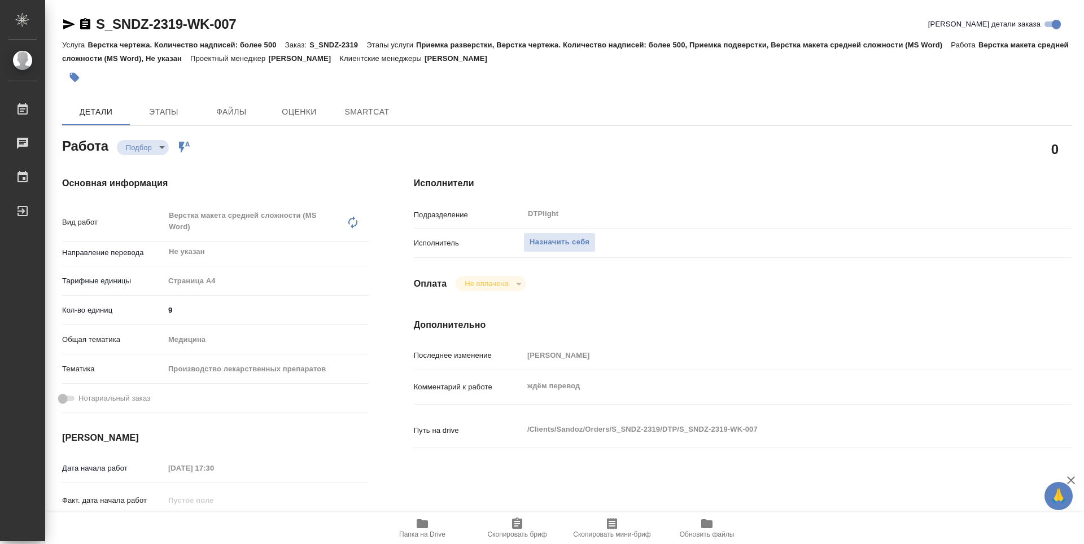
type textarea "x"
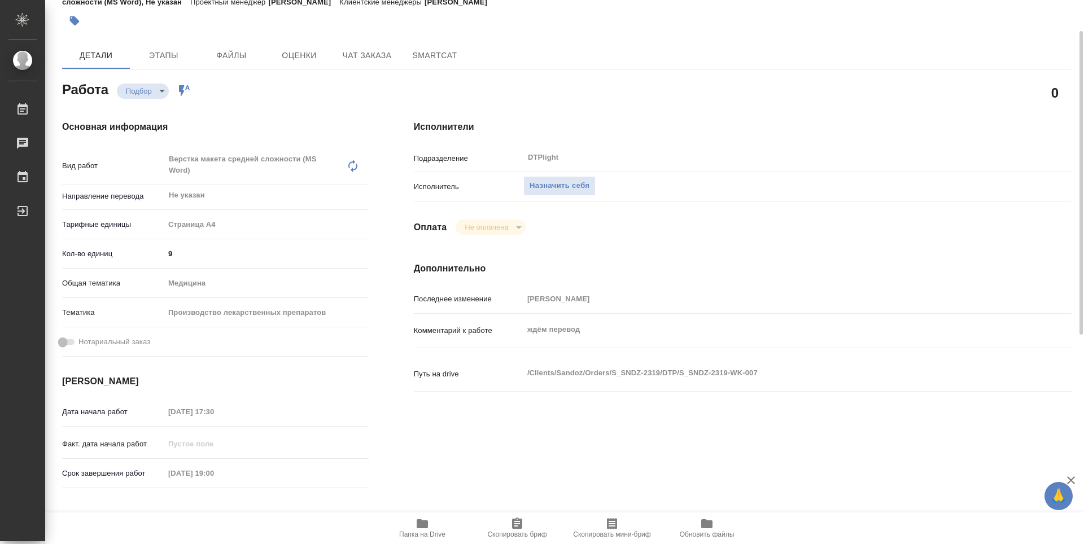
scroll to position [169, 0]
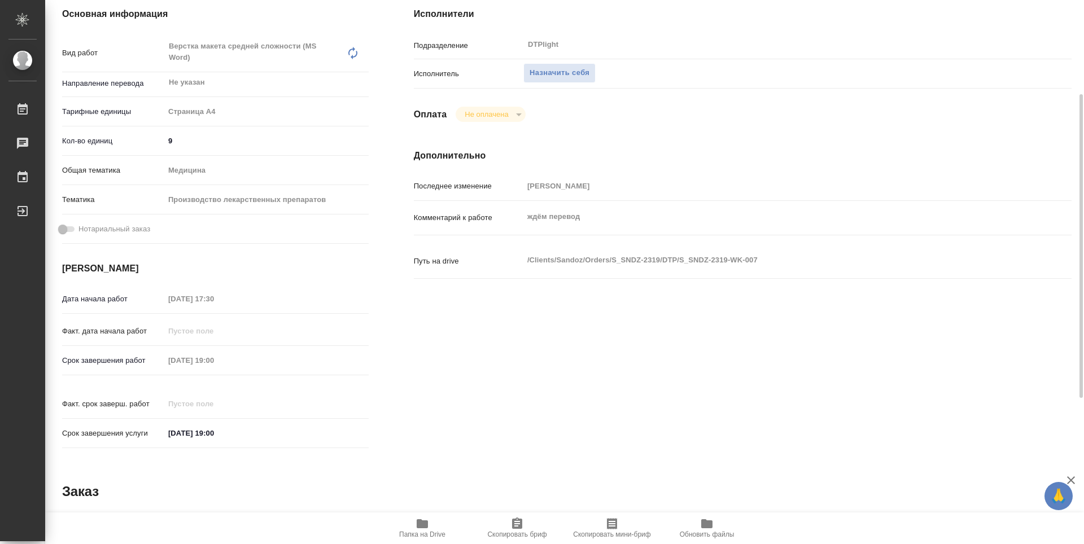
type textarea "x"
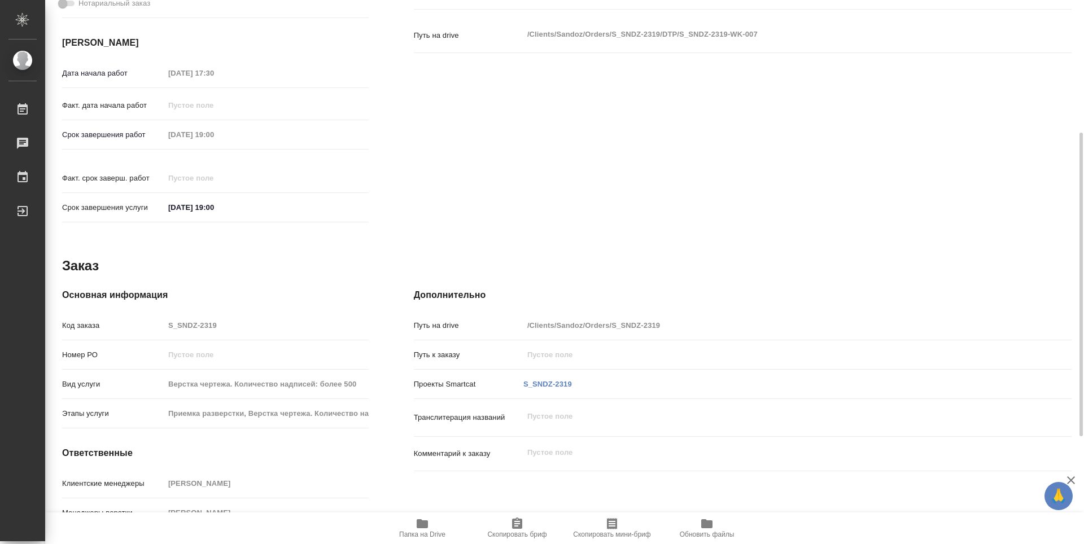
type textarea "x"
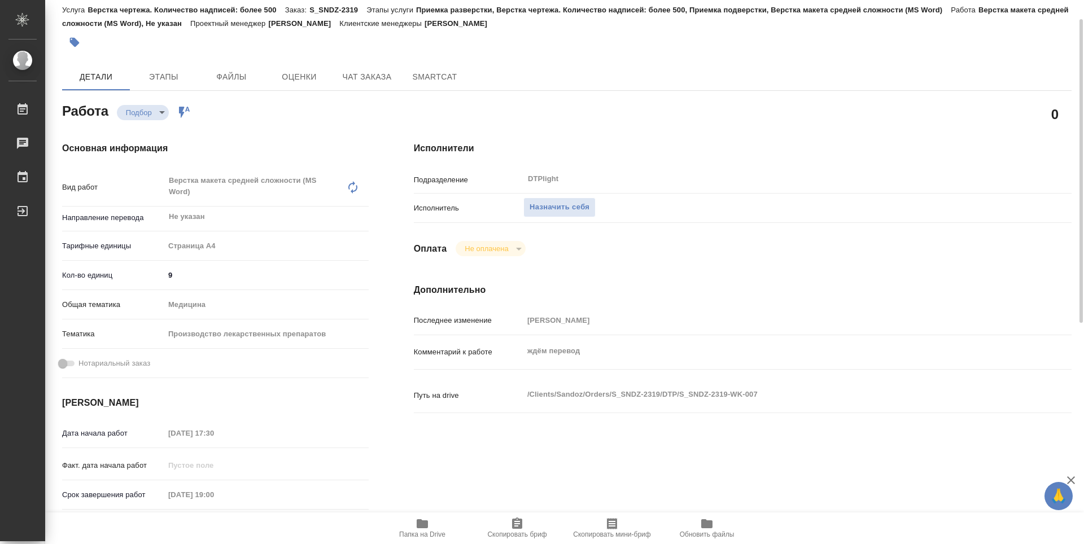
scroll to position [0, 0]
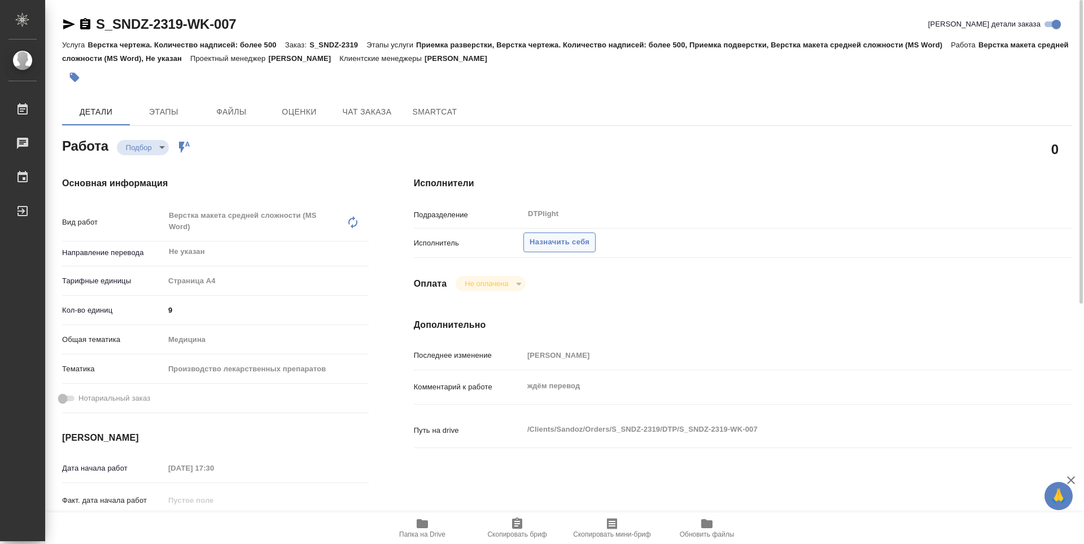
click at [566, 242] on span "Назначить себя" at bounding box center [560, 242] width 60 height 13
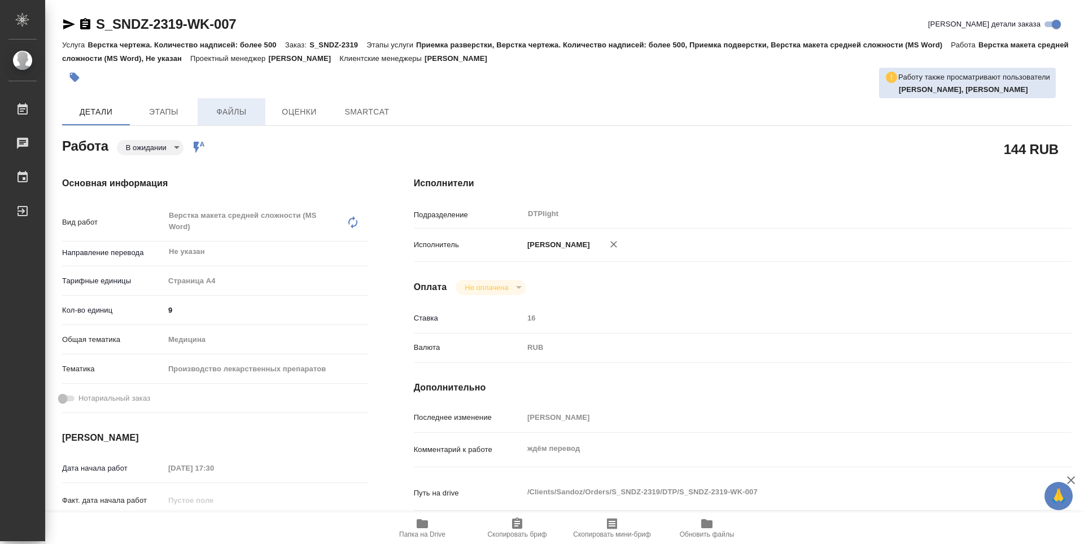
type textarea "x"
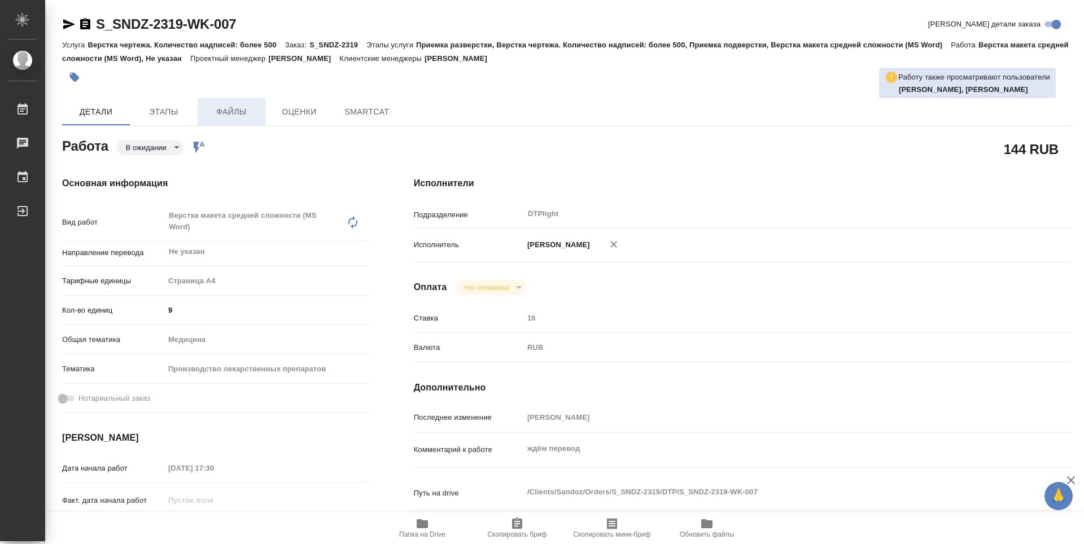
type textarea "x"
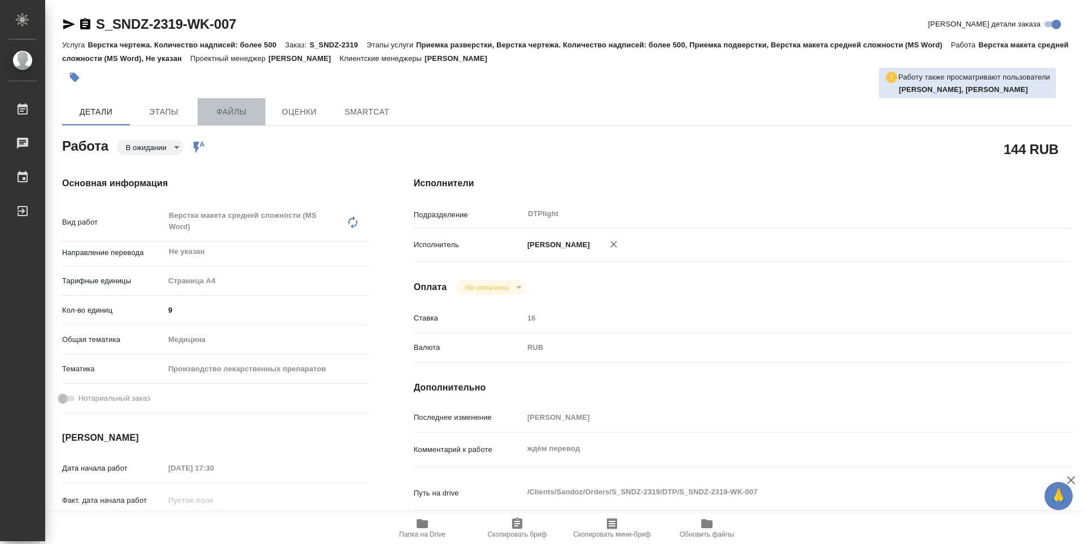
click at [234, 114] on span "Файлы" at bounding box center [231, 112] width 54 height 14
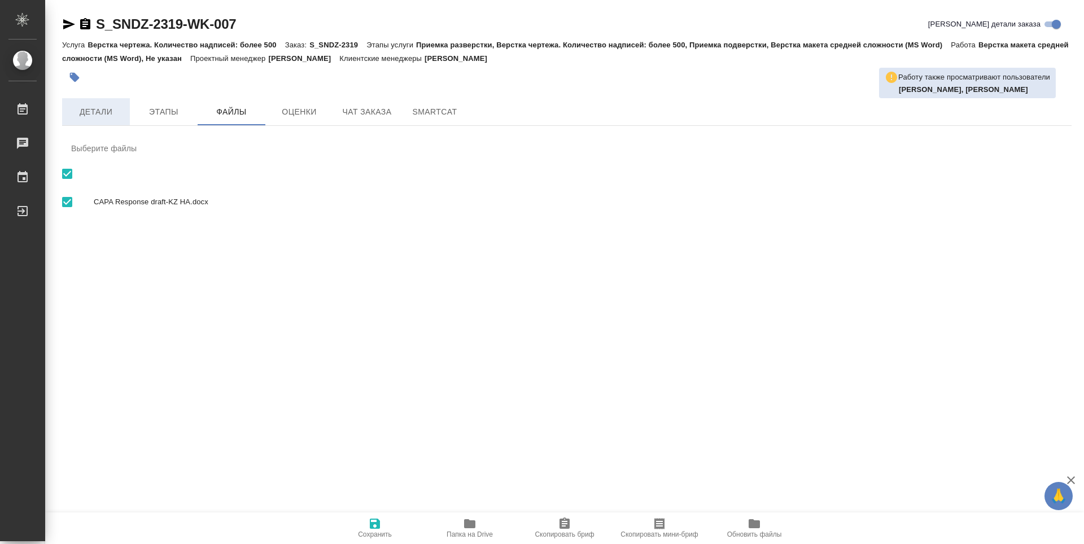
click at [94, 122] on button "Детали" at bounding box center [96, 111] width 68 height 27
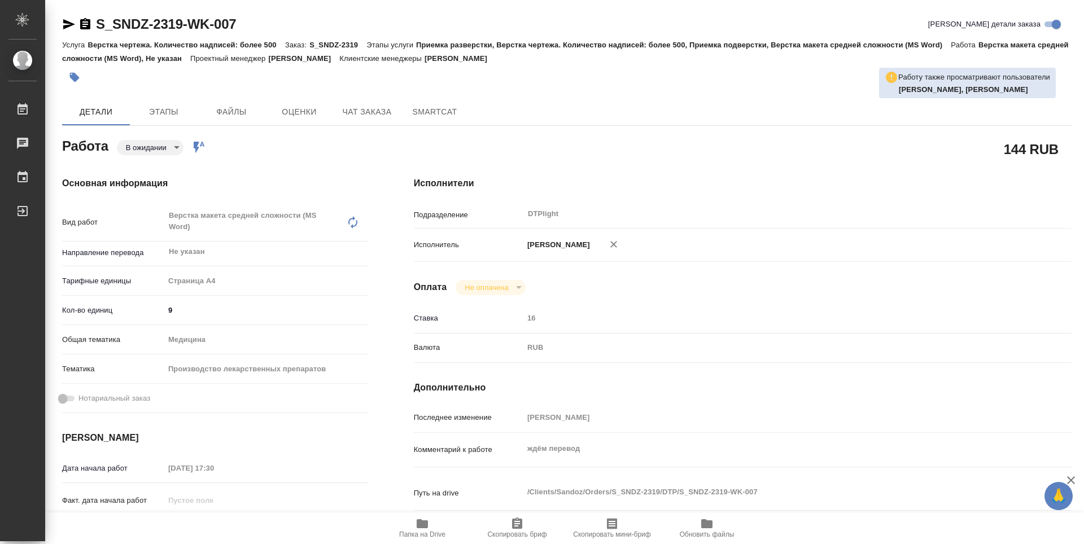
type textarea "x"
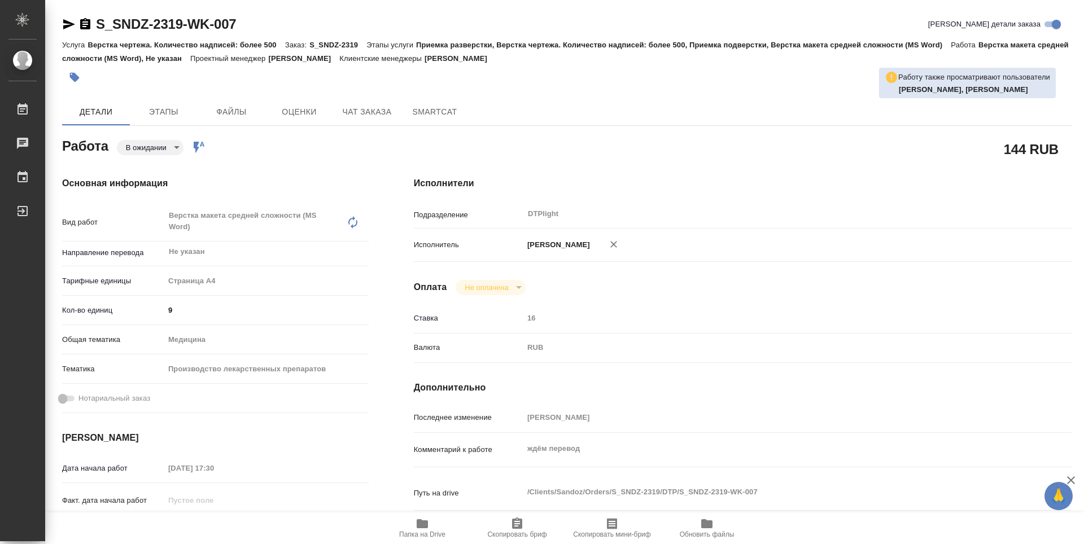
type textarea "x"
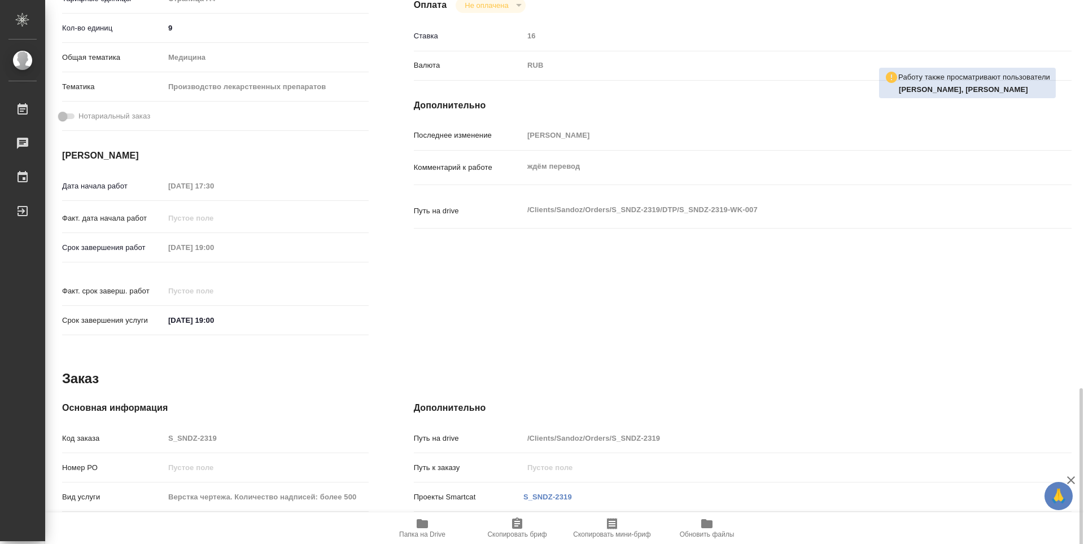
scroll to position [430, 0]
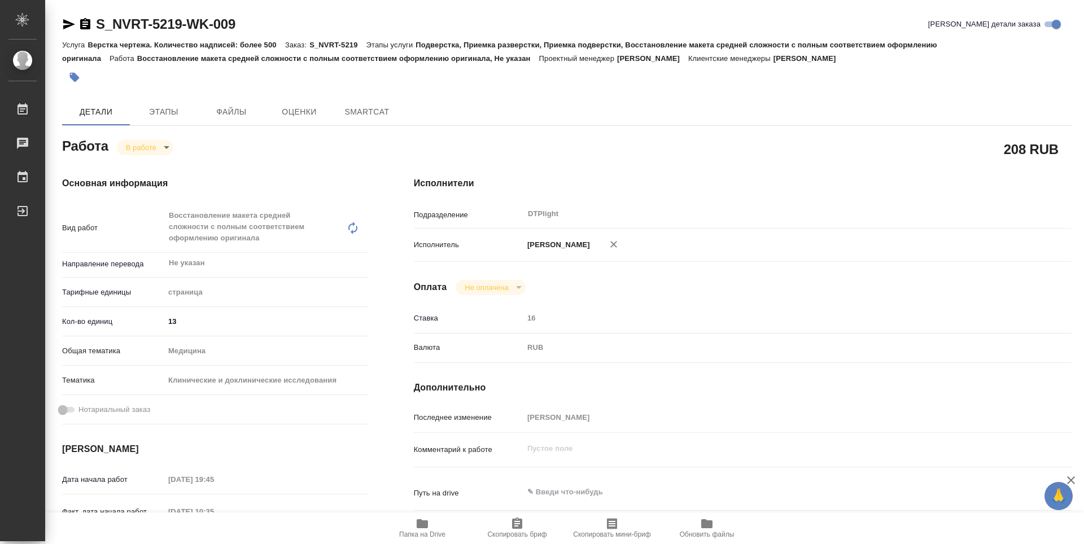
type textarea "x"
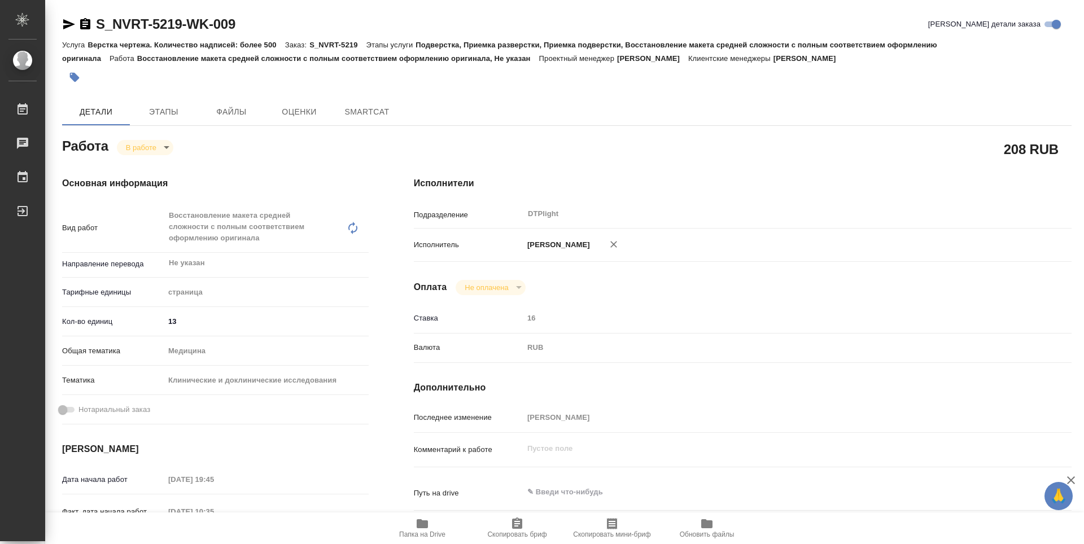
type textarea "x"
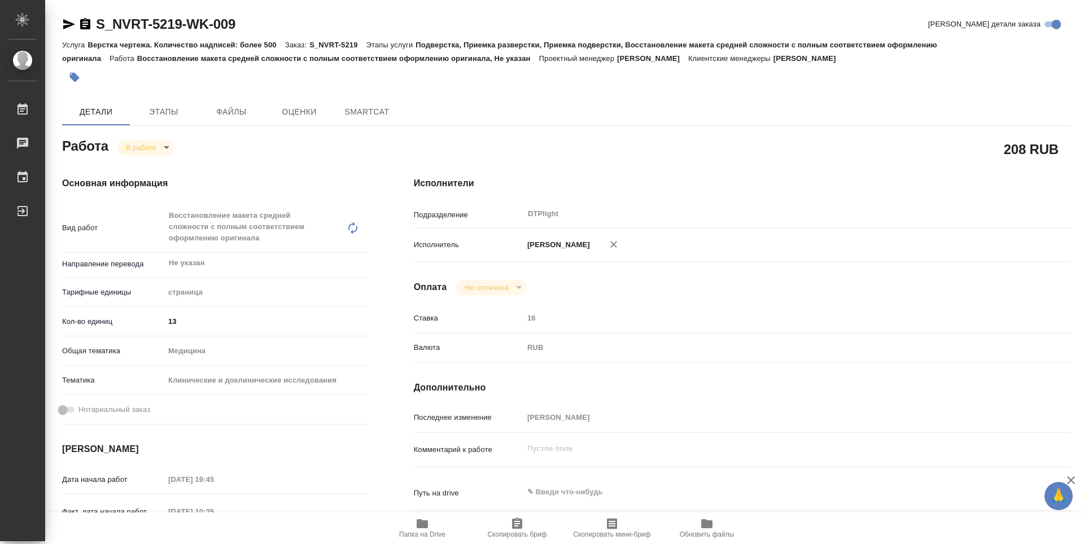
type textarea "x"
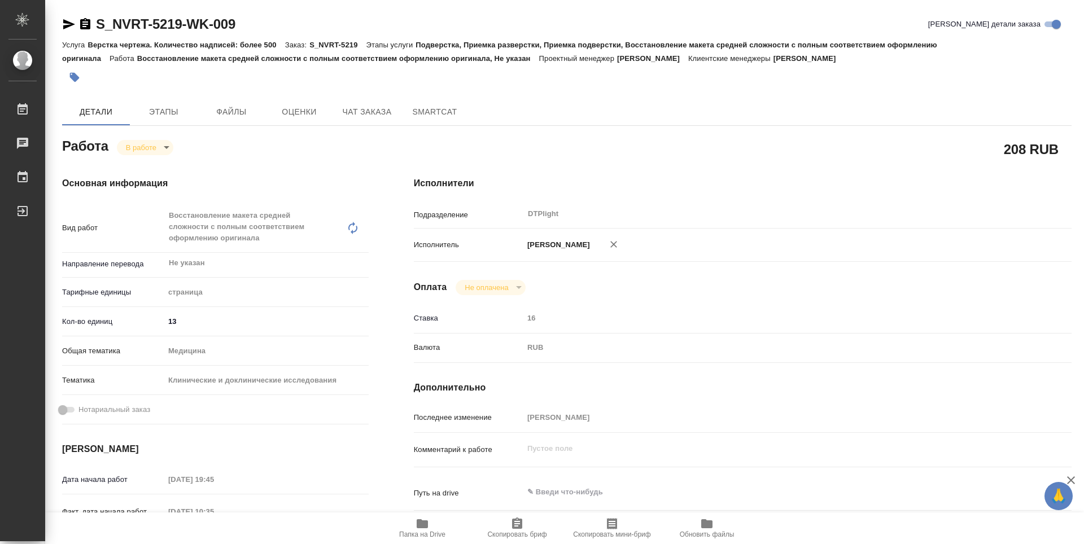
type textarea "x"
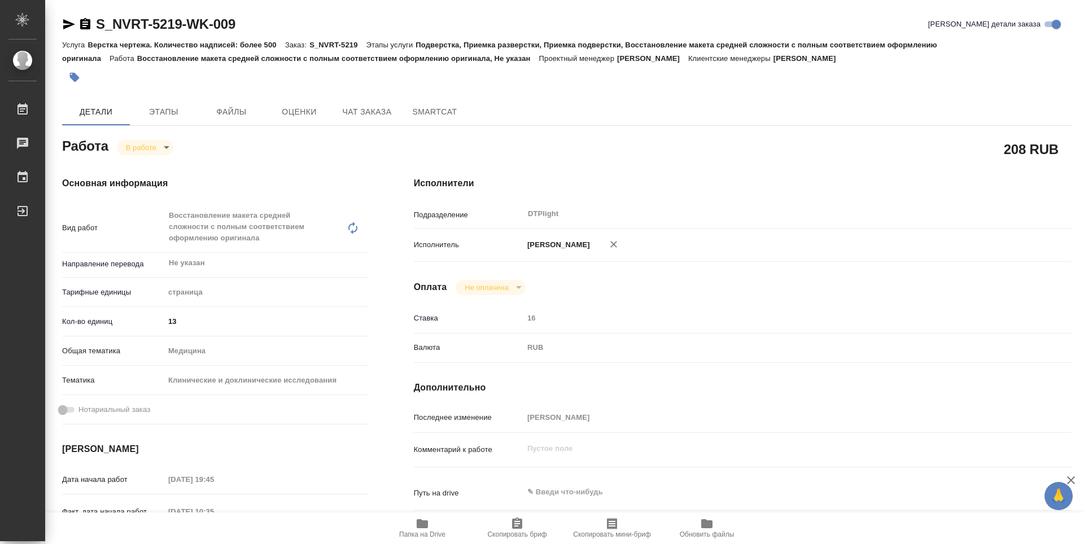
click at [415, 533] on span "Папка на Drive" at bounding box center [422, 535] width 46 height 8
type textarea "x"
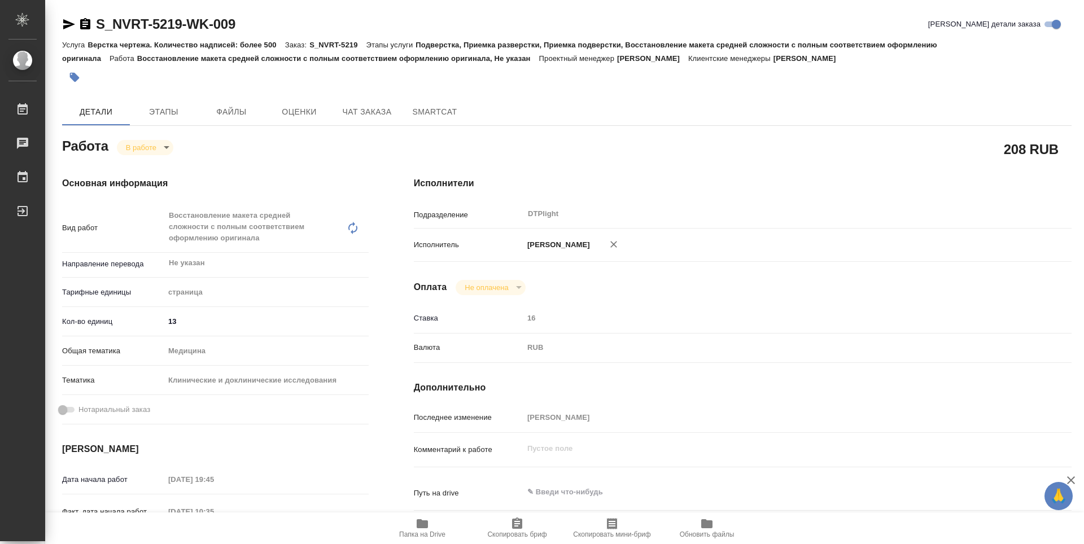
type textarea "x"
click at [64, 24] on icon "button" at bounding box center [69, 25] width 14 height 14
drag, startPoint x: 71, startPoint y: 27, endPoint x: 114, endPoint y: 69, distance: 60.7
click at [71, 27] on icon "button" at bounding box center [69, 25] width 14 height 14
drag, startPoint x: 433, startPoint y: 523, endPoint x: 538, endPoint y: 43, distance: 490.9
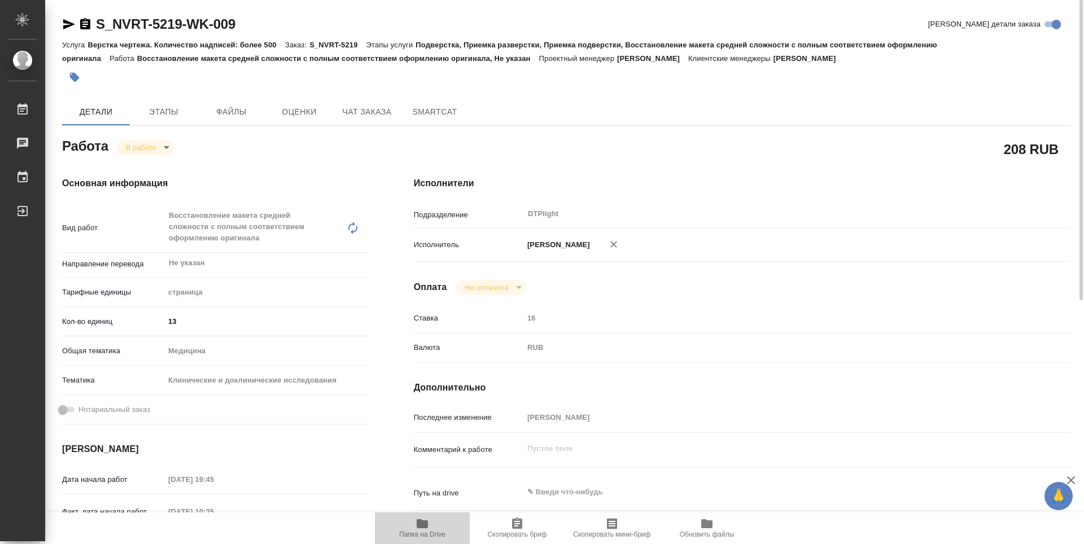
click at [432, 523] on span "Папка на Drive" at bounding box center [422, 527] width 81 height 21
click at [164, 149] on body "🙏 .cls-1 fill:#fff; AWATERA Guselnikov Roman Работы 0 Чаты График Выйти S_NVRT-…" at bounding box center [542, 272] width 1084 height 544
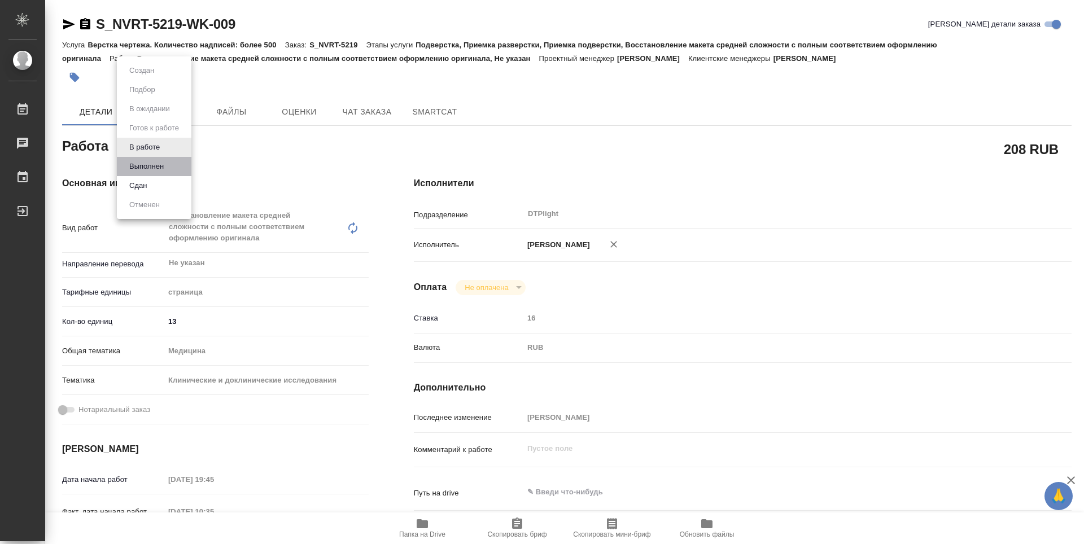
click at [146, 162] on button "Выполнен" at bounding box center [146, 166] width 41 height 12
type textarea "x"
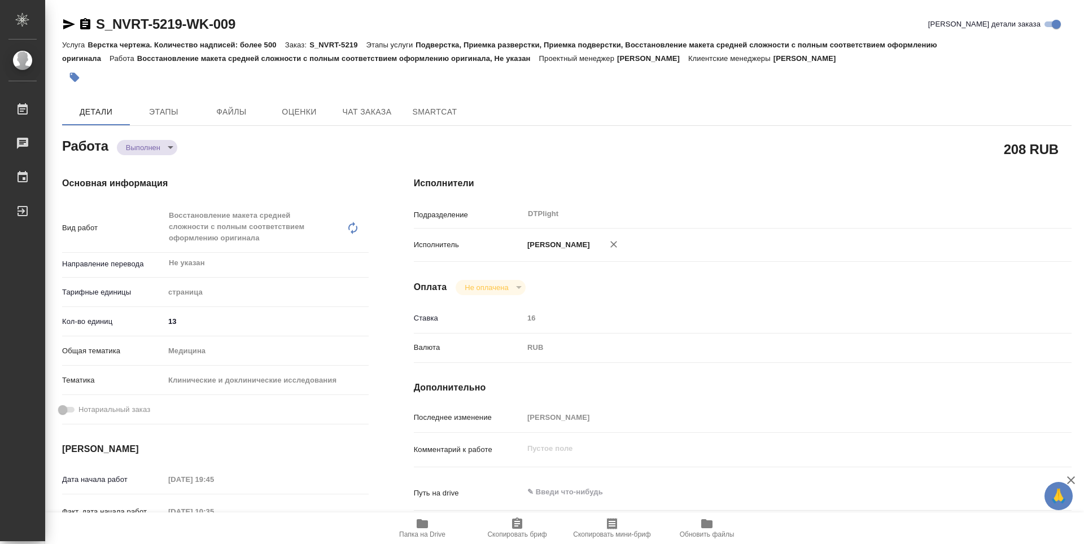
type textarea "x"
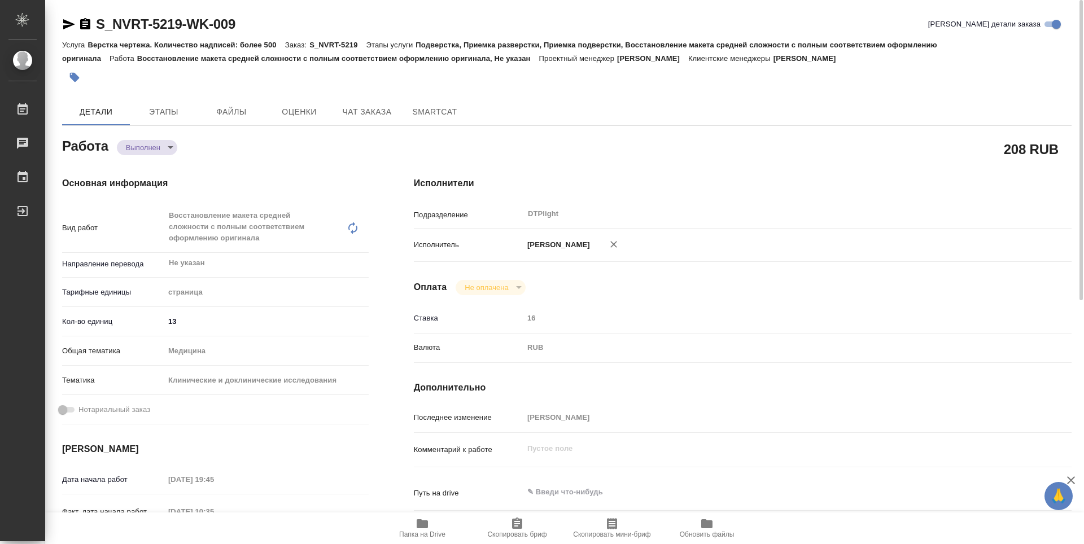
type textarea "x"
click at [86, 22] on icon "button" at bounding box center [85, 25] width 14 height 14
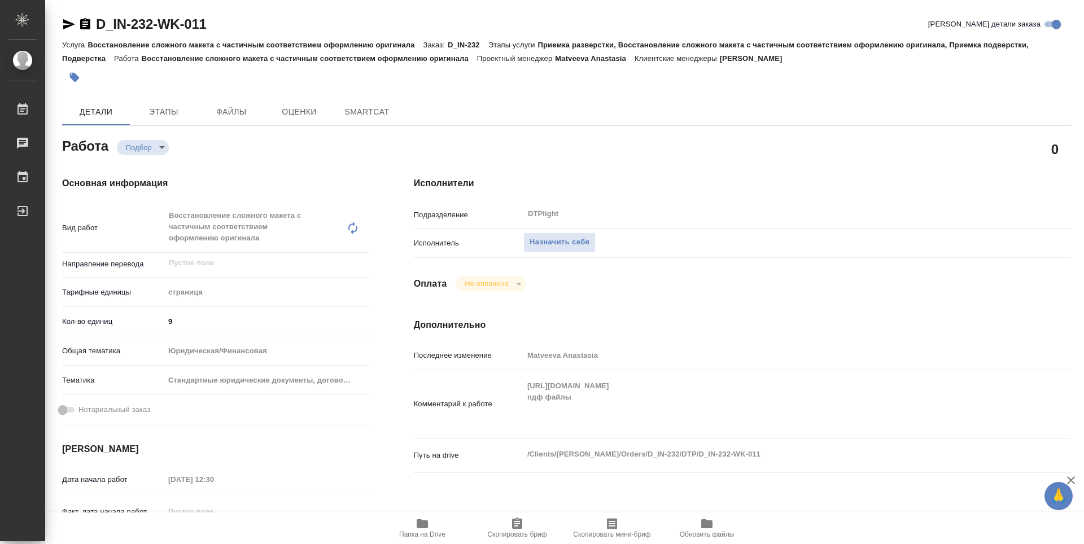
type textarea "x"
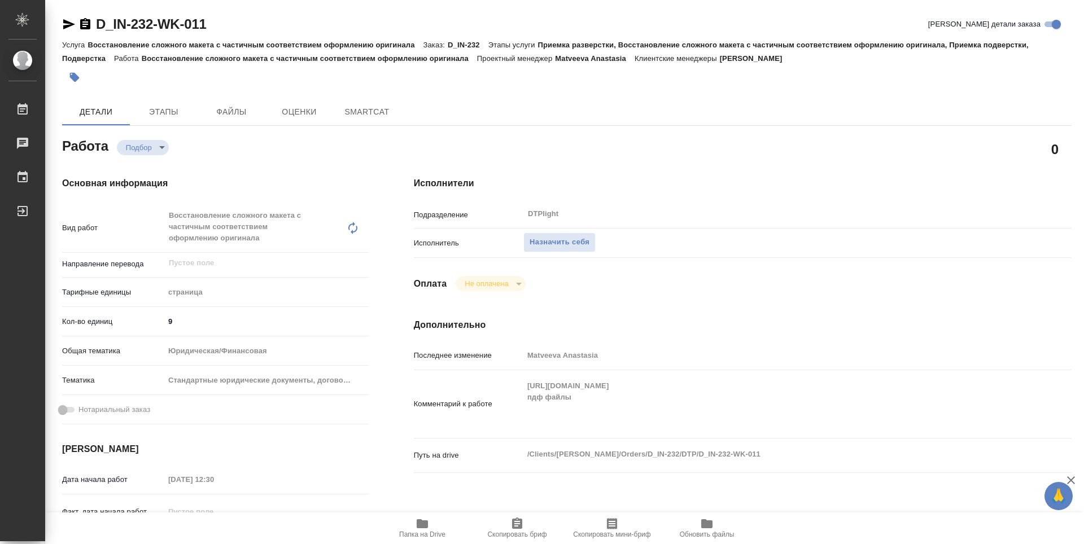
type textarea "x"
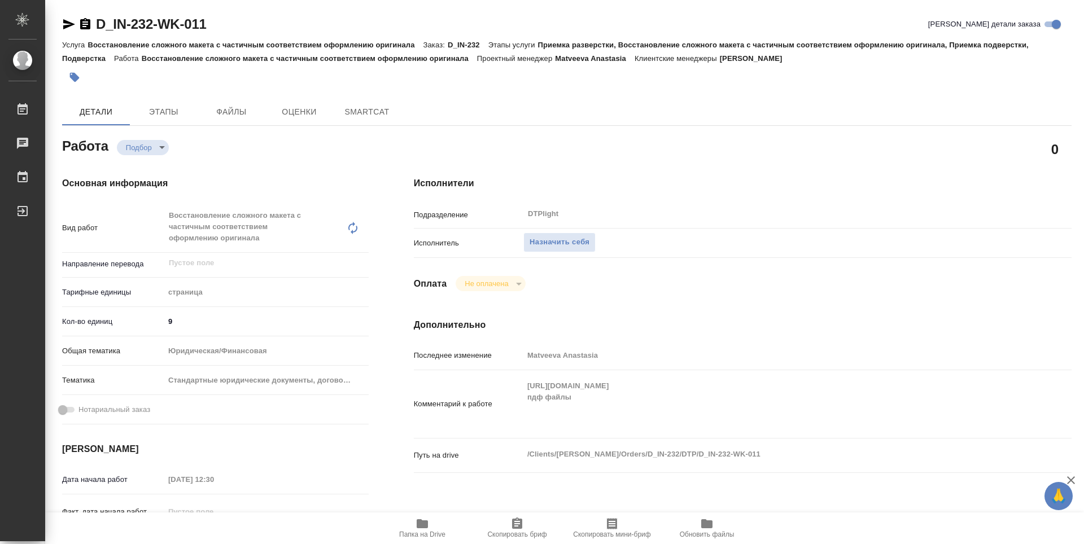
type textarea "x"
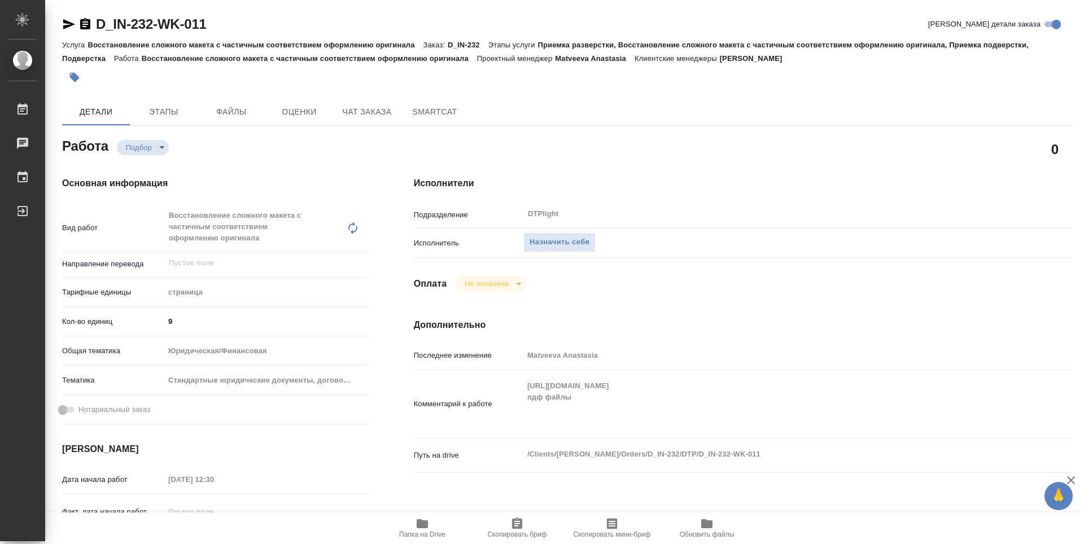
type textarea "x"
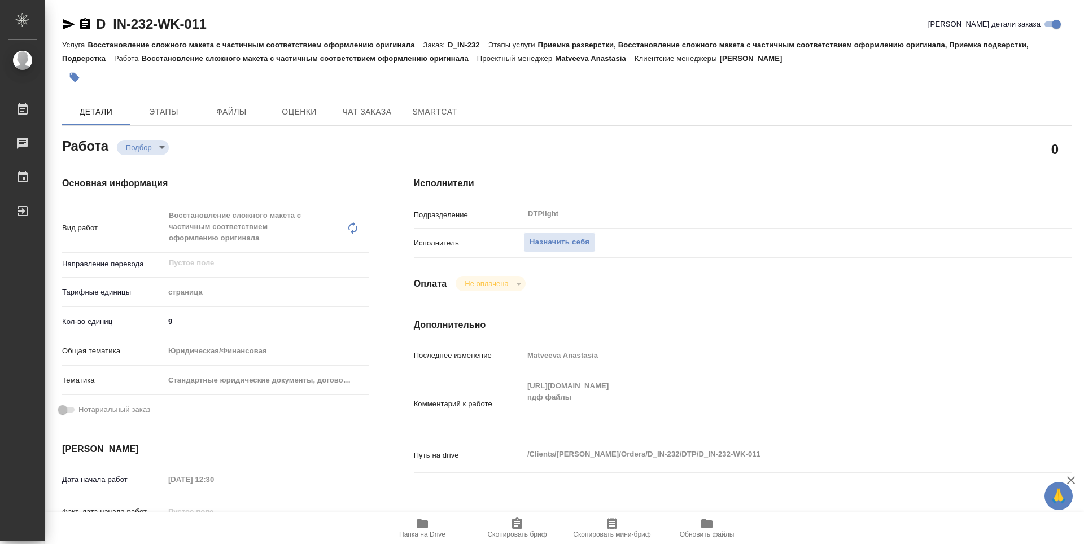
type textarea "x"
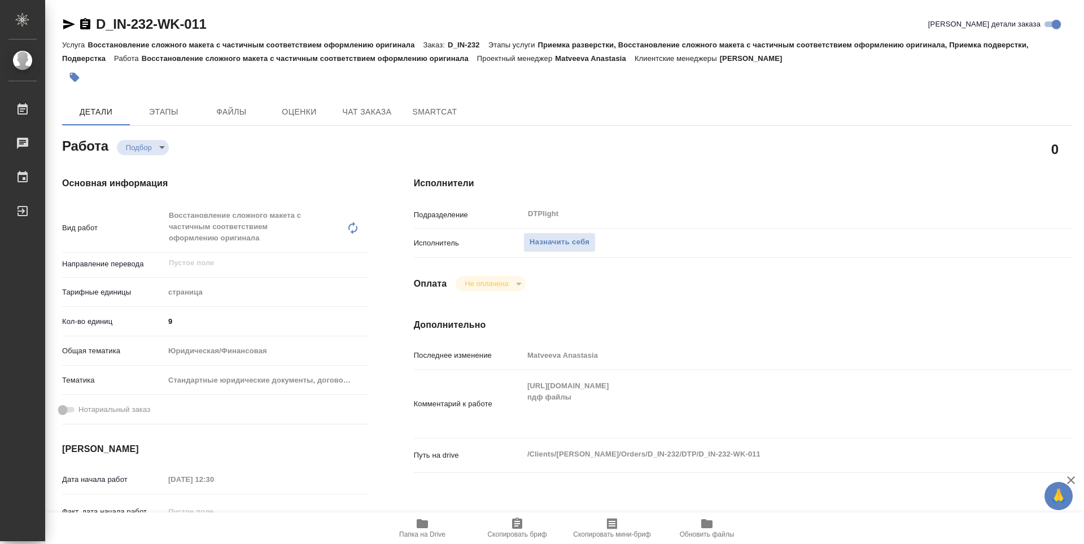
click at [521, 390] on div "Комментарий к работе [URL][DOMAIN_NAME] пдф файлы x" at bounding box center [743, 404] width 658 height 59
click at [434, 540] on button "Папка на Drive" at bounding box center [422, 529] width 95 height 32
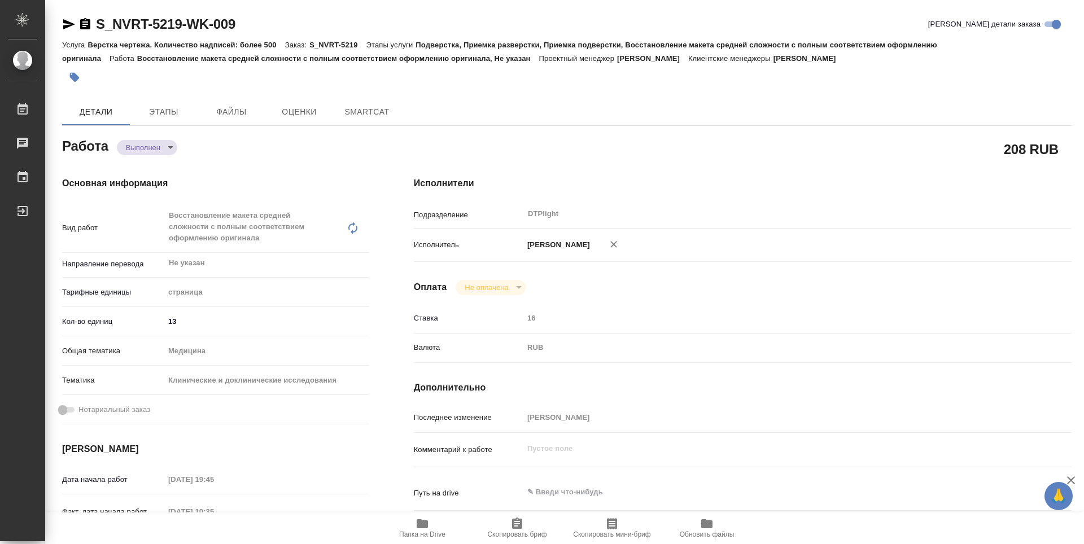
type textarea "x"
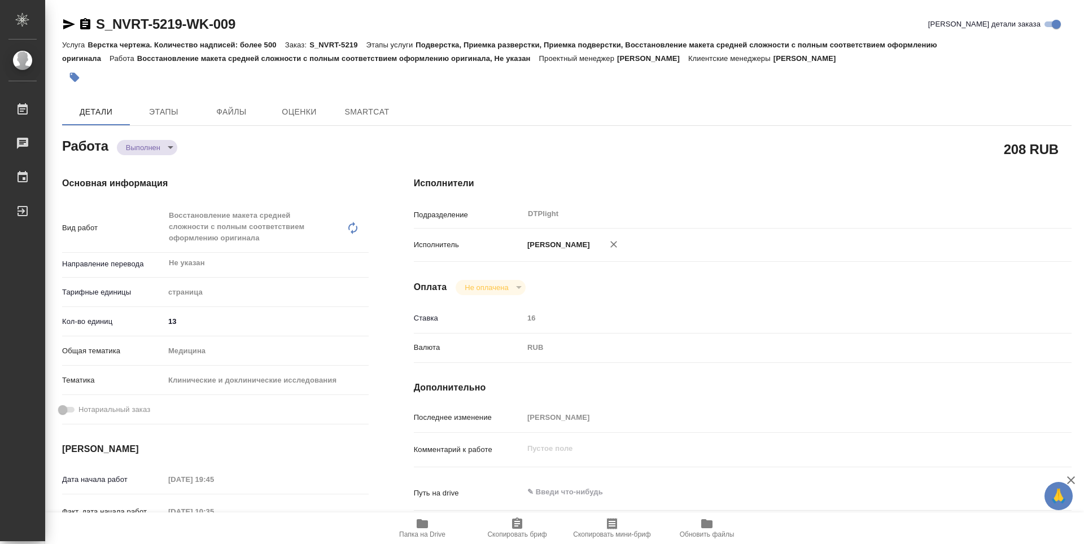
type textarea "x"
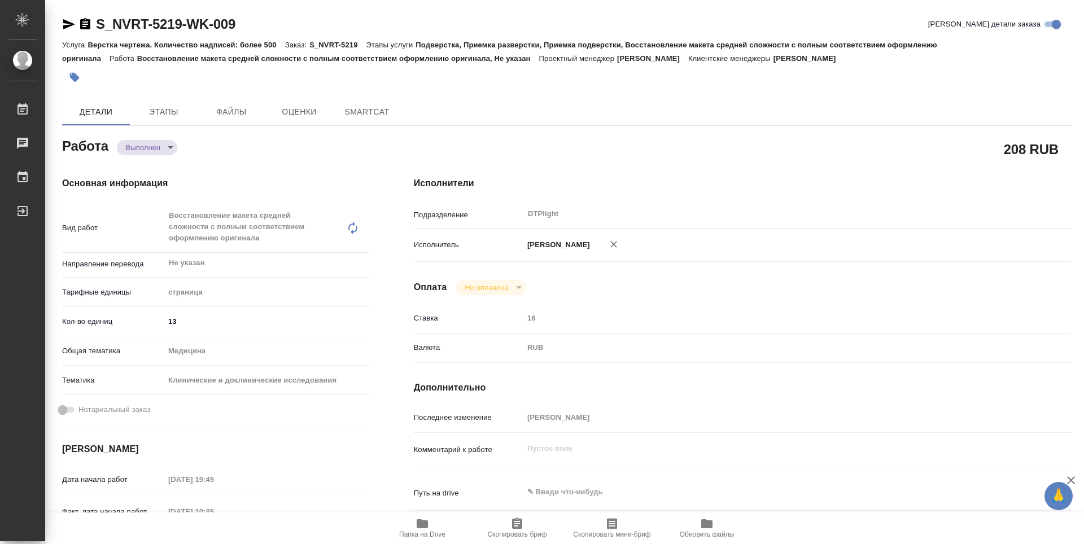
type textarea "x"
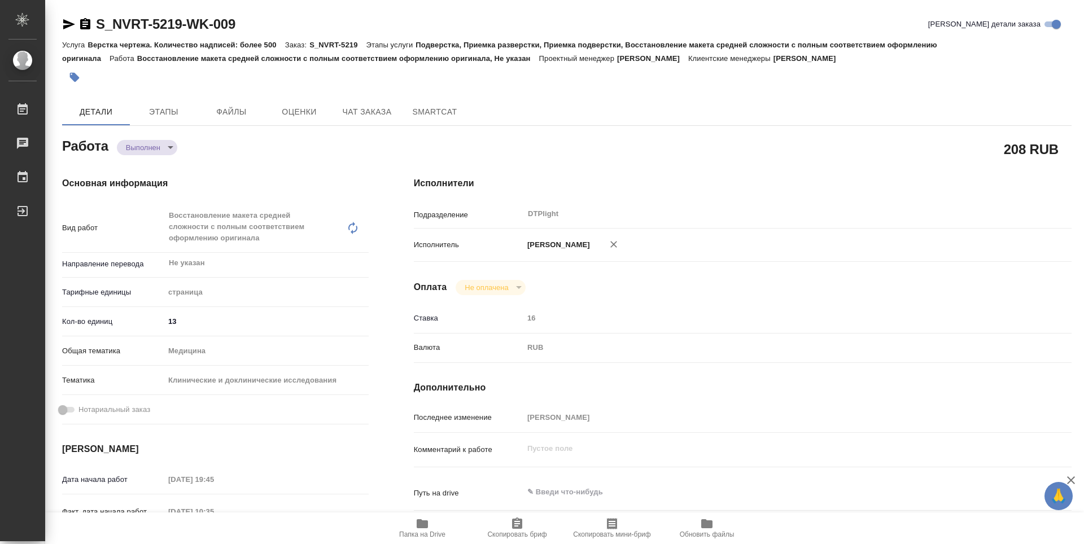
type textarea "x"
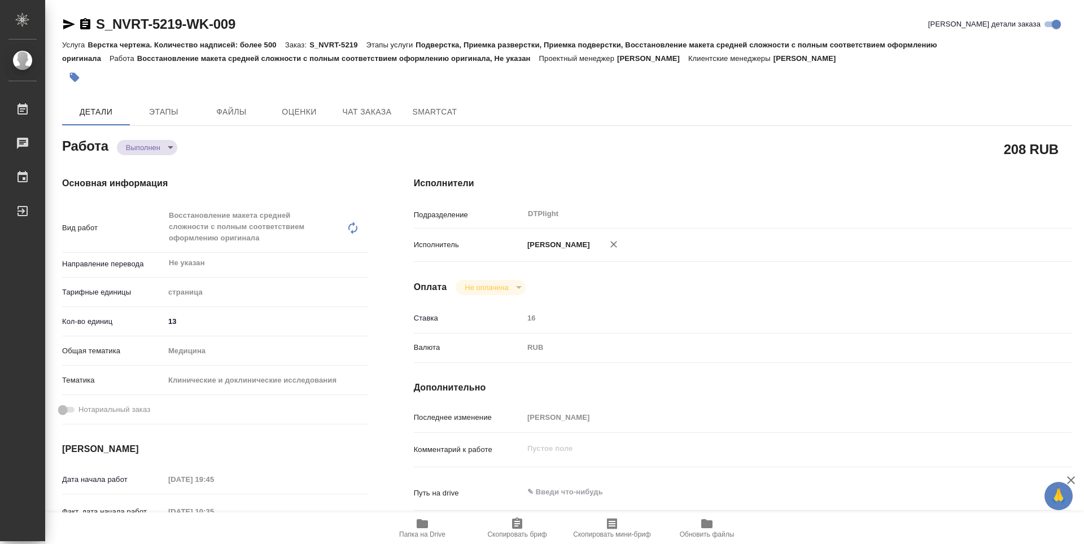
type textarea "x"
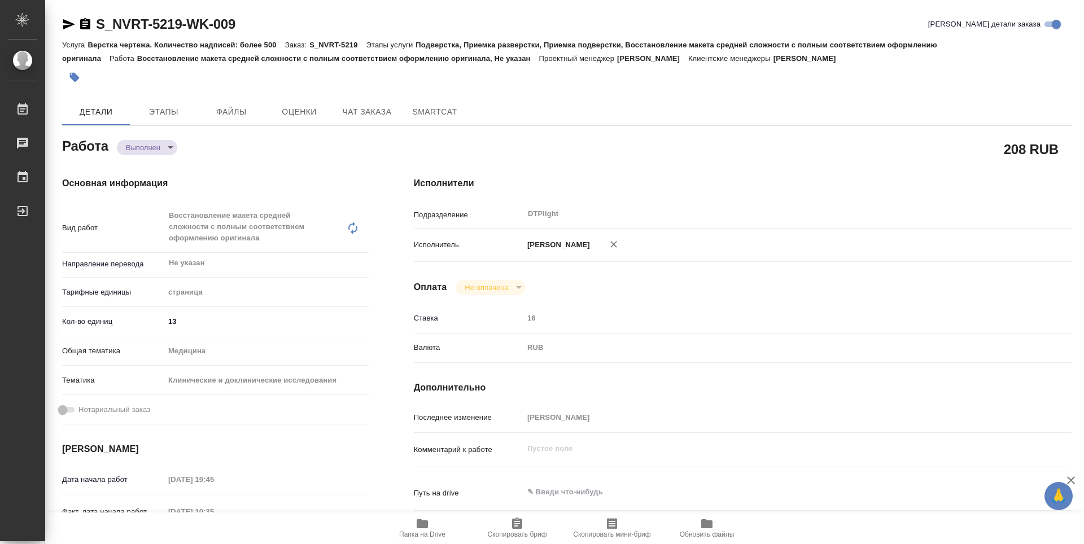
type textarea "x"
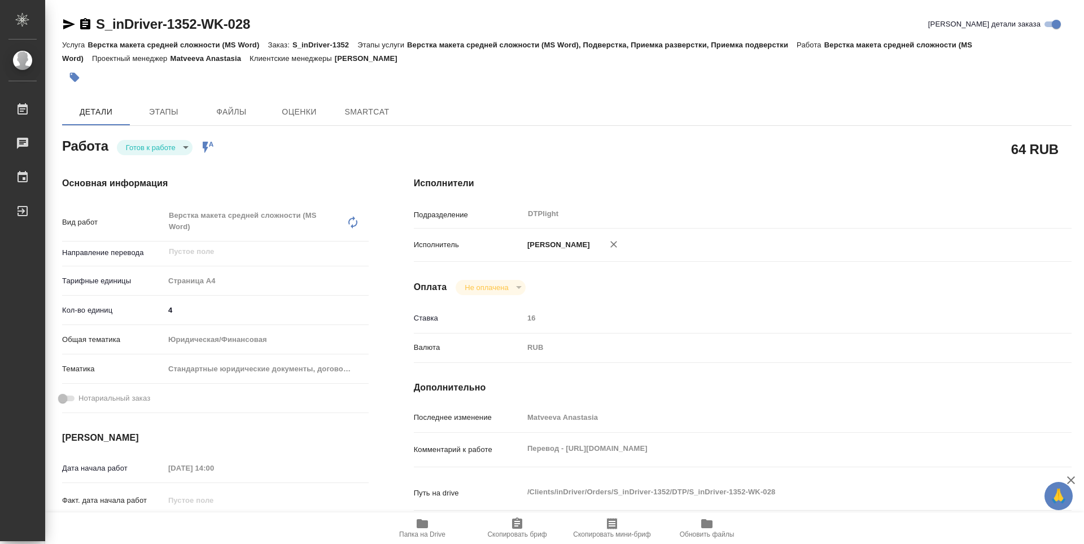
type textarea "x"
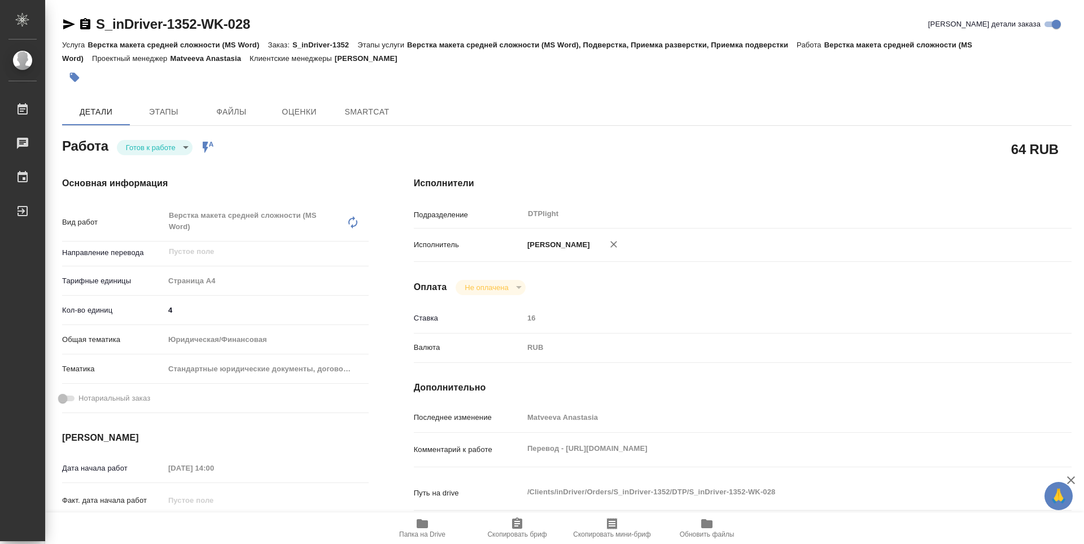
type textarea "x"
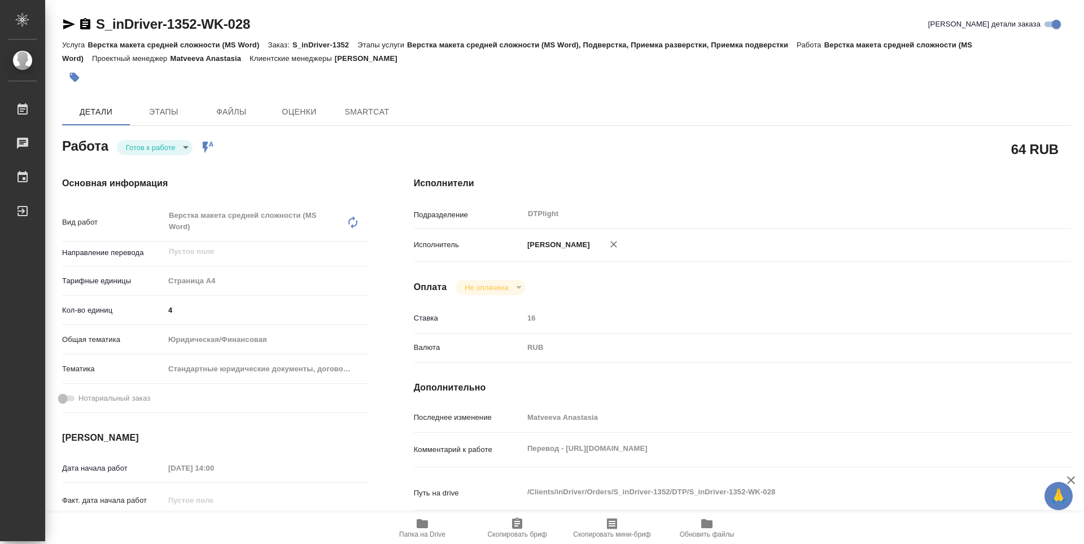
type textarea "x"
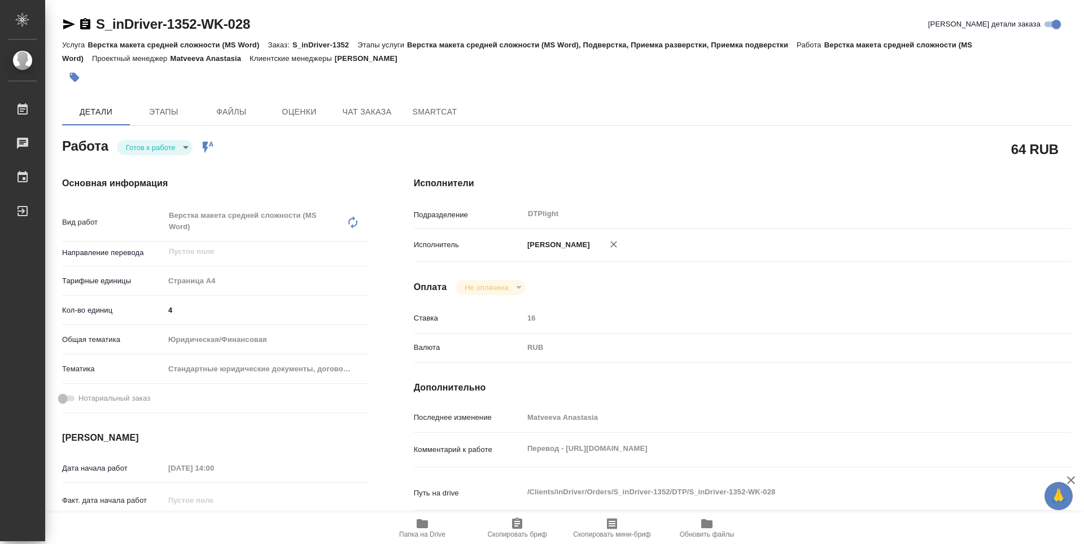
type textarea "x"
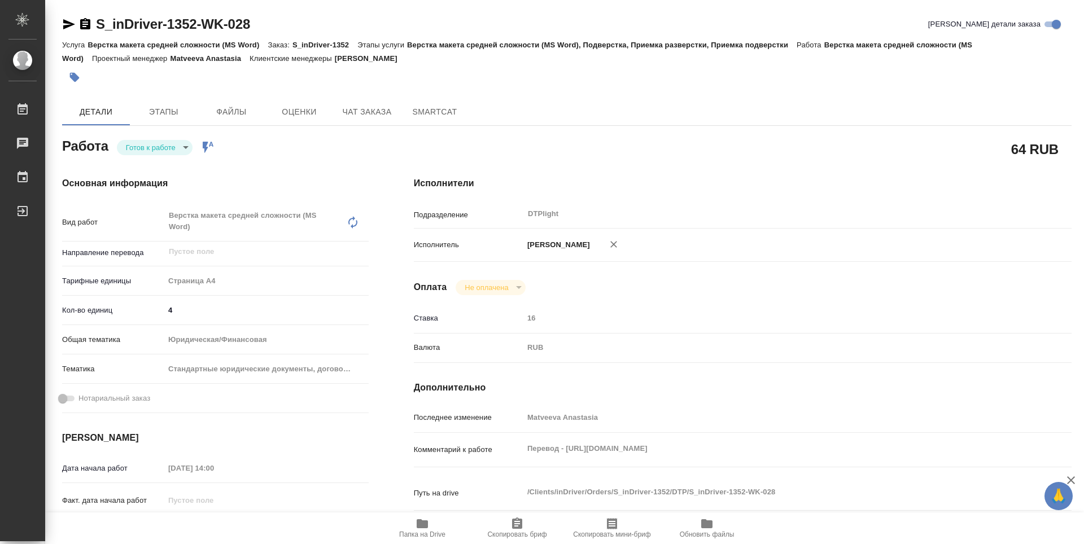
type textarea "x"
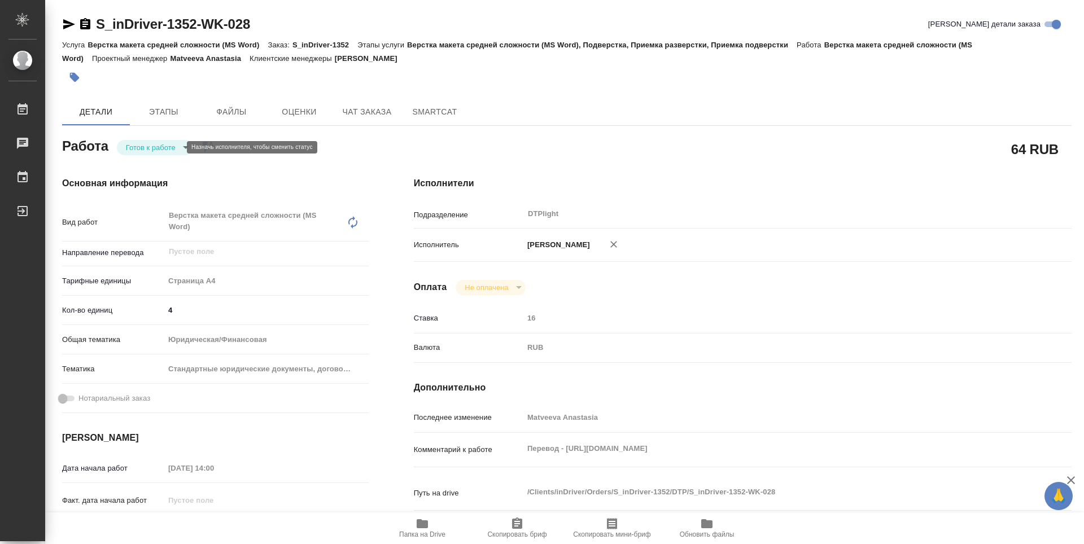
click at [176, 144] on body "🙏 .cls-1 fill:#fff; AWATERA Guselnikov Roman Работы 0 Чаты График Выйти S_inDri…" at bounding box center [542, 272] width 1084 height 544
click at [152, 151] on button "В работе" at bounding box center [144, 147] width 37 height 12
type textarea "x"
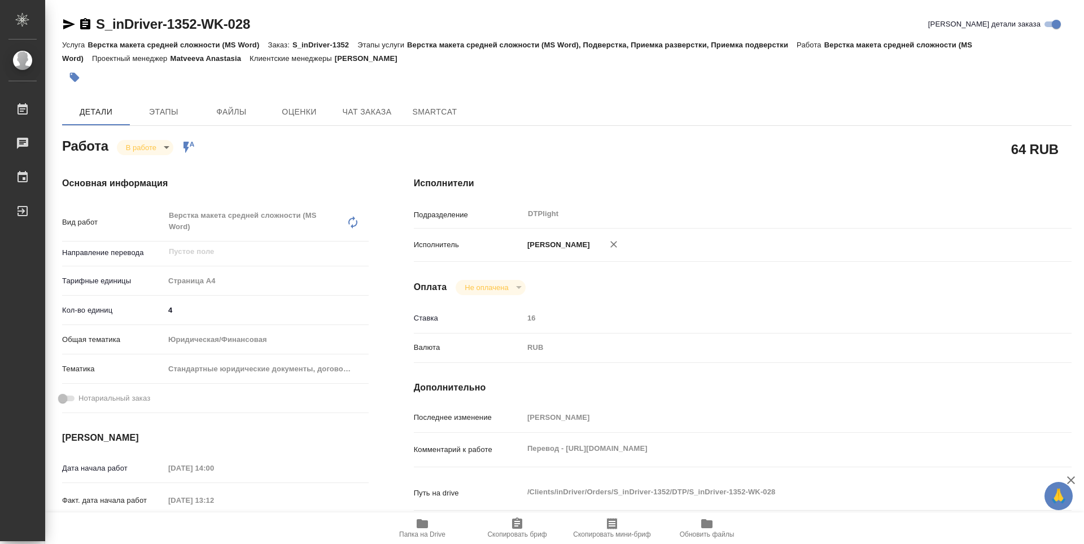
type textarea "x"
click at [420, 528] on icon "button" at bounding box center [422, 524] width 11 height 9
type textarea "x"
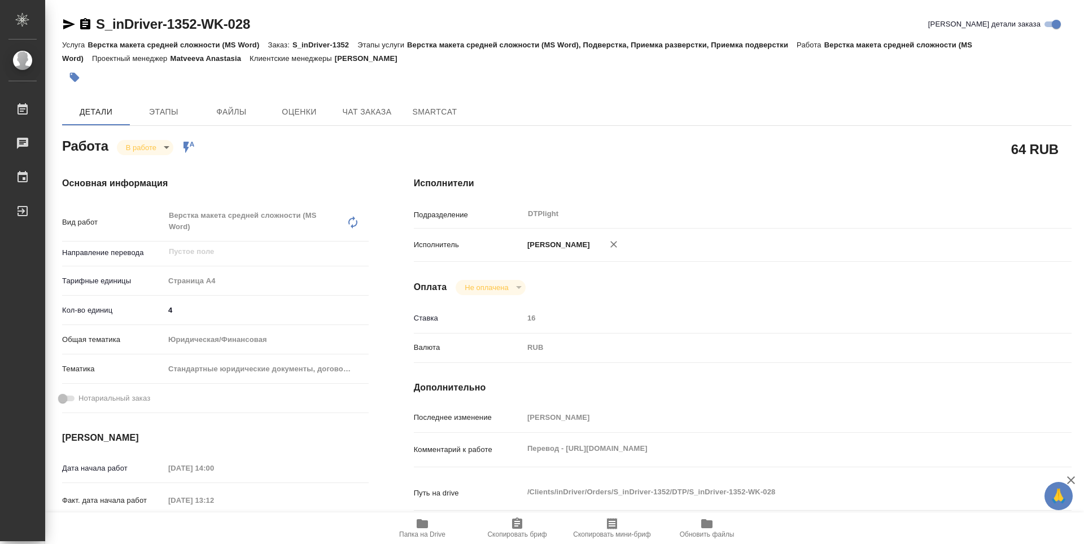
type textarea "x"
click at [88, 27] on icon "button" at bounding box center [85, 23] width 10 height 11
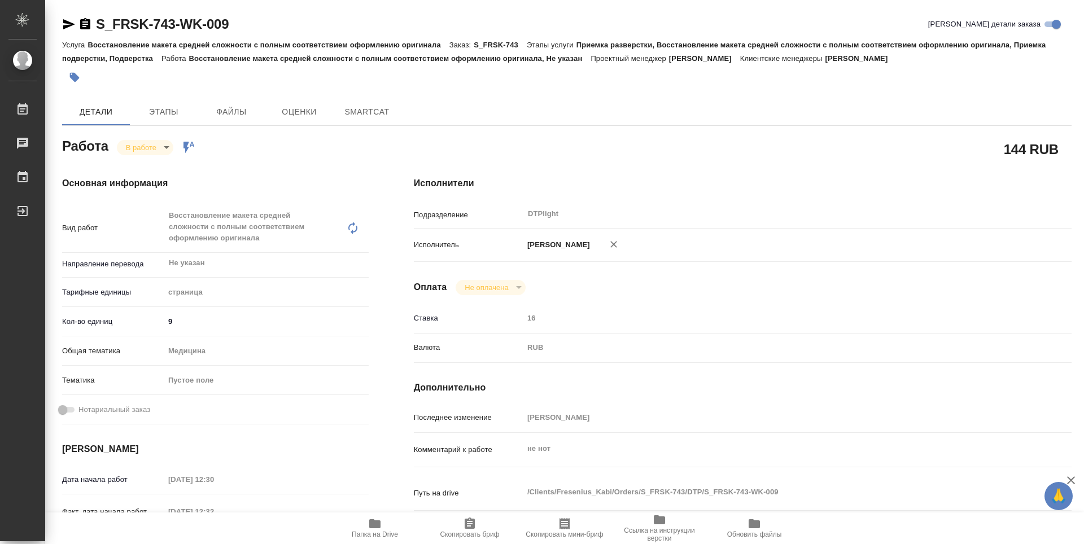
type textarea "x"
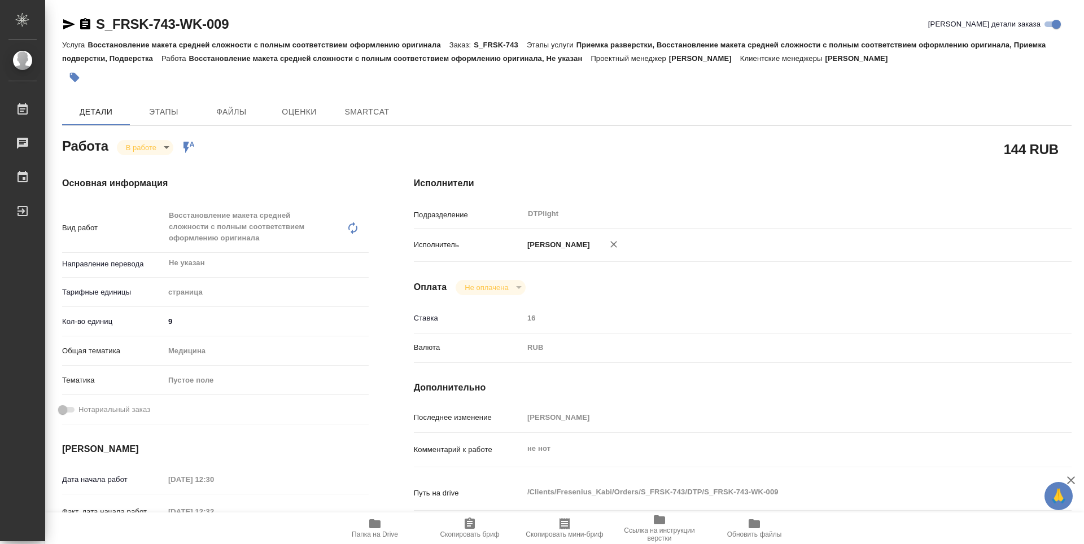
type textarea "x"
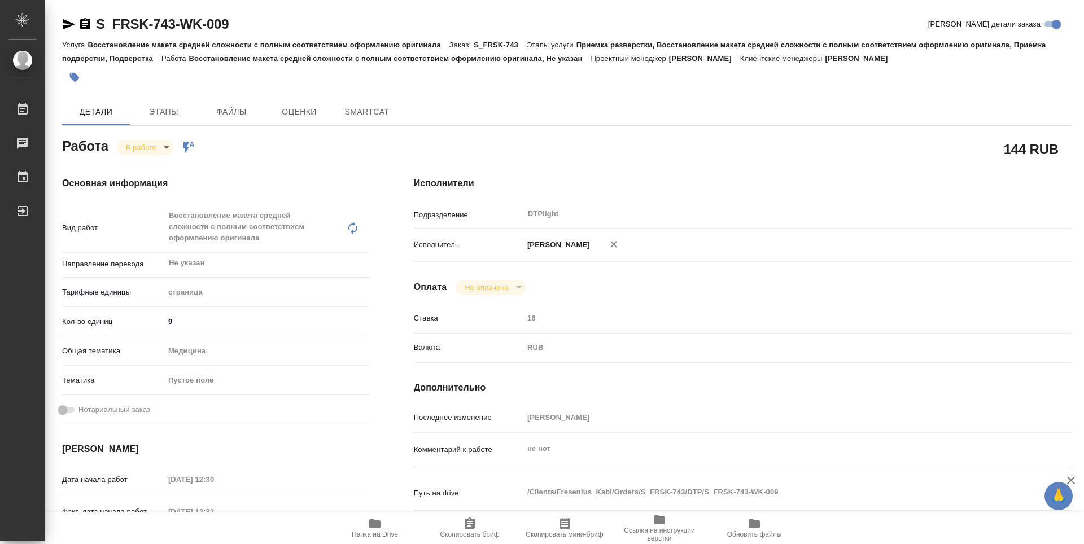
type textarea "x"
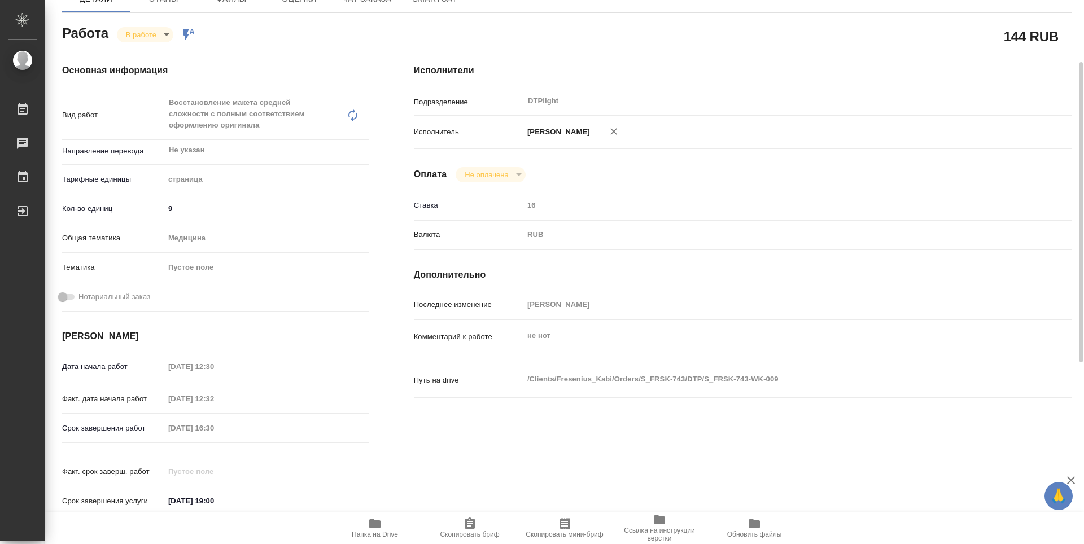
type textarea "x"
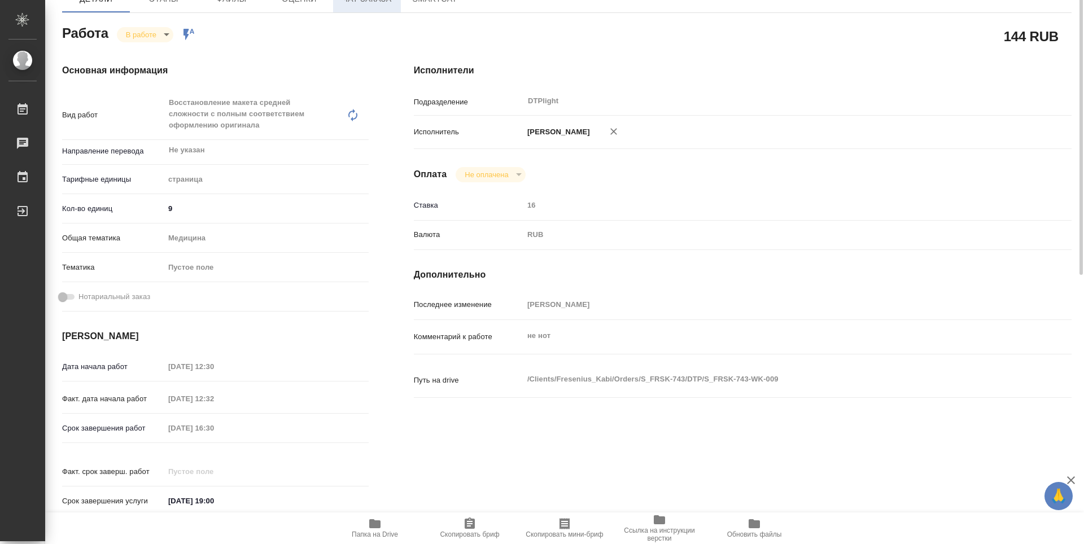
scroll to position [56, 0]
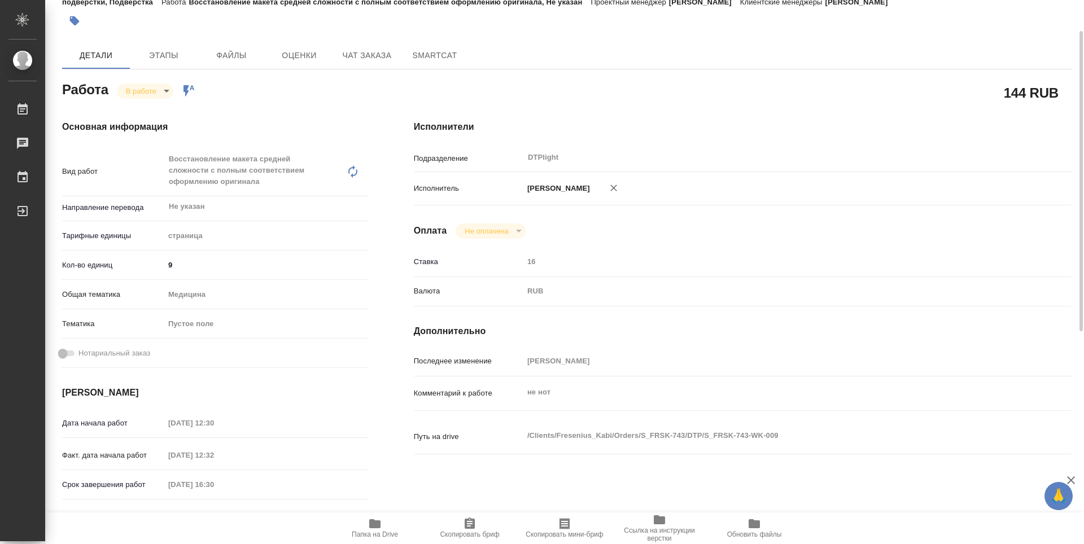
type textarea "x"
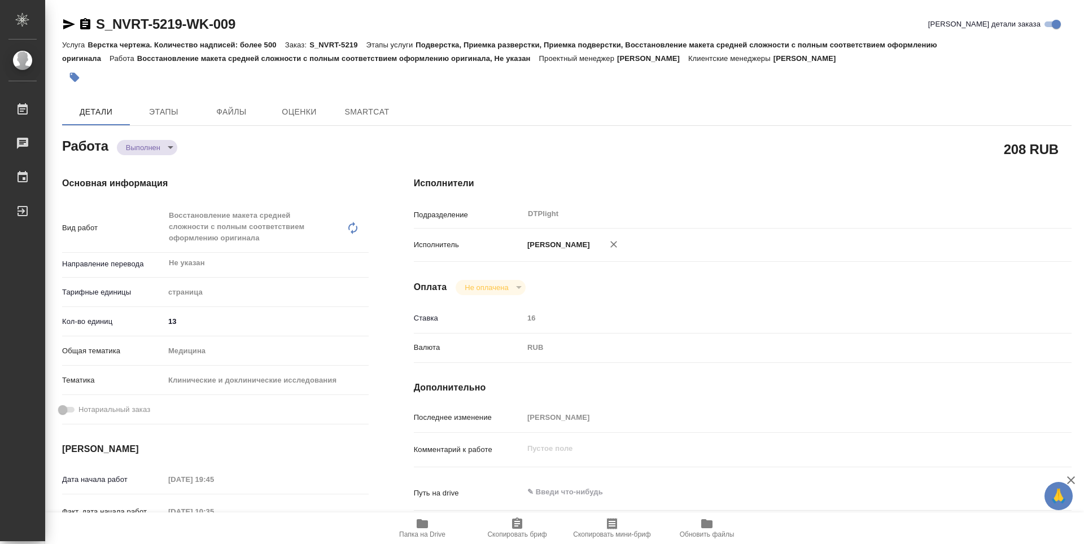
type textarea "x"
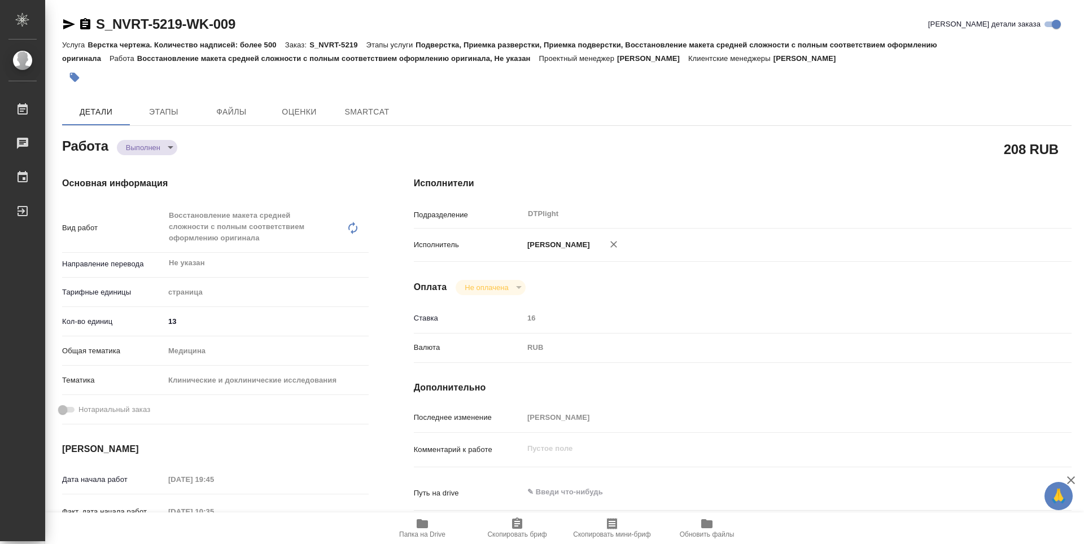
type textarea "x"
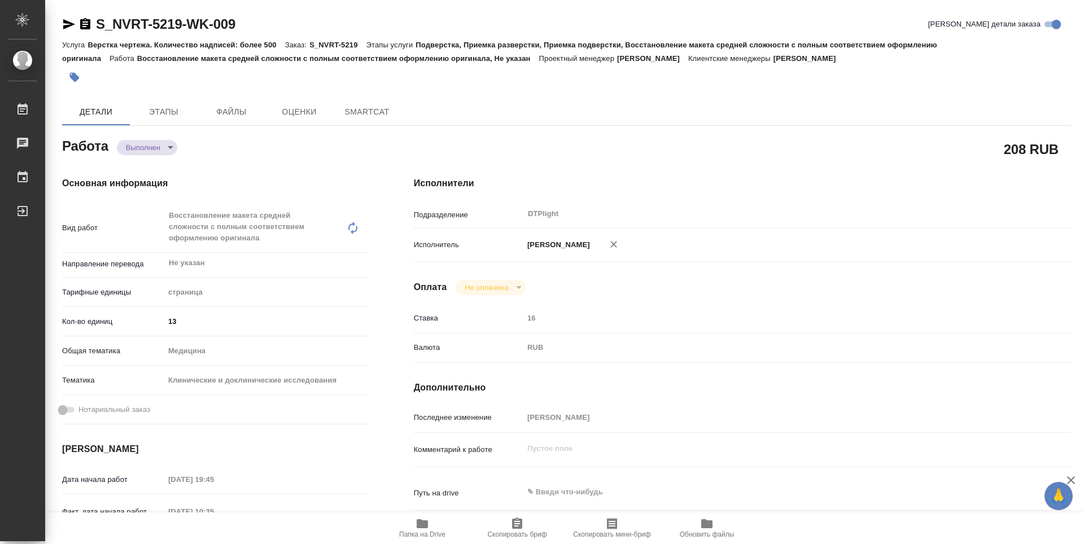
type textarea "x"
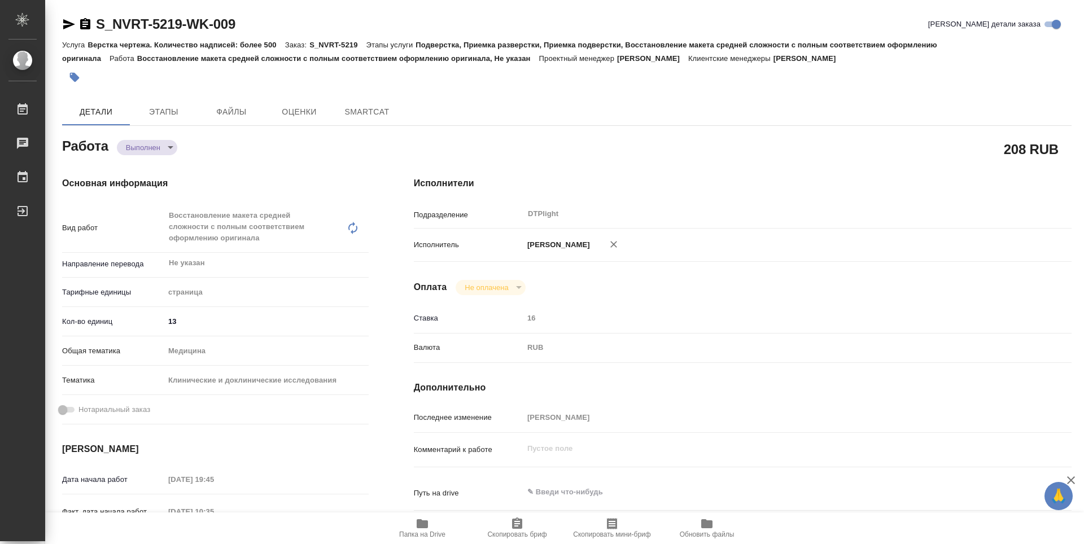
type textarea "x"
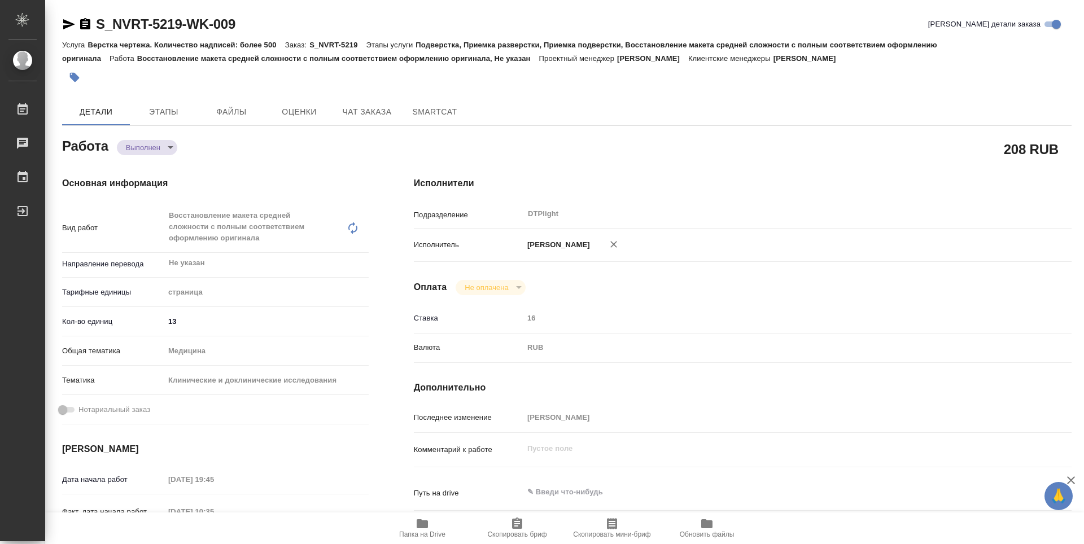
type textarea "x"
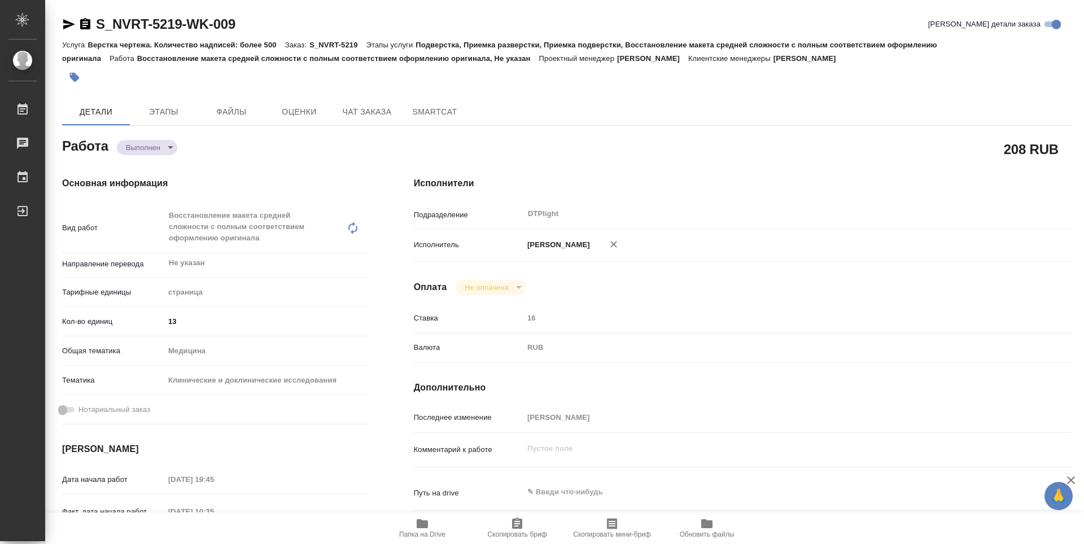
type textarea "x"
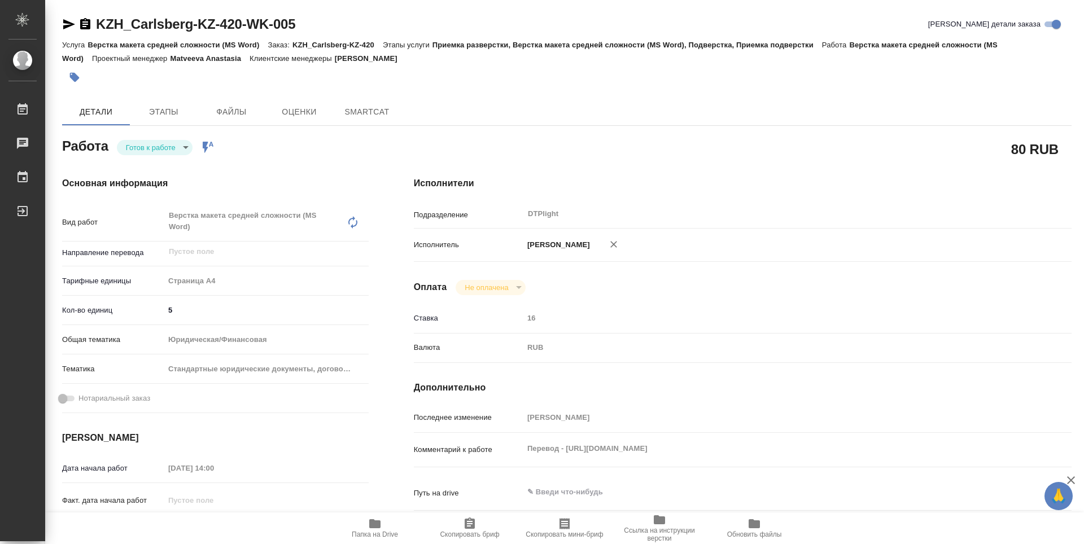
type textarea "x"
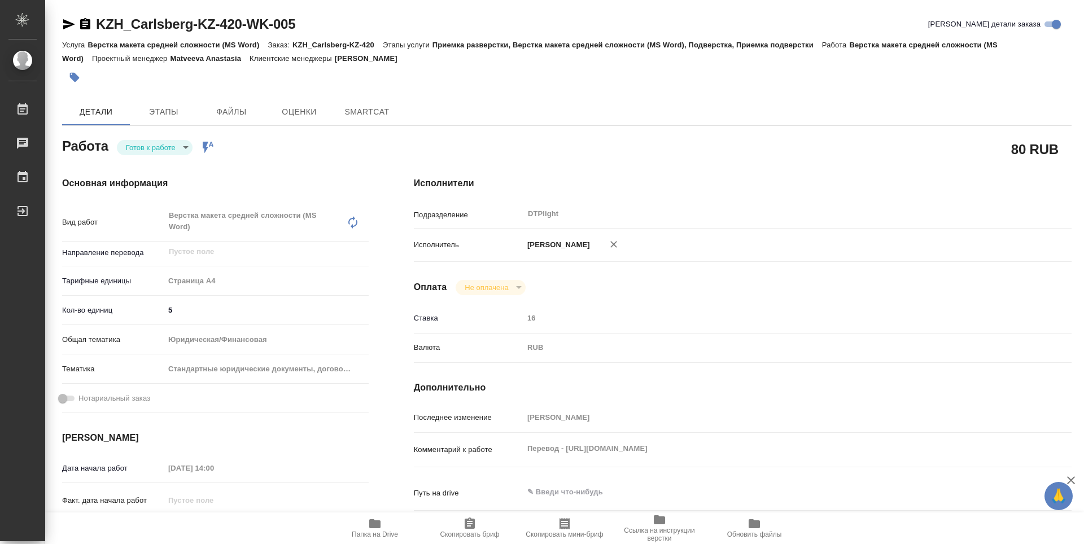
type textarea "x"
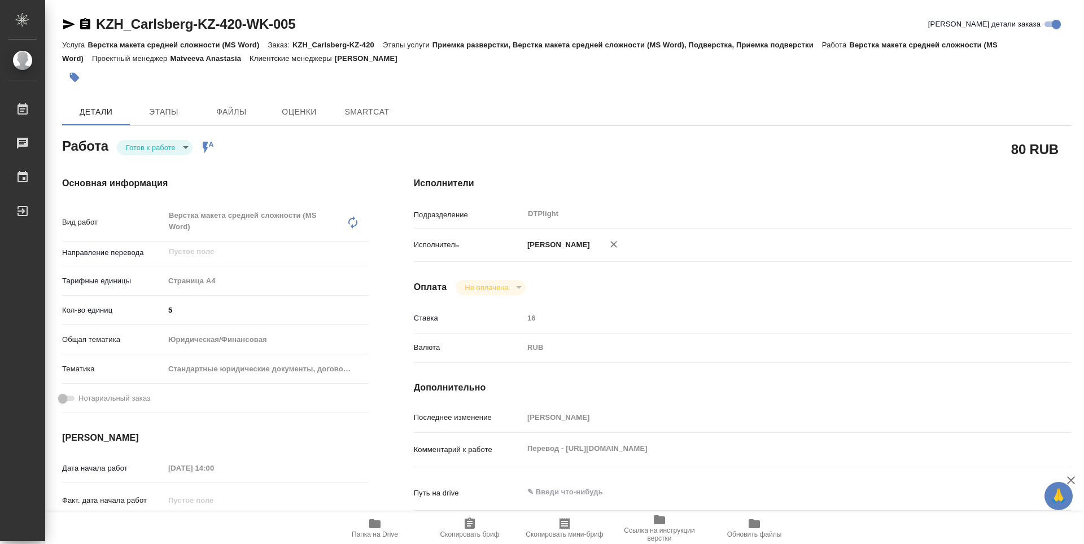
type textarea "x"
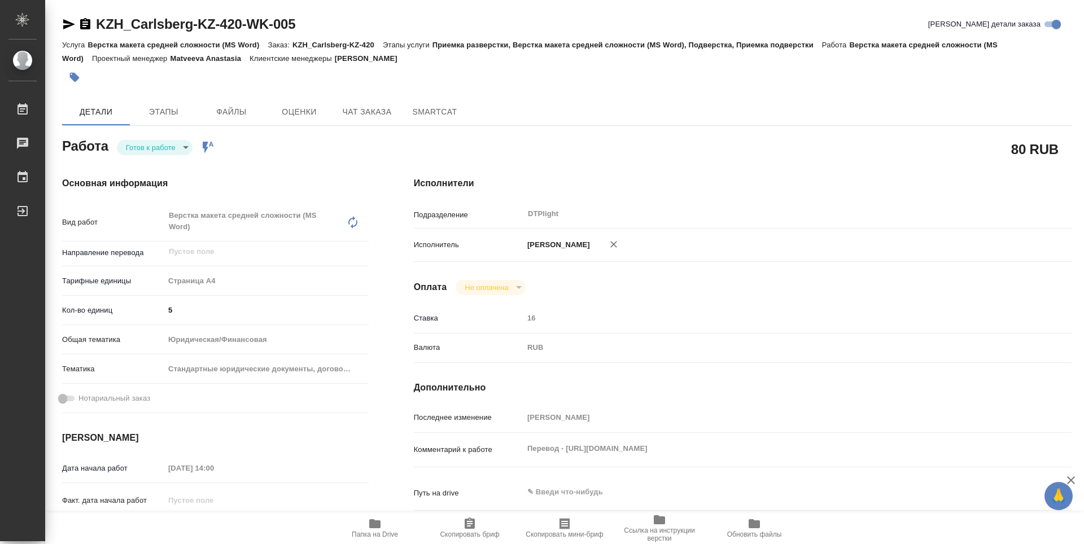
type textarea "x"
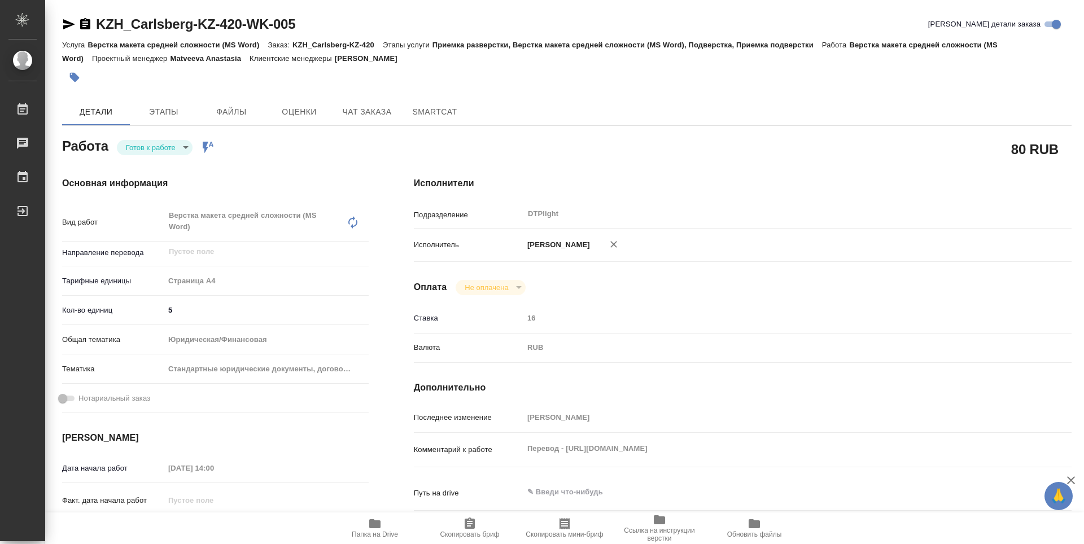
type textarea "x"
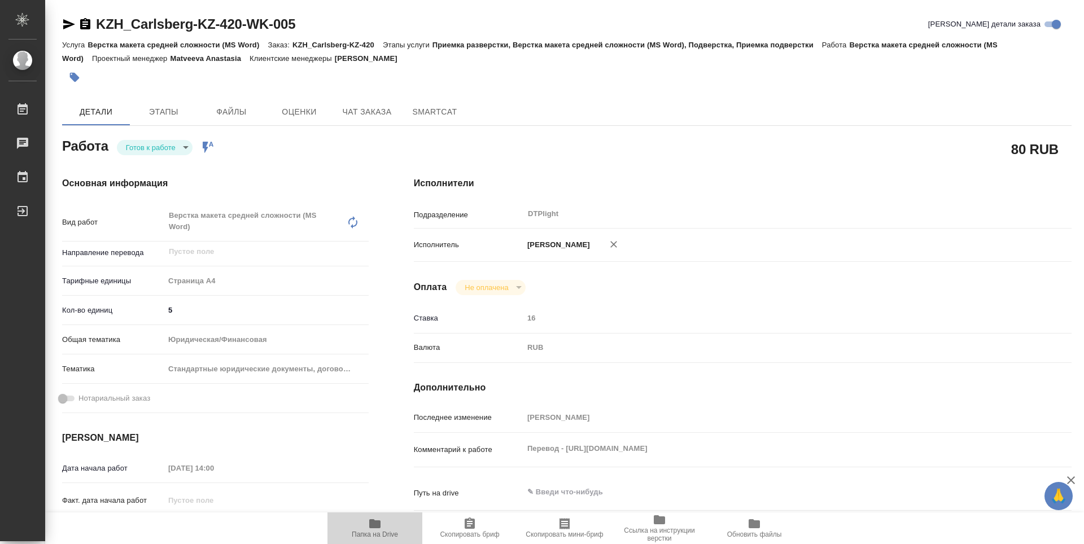
click at [389, 540] on button "Папка на Drive" at bounding box center [375, 529] width 95 height 32
click at [169, 148] on body "🙏 .cls-1 fill:#fff; AWATERA Guselnikov Roman Работы 0 Чаты График Выйти KZH_Car…" at bounding box center [542, 272] width 1084 height 544
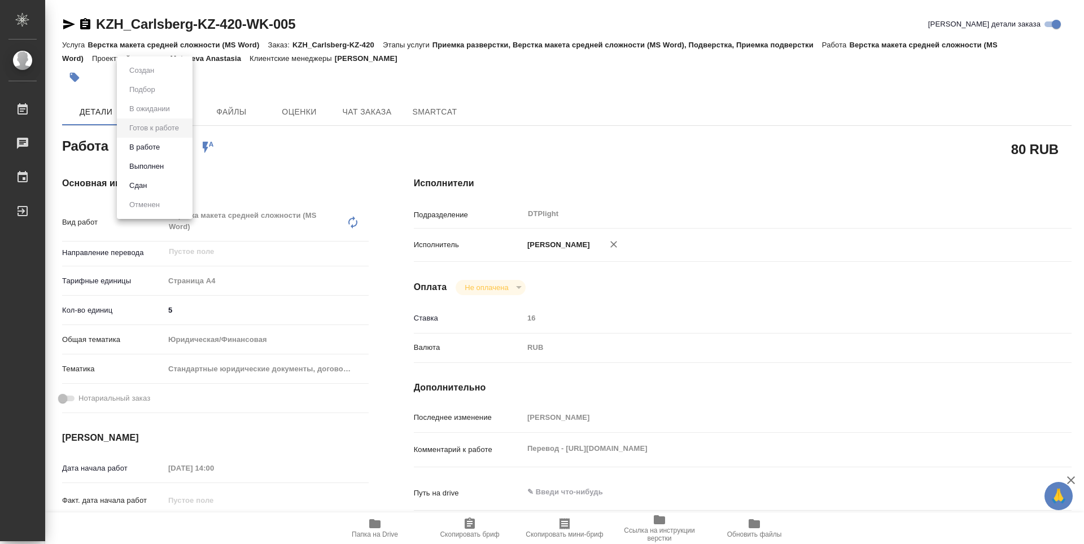
click at [145, 151] on button "В работе" at bounding box center [144, 147] width 37 height 12
type textarea "x"
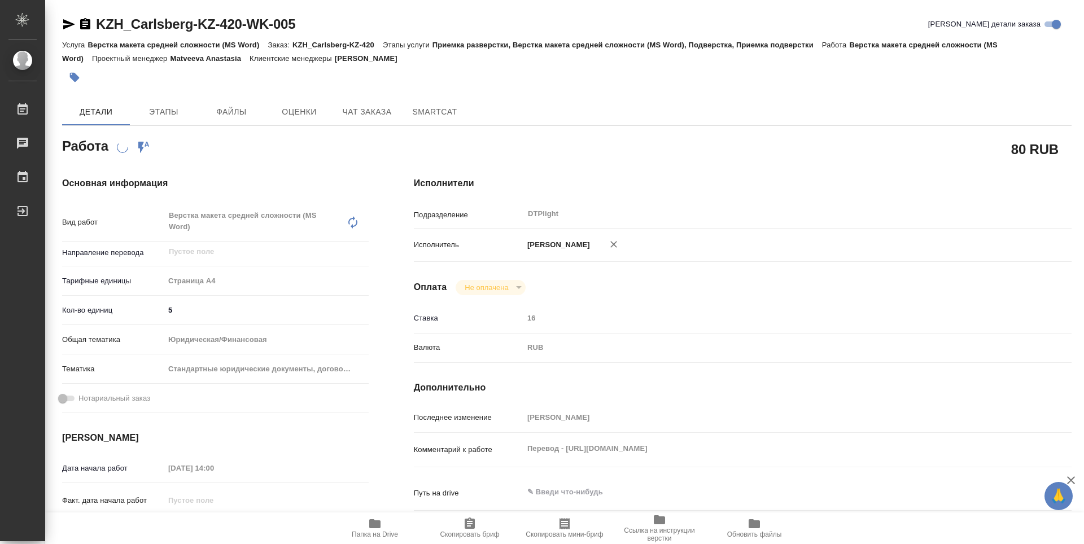
type textarea "x"
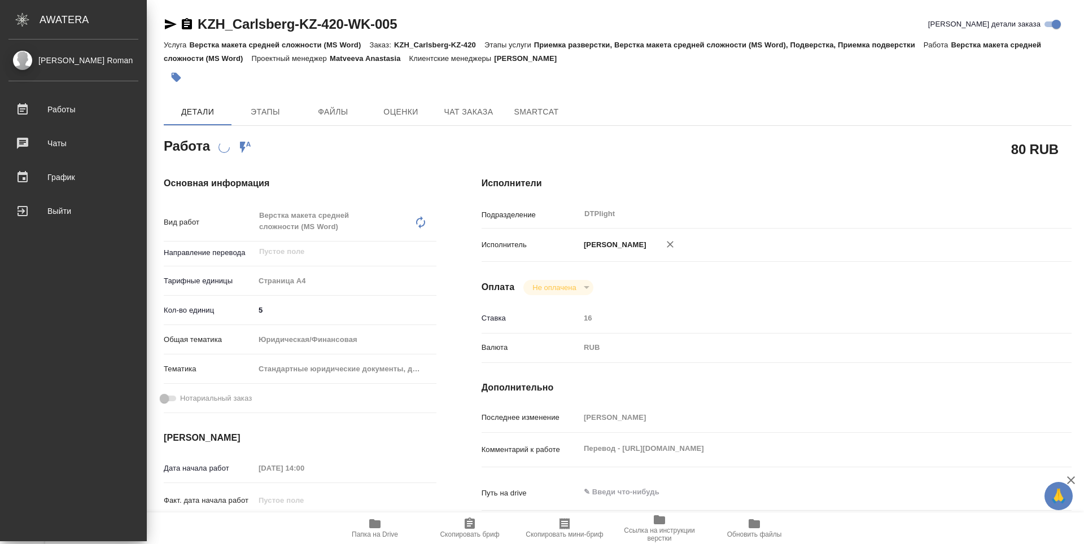
type textarea "x"
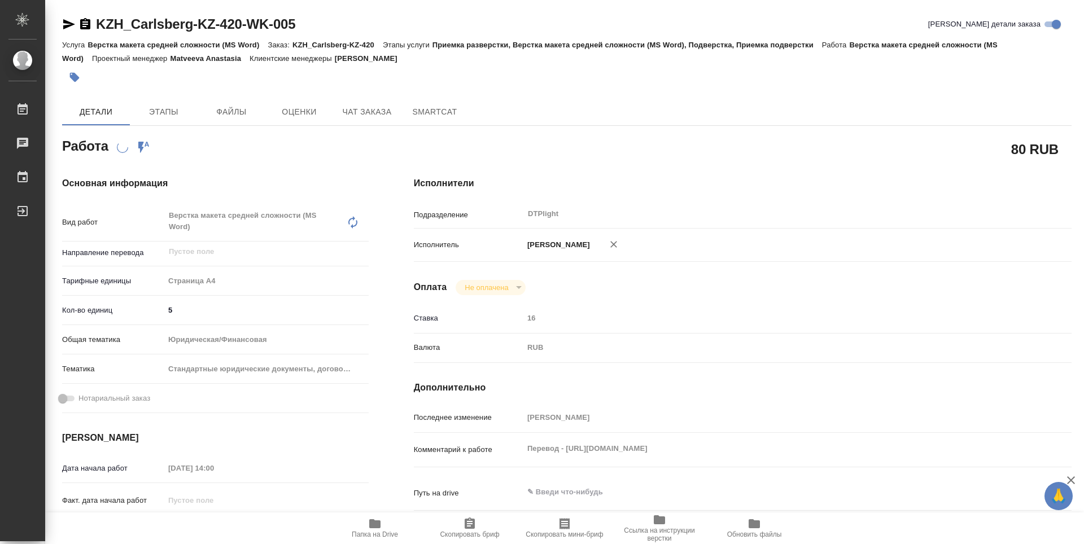
click at [85, 23] on icon "button" at bounding box center [85, 23] width 10 height 11
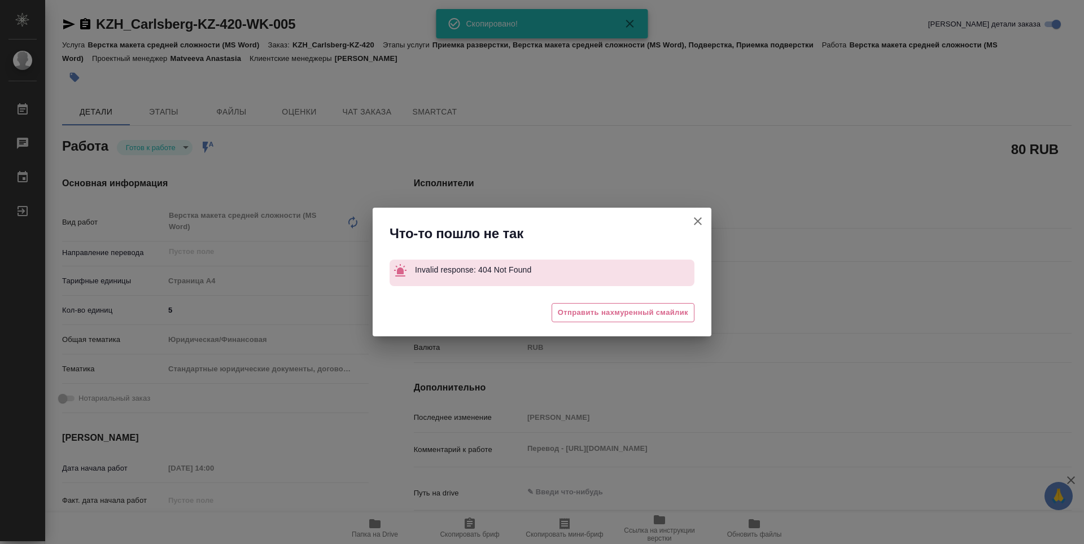
type textarea "x"
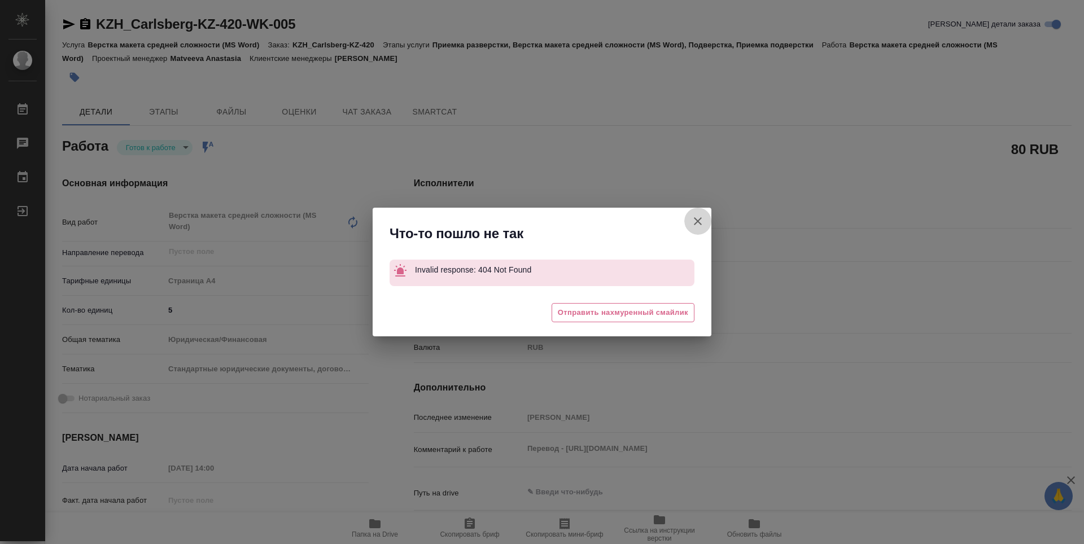
click at [693, 215] on icon "button" at bounding box center [698, 222] width 14 height 14
type textarea "x"
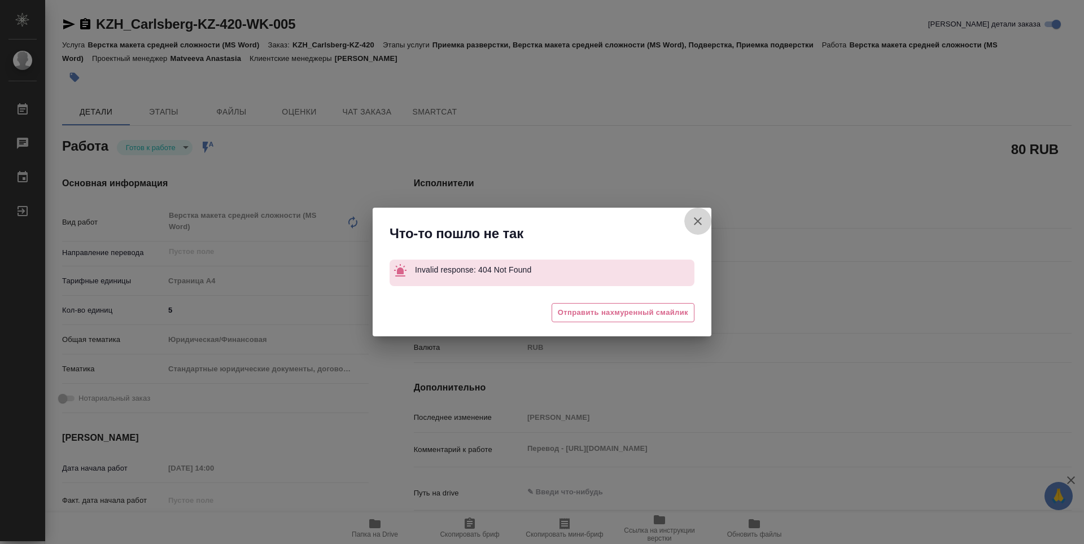
type textarea "x"
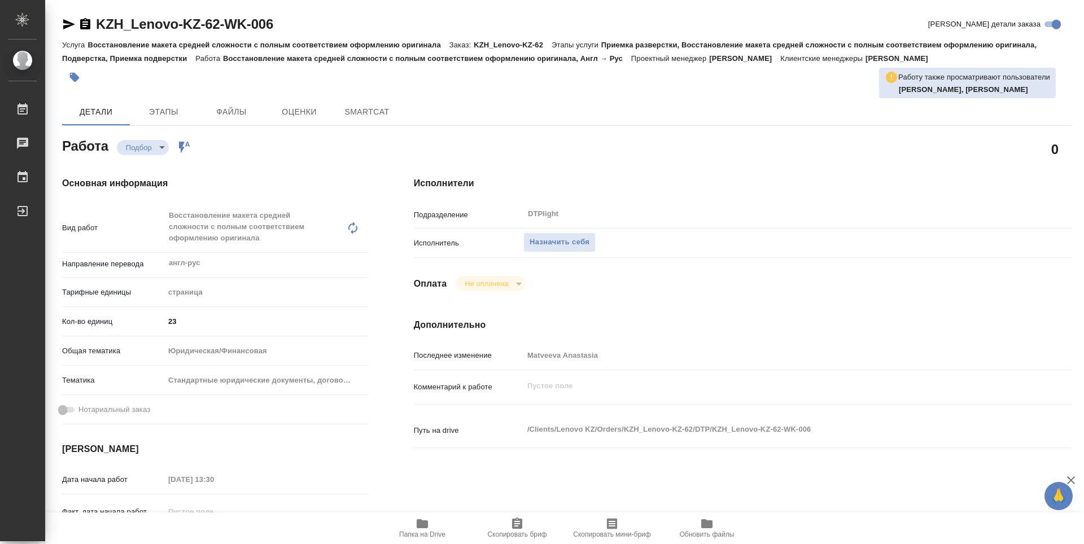
type textarea "x"
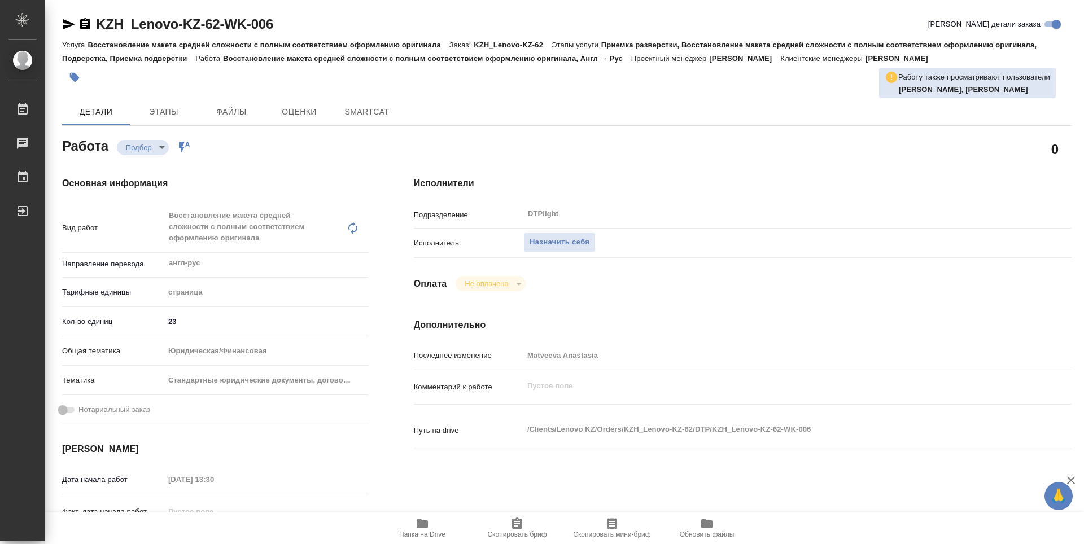
type textarea "x"
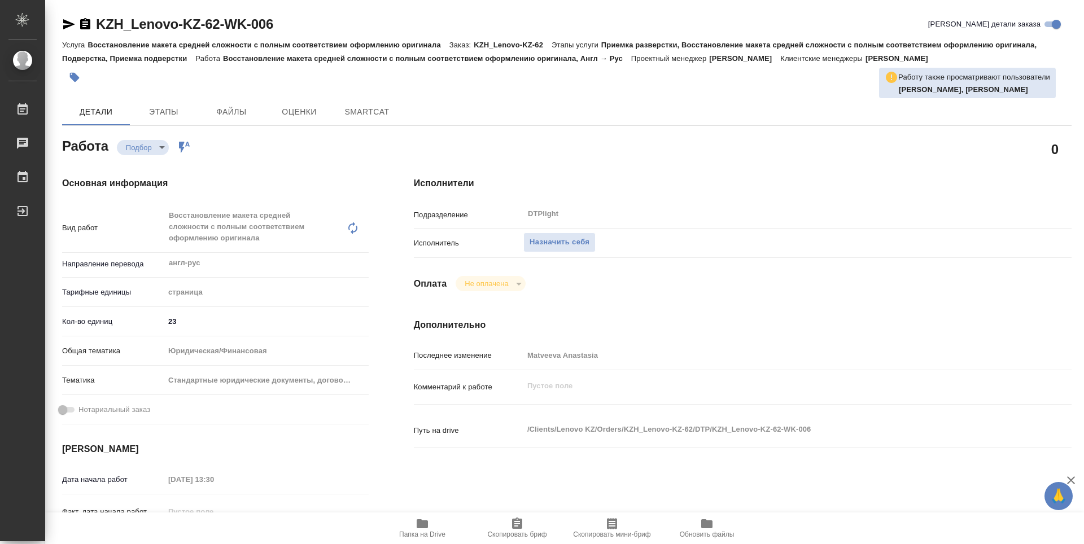
click at [431, 525] on span "Папка на Drive" at bounding box center [422, 527] width 81 height 21
type textarea "x"
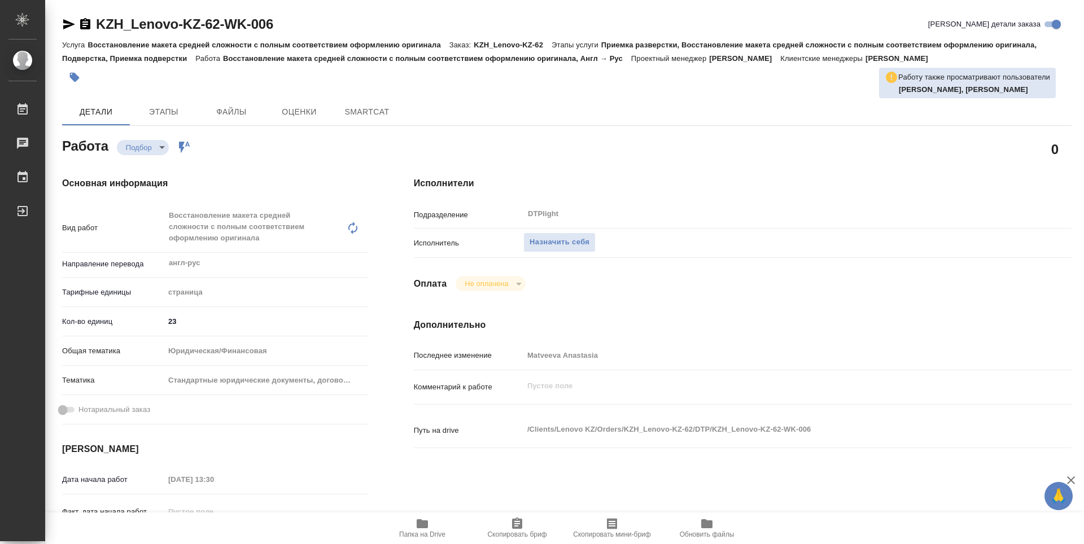
type textarea "x"
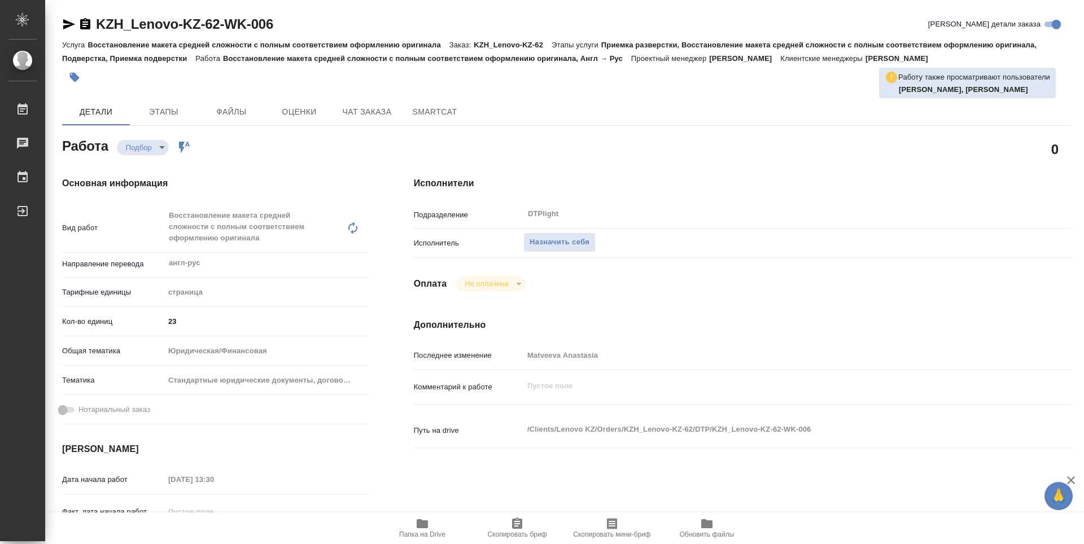
type textarea "x"
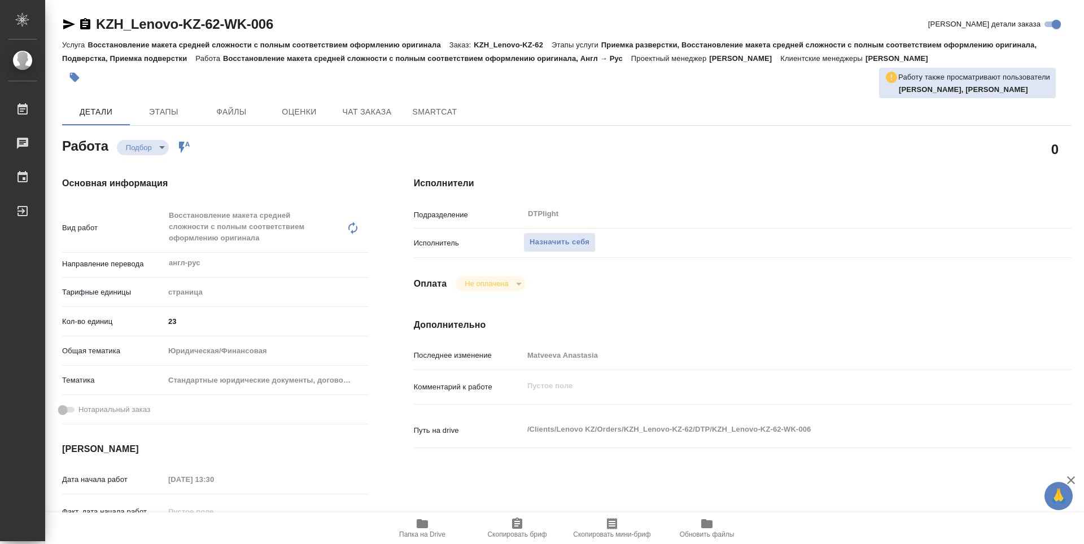
type textarea "x"
click at [543, 239] on span "Назначить себя" at bounding box center [560, 242] width 60 height 13
type textarea "x"
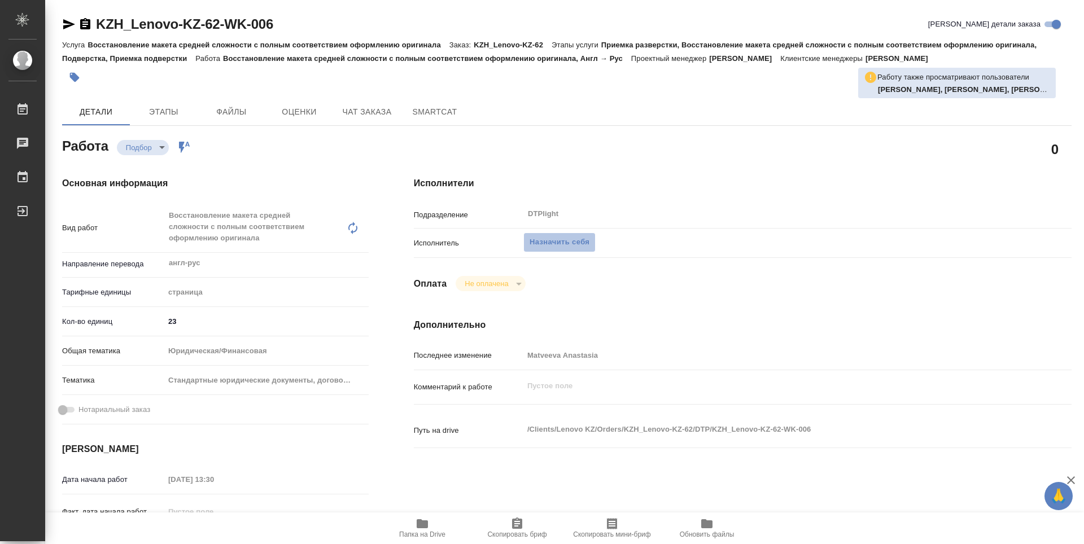
type textarea "x"
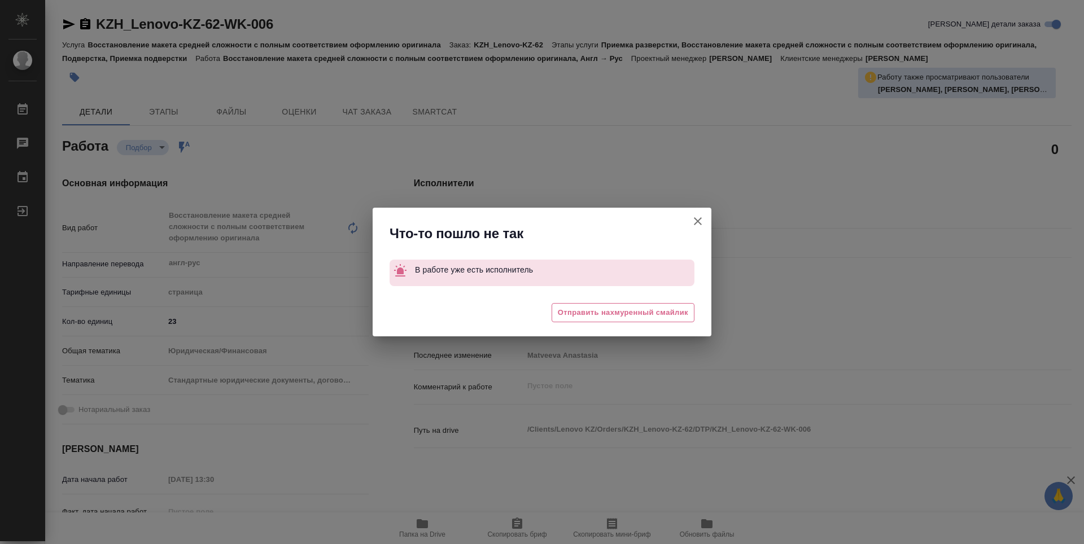
click at [692, 218] on button "[PERSON_NAME] детали заказа" at bounding box center [697, 221] width 27 height 27
type textarea "x"
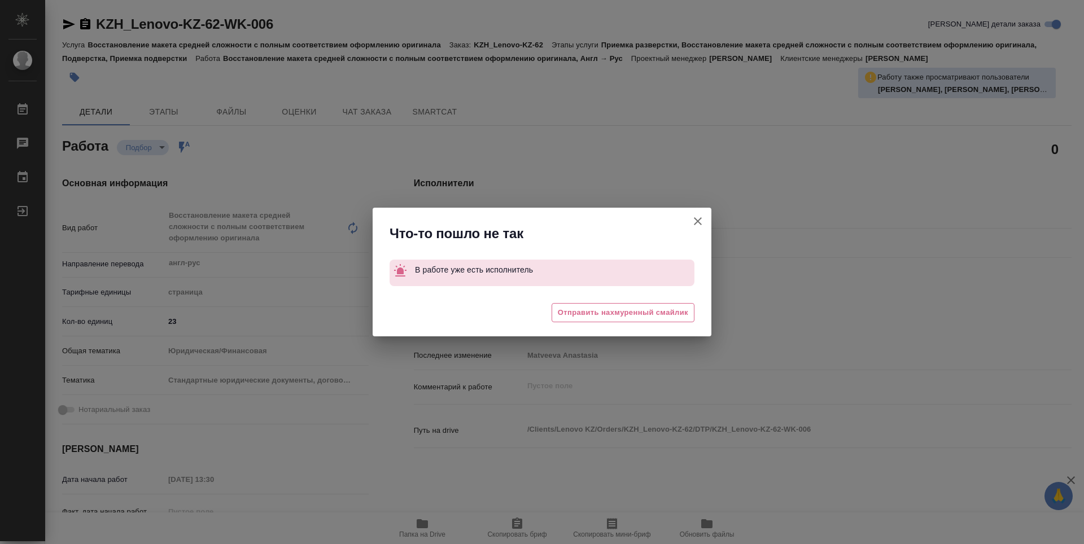
type textarea "x"
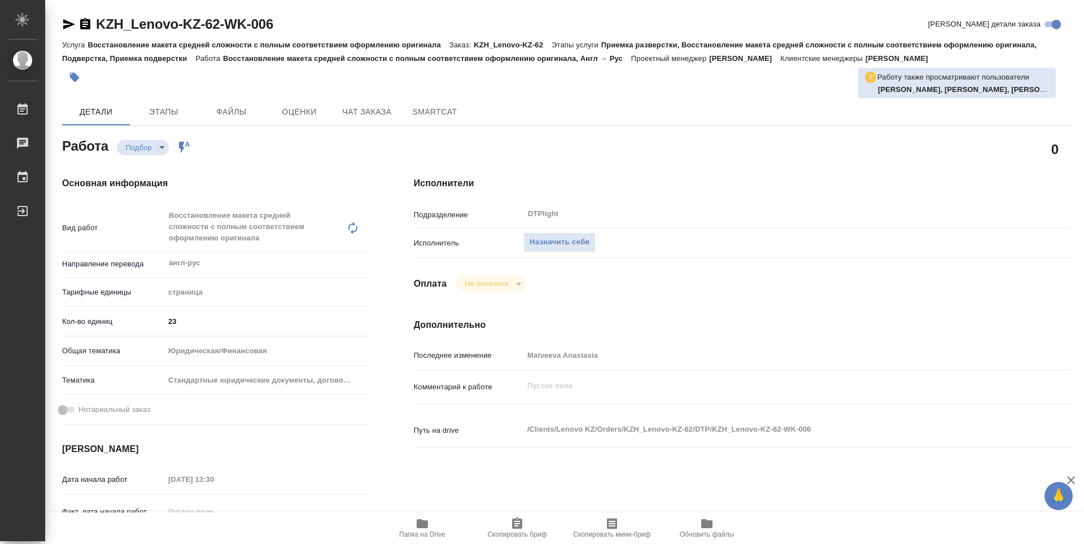
click at [692, 218] on div at bounding box center [542, 272] width 1084 height 544
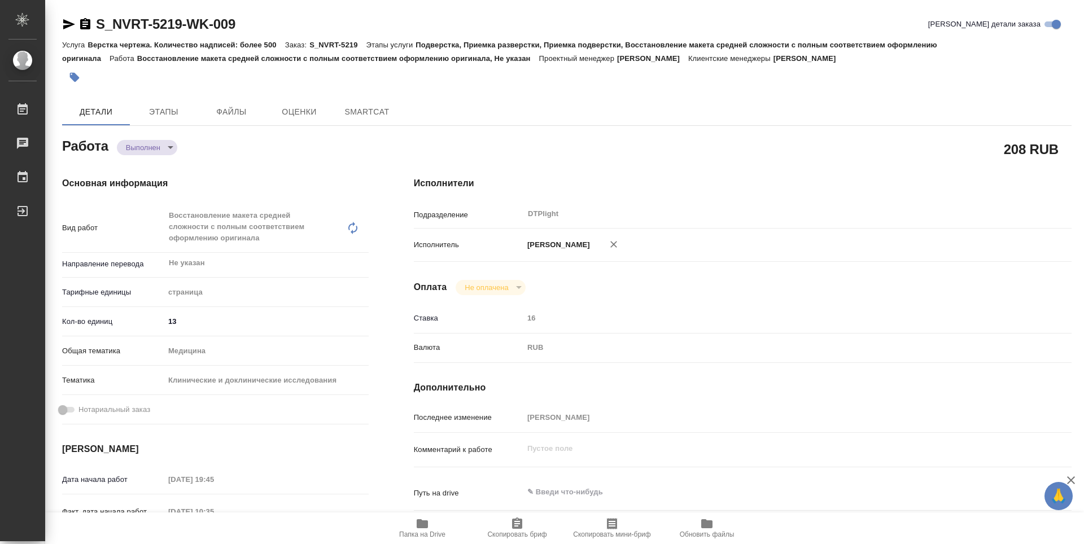
type textarea "x"
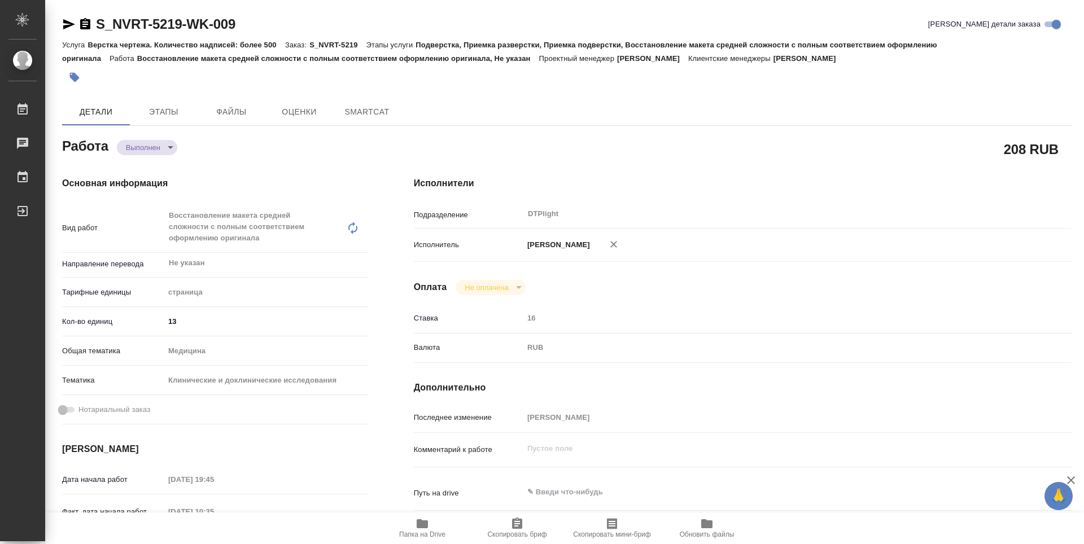
type textarea "x"
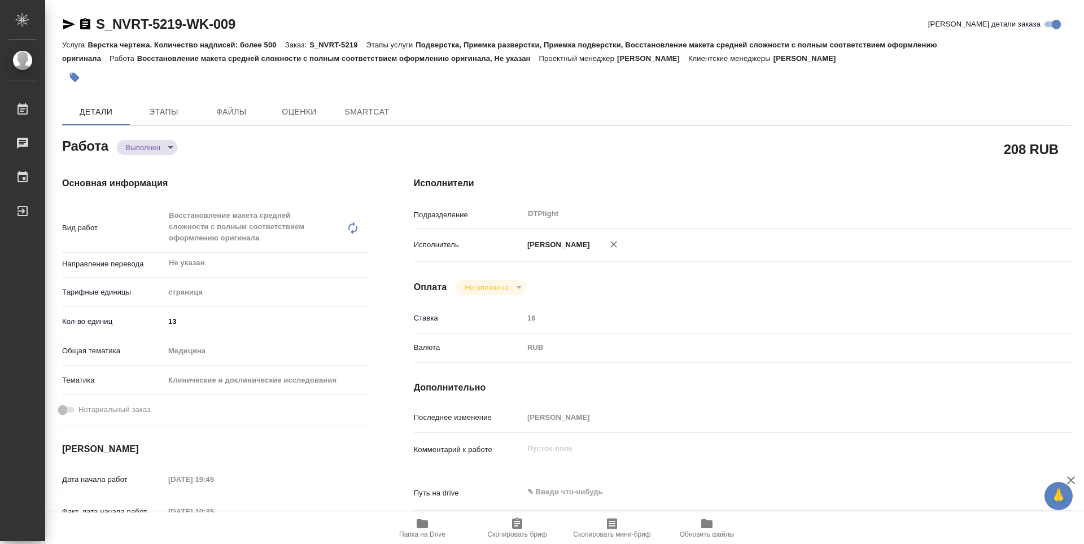
type textarea "x"
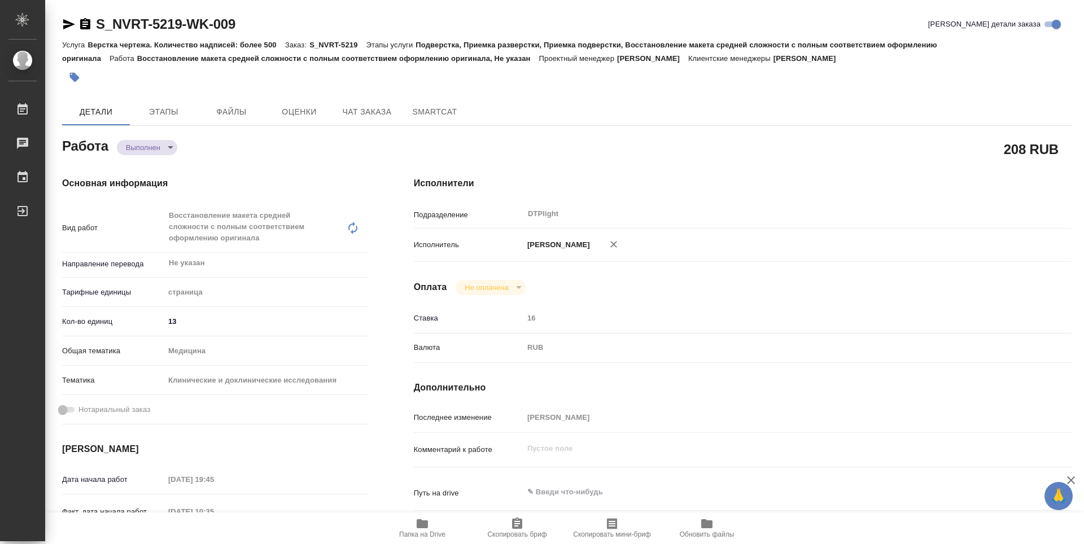
type textarea "x"
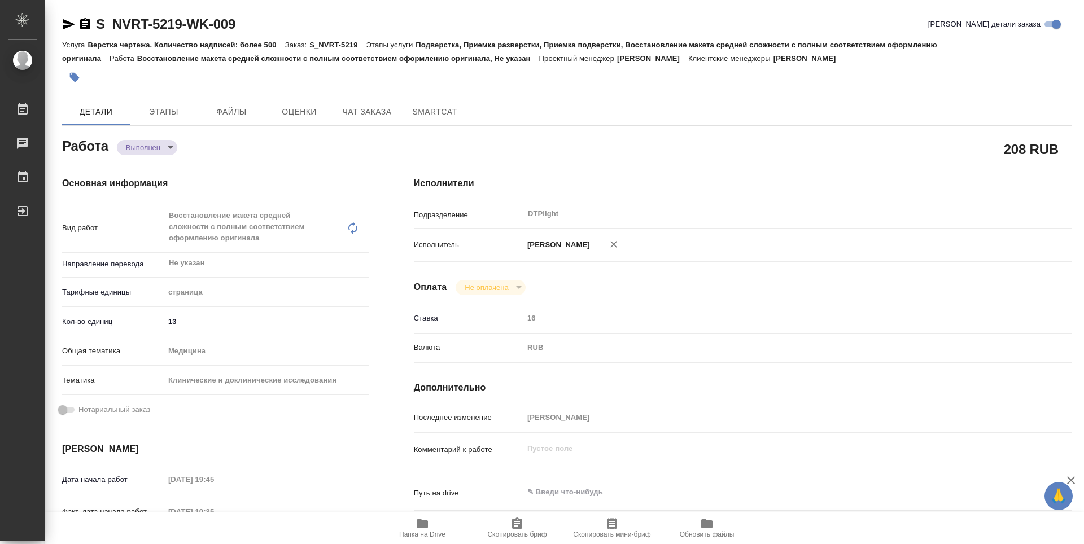
type textarea "x"
